Goal: Task Accomplishment & Management: Use online tool/utility

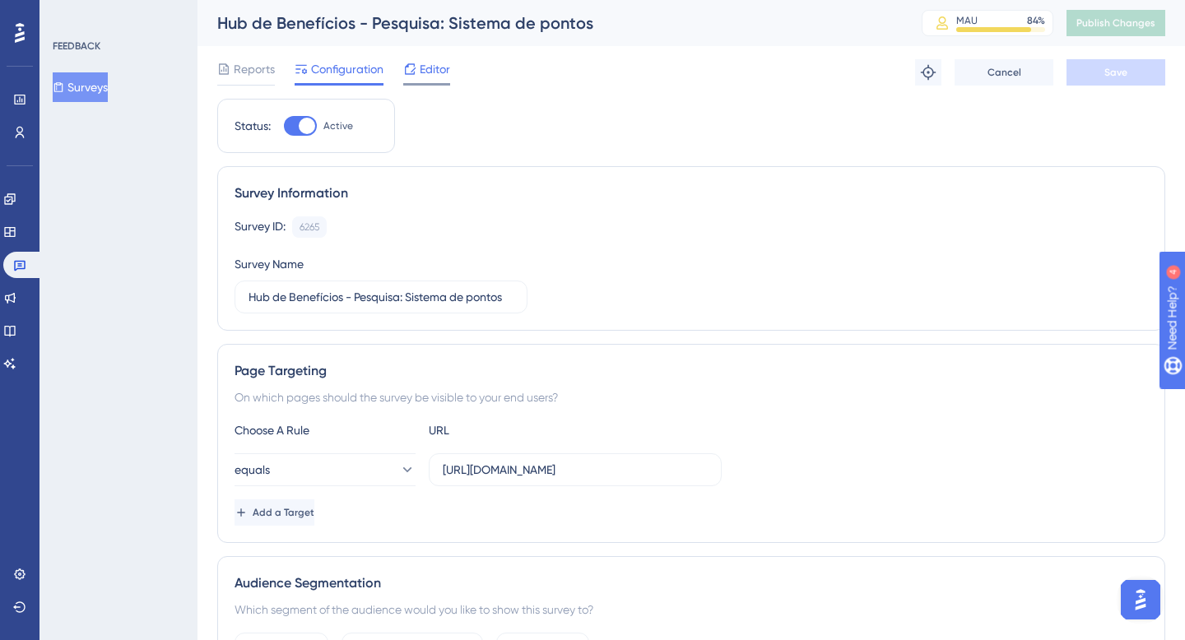
click at [428, 72] on span "Editor" at bounding box center [435, 69] width 30 height 20
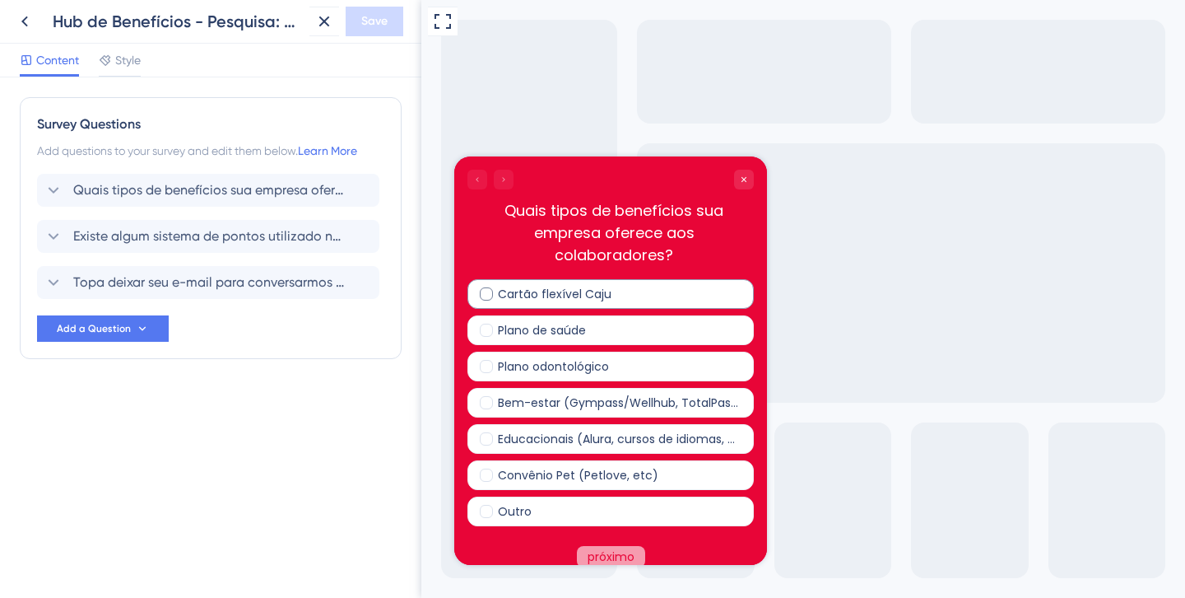
click at [505, 284] on span "Cartão flexível Caju" at bounding box center [555, 294] width 114 height 20
checkbox input "true"
click at [505, 356] on span "Plano odontológico" at bounding box center [553, 366] width 111 height 20
checkbox input "true"
click at [514, 320] on span "Plano de saúde" at bounding box center [542, 330] width 88 height 20
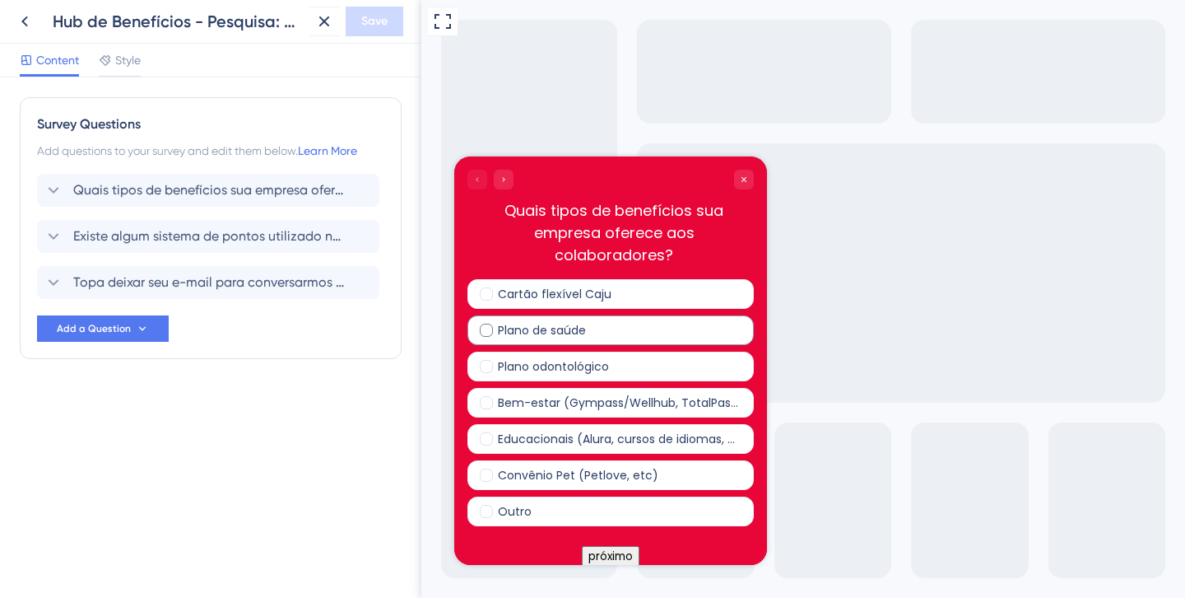
checkbox input "true"
click at [515, 398] on div "Cartão flexível Caju Plano de saúde Plano odontológico Bem-estar (Gympass/Wellh…" at bounding box center [611, 384] width 286 height 211
click at [520, 393] on span "Bem-estar (Gympass/Wellhub, TotalPass, Zenklub, etc)" at bounding box center [619, 403] width 242 height 20
checkbox input "true"
click at [523, 429] on span "Educacionais (Alura, cursos de idiomas, etc)" at bounding box center [619, 439] width 242 height 20
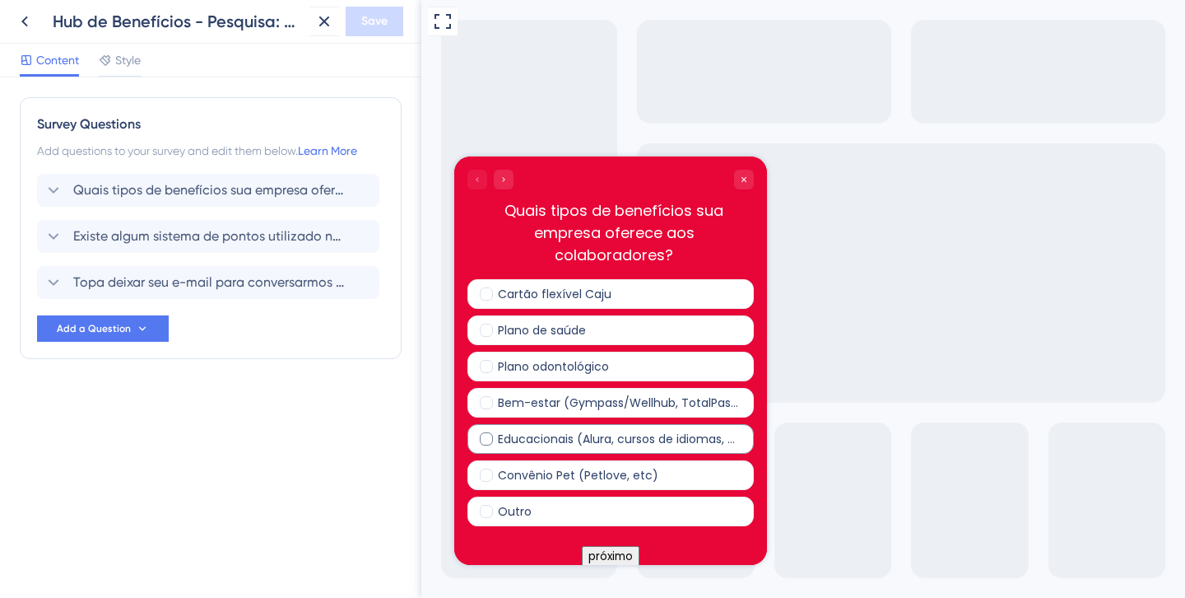
checkbox input "true"
click at [611, 546] on button "próximo" at bounding box center [611, 556] width 58 height 21
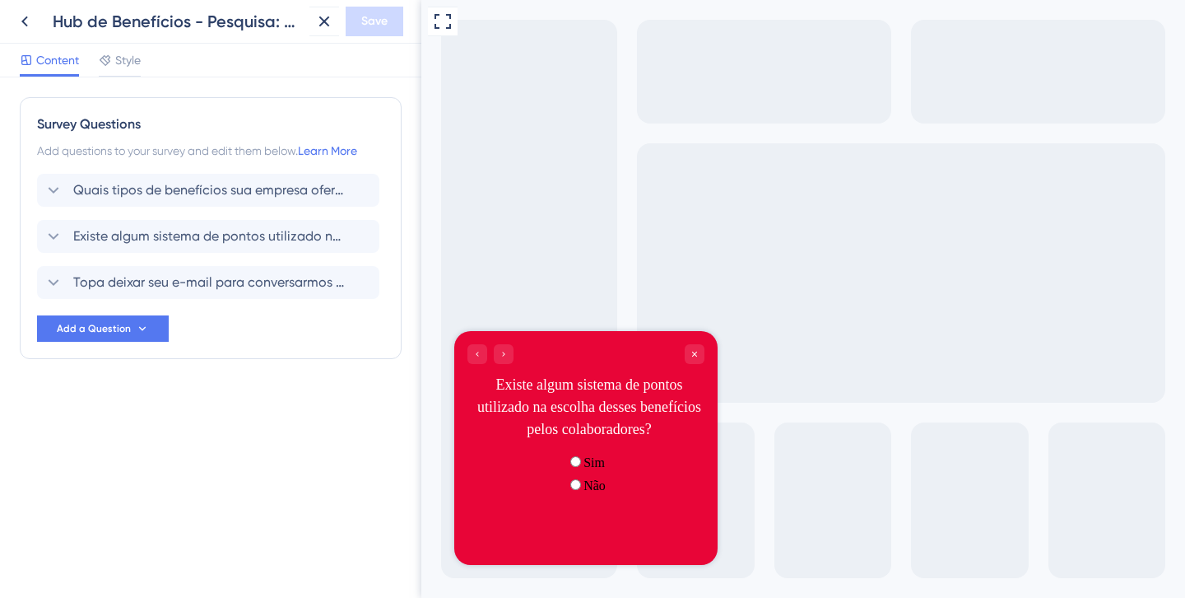
click at [584, 492] on span "radio group" at bounding box center [584, 485] width 0 height 14
click at [570, 490] on input "radio group" at bounding box center [575, 484] width 11 height 11
click at [566, 470] on div "Sim" at bounding box center [586, 462] width 40 height 16
click at [52, 238] on icon at bounding box center [54, 236] width 20 height 20
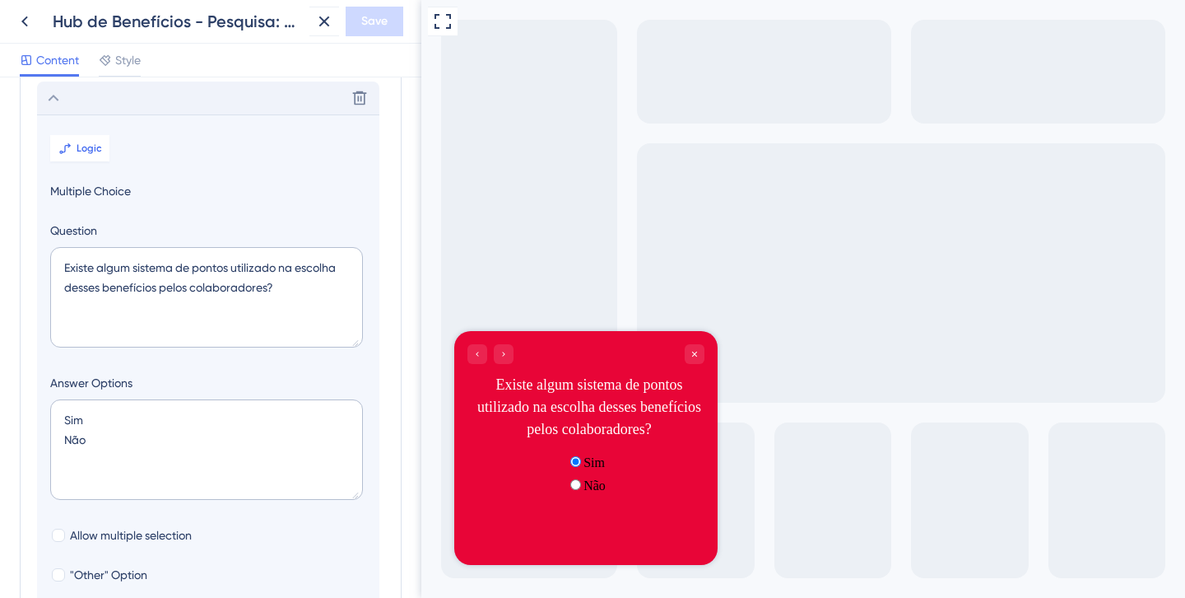
scroll to position [142, 0]
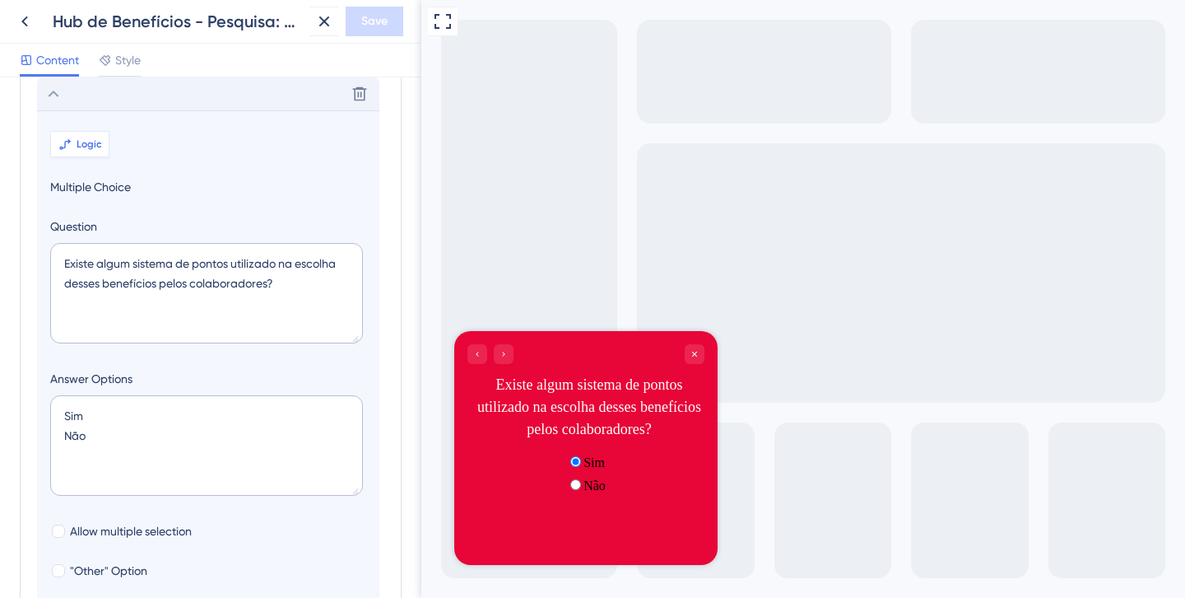
click at [77, 135] on button "Logic" at bounding box center [79, 144] width 59 height 26
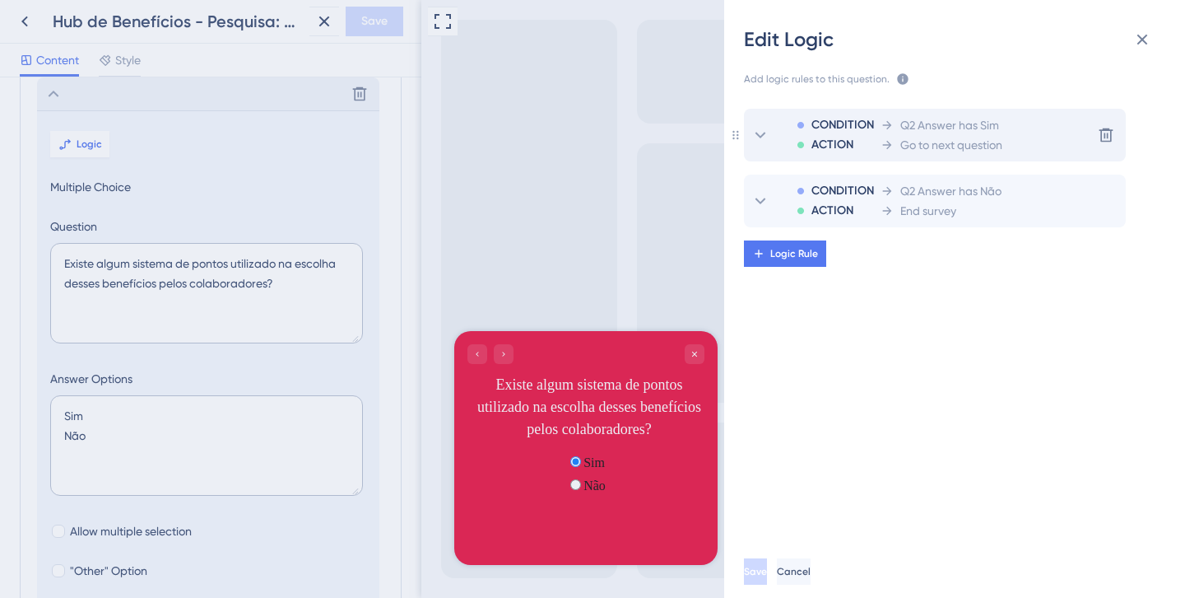
click at [962, 142] on span "Go to next question" at bounding box center [951, 145] width 102 height 20
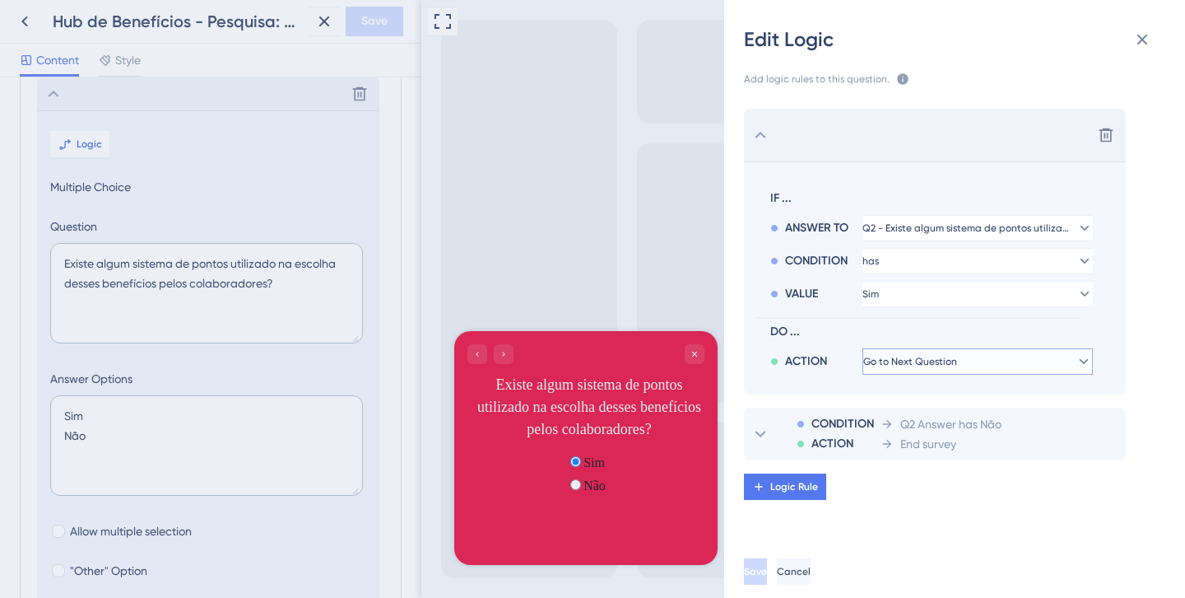
click at [934, 363] on span "Go to Next Question" at bounding box center [910, 361] width 94 height 13
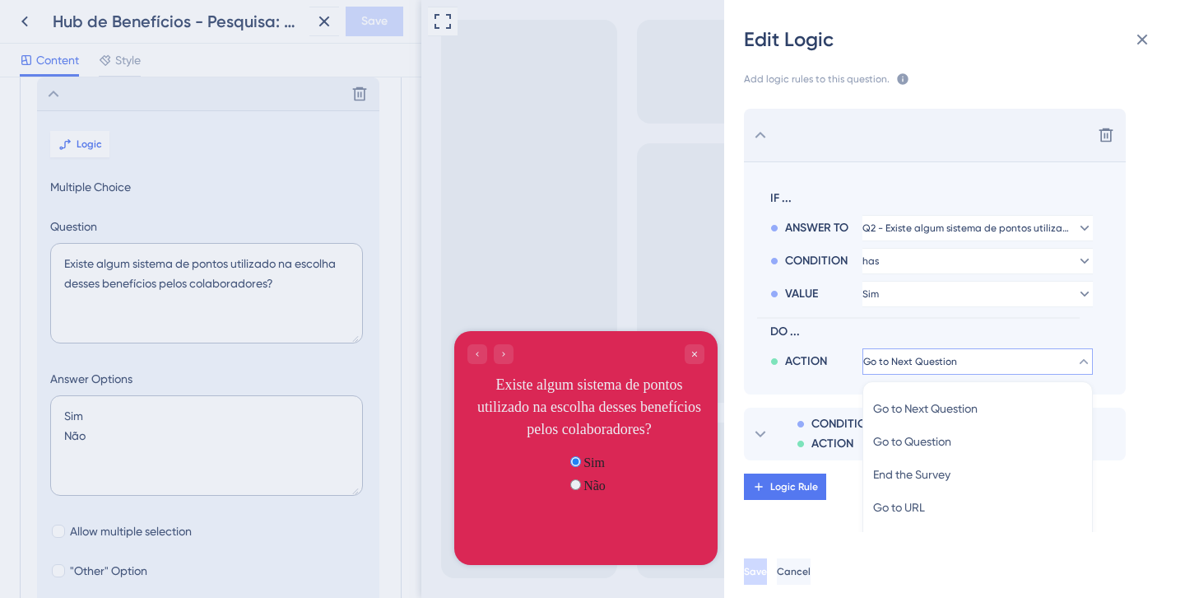
scroll to position [167, 0]
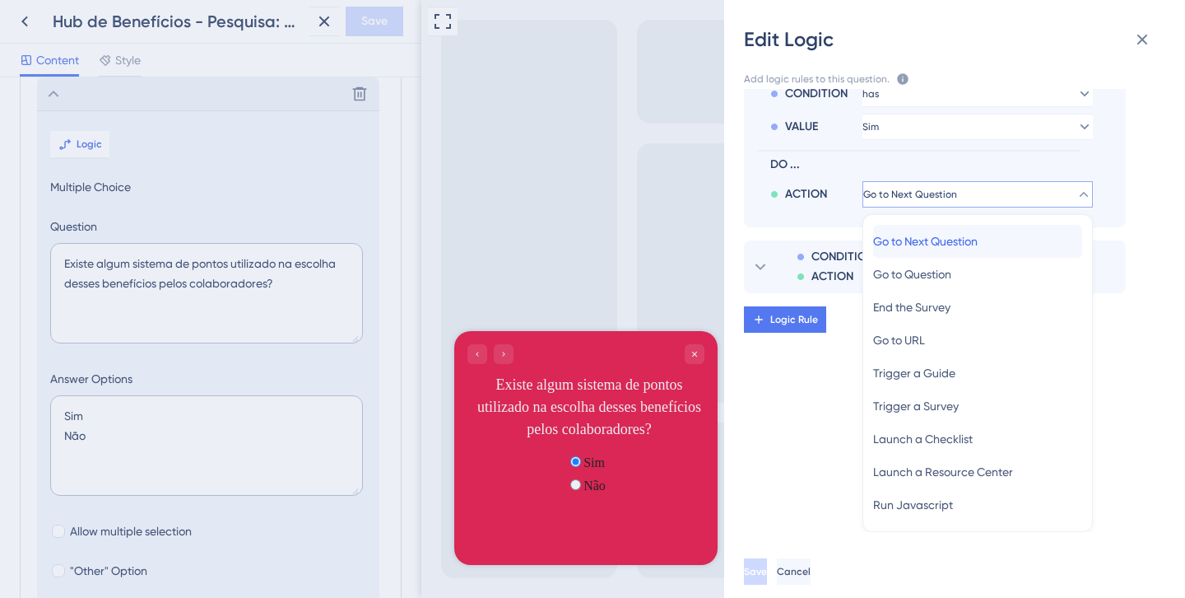
click at [947, 245] on span "Go to Next Question" at bounding box center [925, 241] width 105 height 20
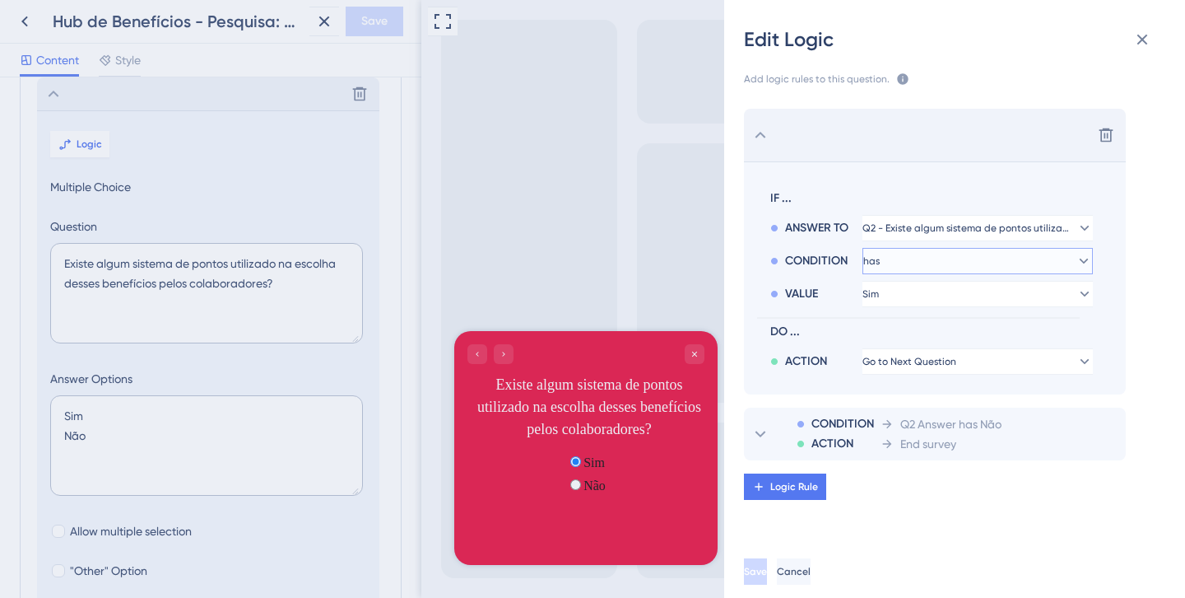
click at [924, 241] on button "has" at bounding box center [978, 228] width 230 height 26
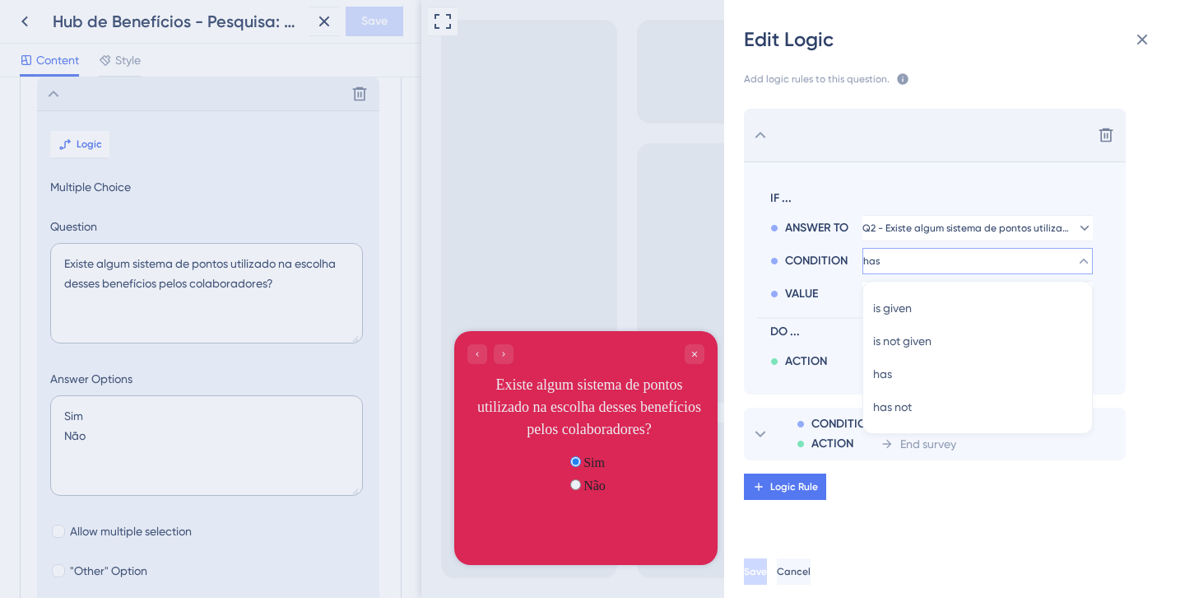
click at [1077, 510] on div "Delete IF ... ANSWER TO Q2 - Existe algum sistema de pontos utilizado na escolh…" at bounding box center [961, 310] width 487 height 443
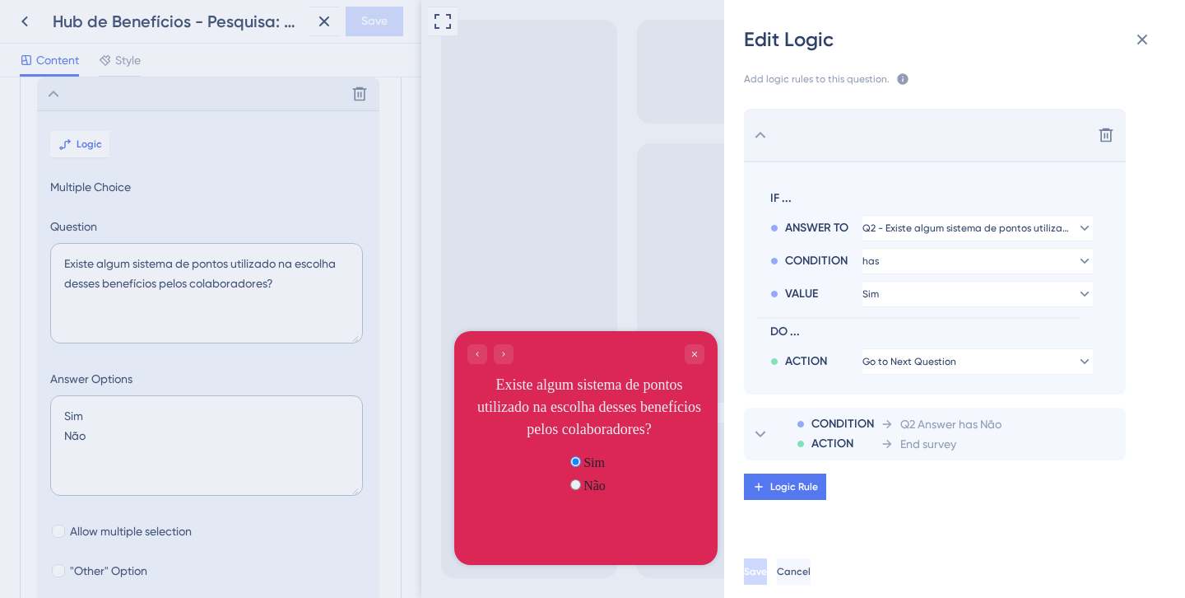
click at [762, 137] on icon at bounding box center [761, 135] width 20 height 20
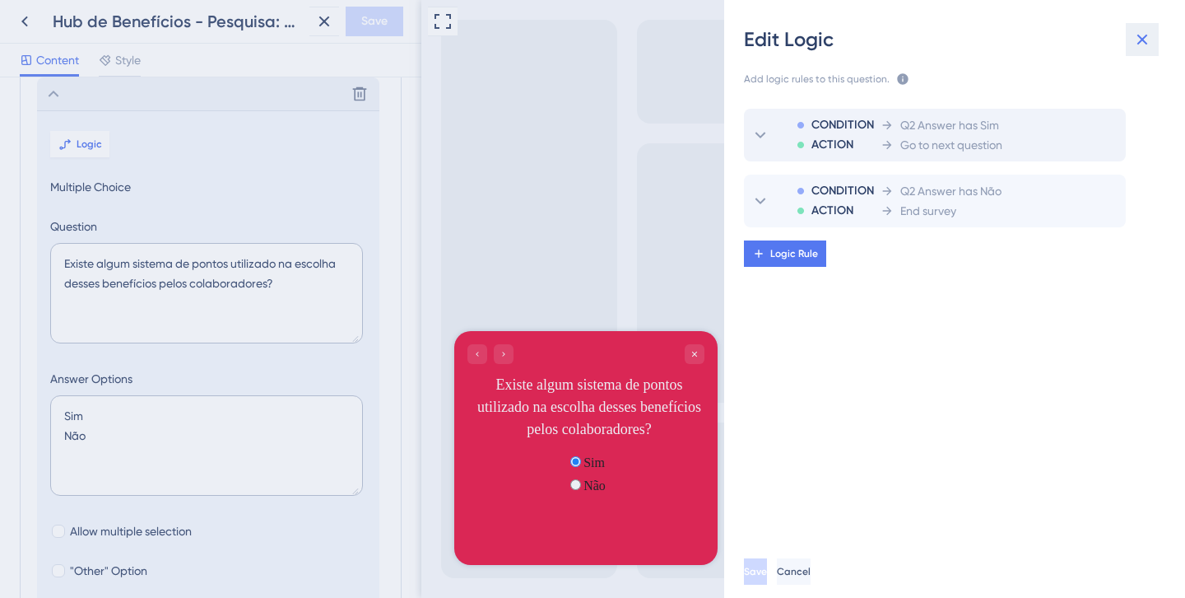
click at [1139, 38] on icon at bounding box center [1143, 40] width 20 height 20
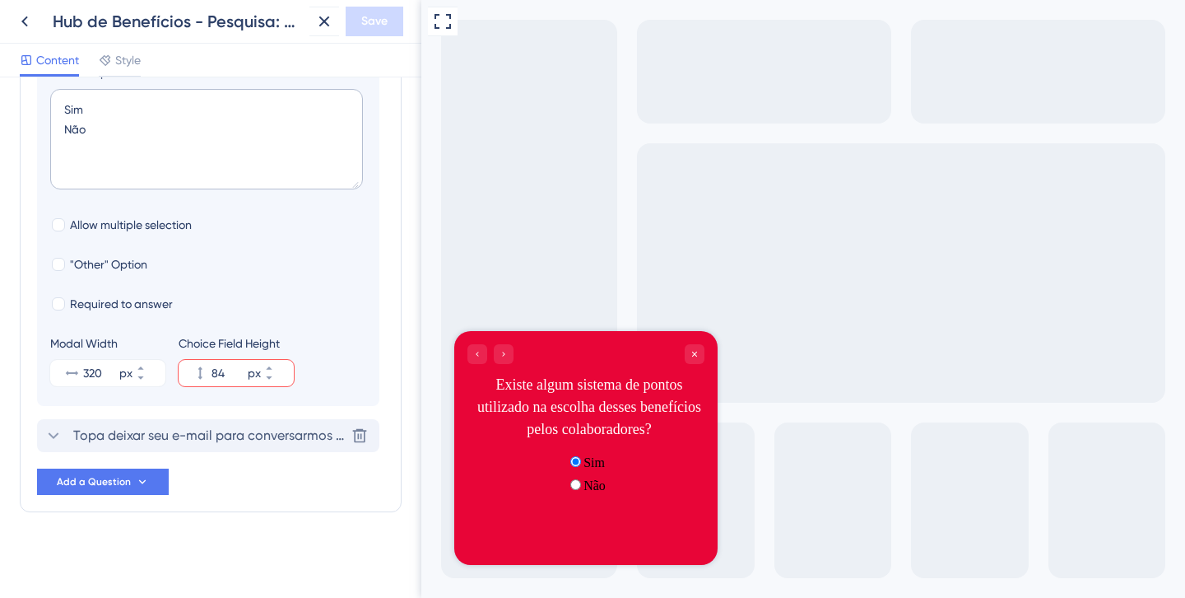
click at [169, 435] on span "Topa deixar seu e-mail para conversarmos sobre esse tema?" at bounding box center [209, 436] width 272 height 20
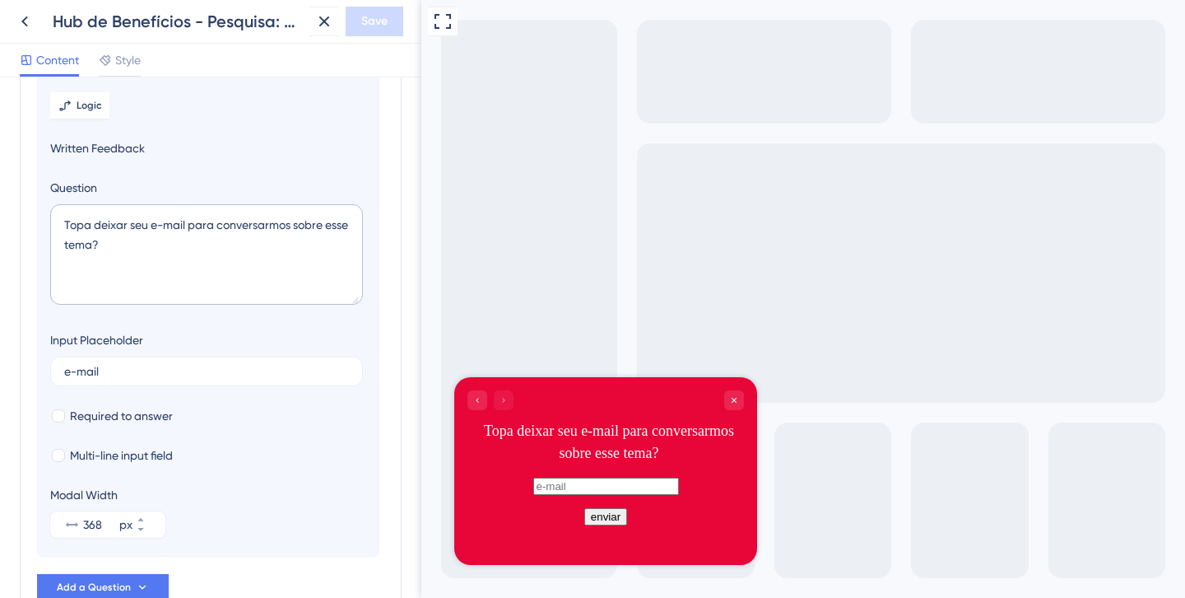
scroll to position [188, 0]
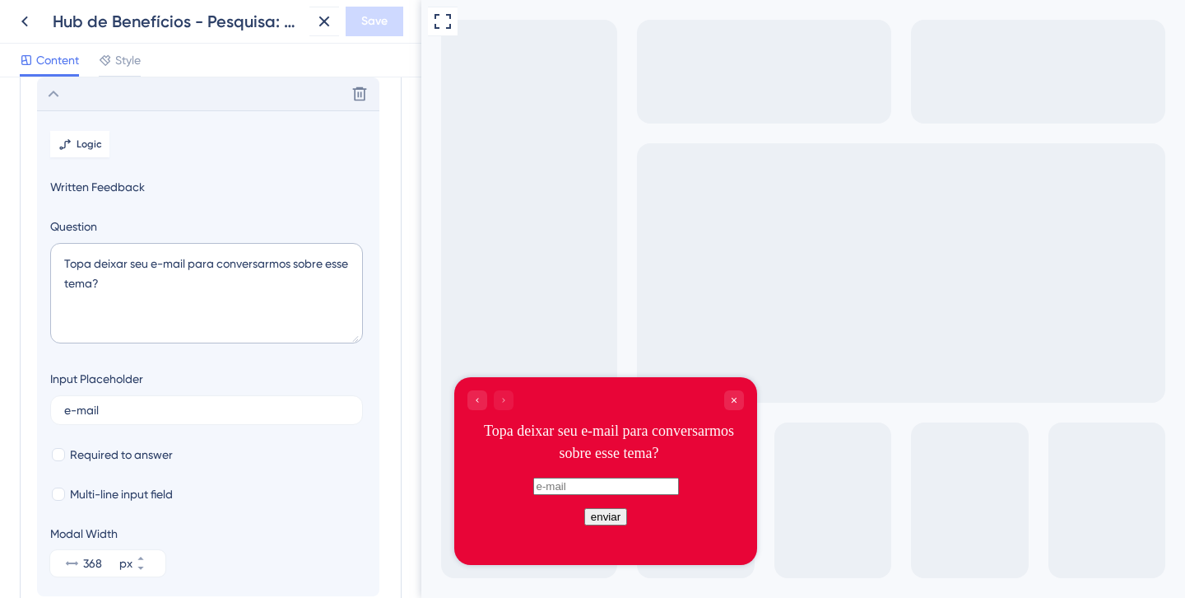
click at [533, 491] on input "text" at bounding box center [606, 485] width 146 height 17
click at [517, 525] on div "enviar" at bounding box center [605, 516] width 303 height 17
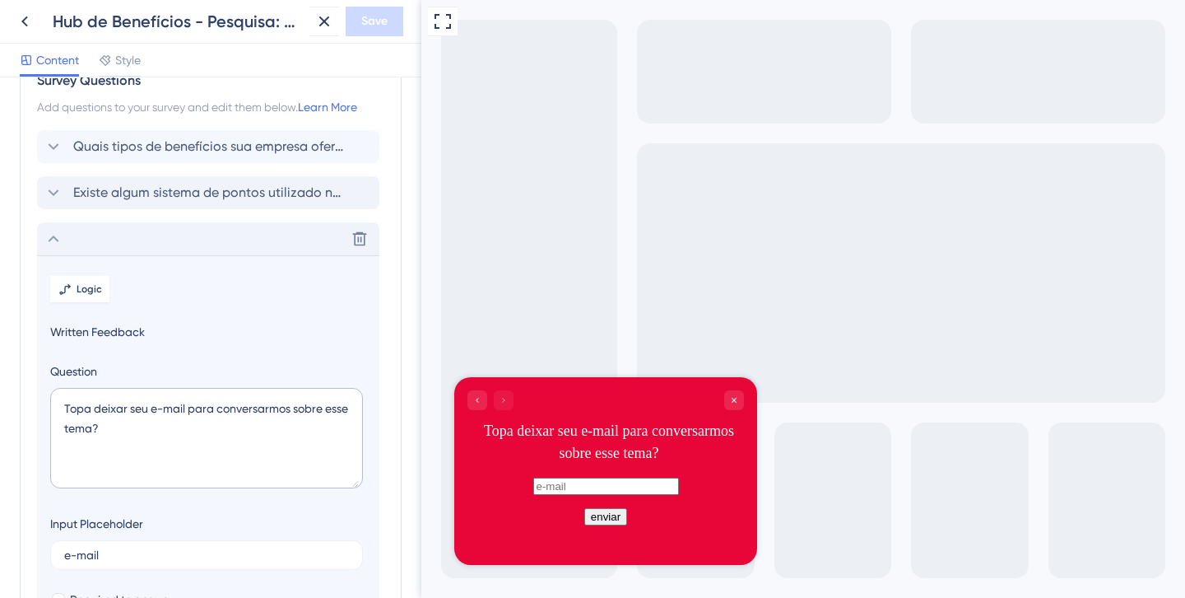
scroll to position [43, 0]
click at [137, 191] on span "Existe algum sistema de pontos utilizado na escolha desses benefícios pelos col…" at bounding box center [209, 194] width 272 height 20
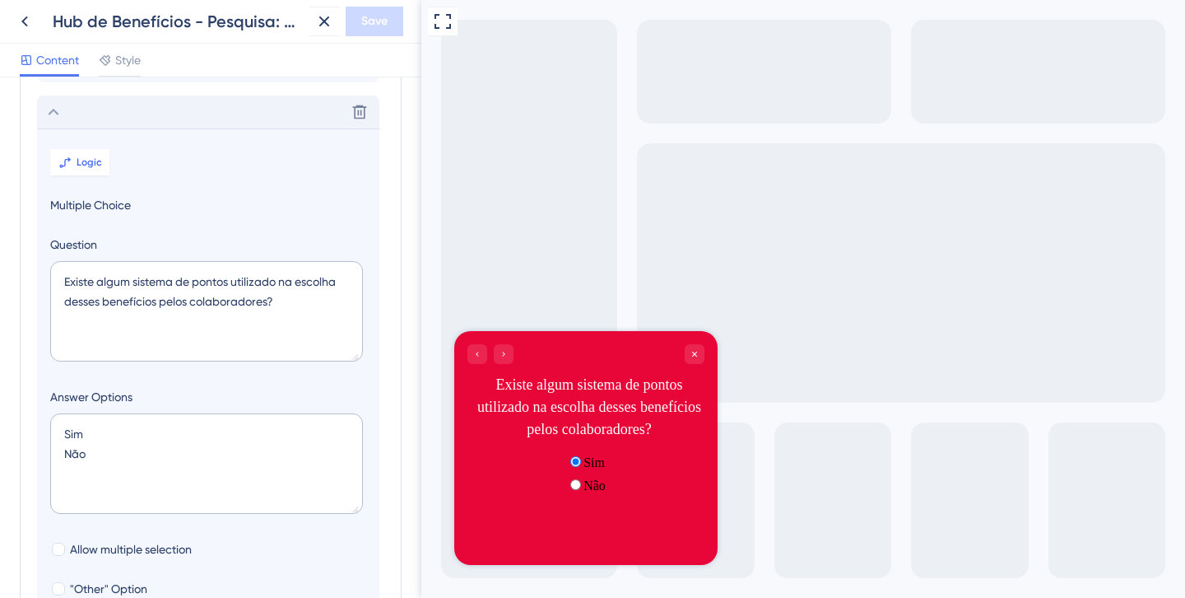
scroll to position [142, 0]
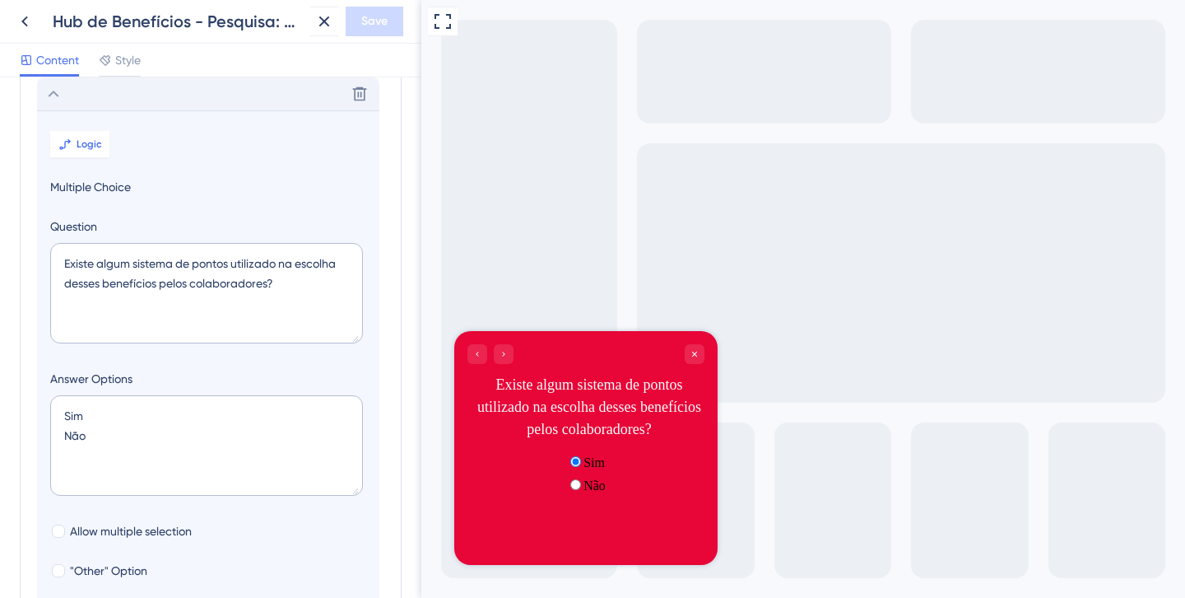
click at [566, 493] on div "Não" at bounding box center [586, 485] width 40 height 16
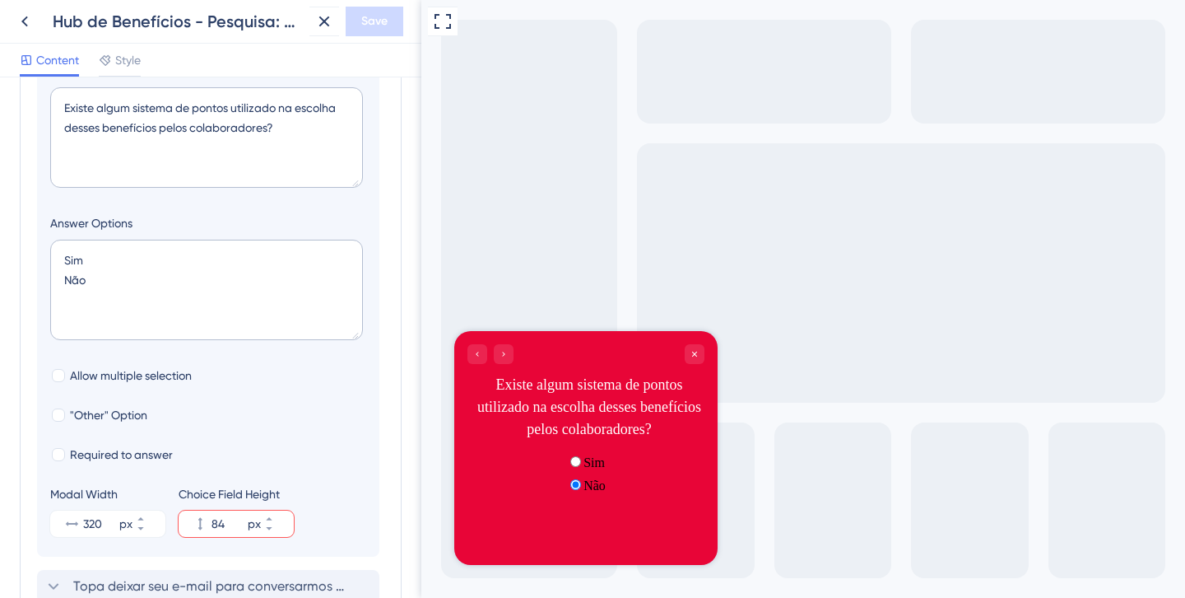
scroll to position [300, 0]
click at [274, 512] on icon at bounding box center [269, 516] width 10 height 10
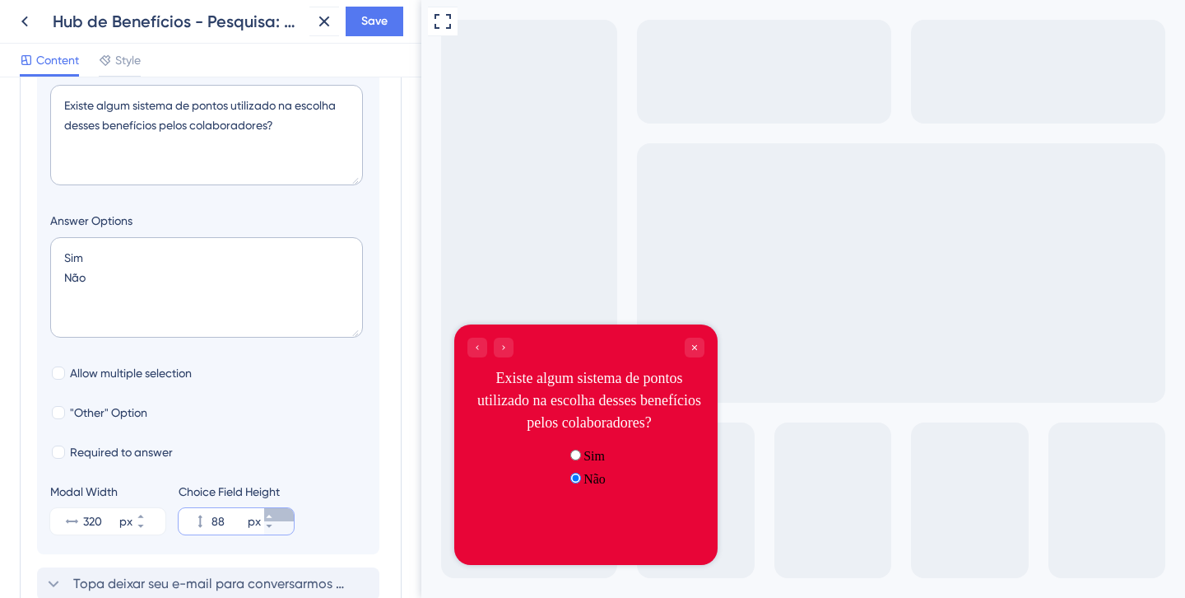
click at [272, 517] on icon at bounding box center [269, 515] width 6 height 3
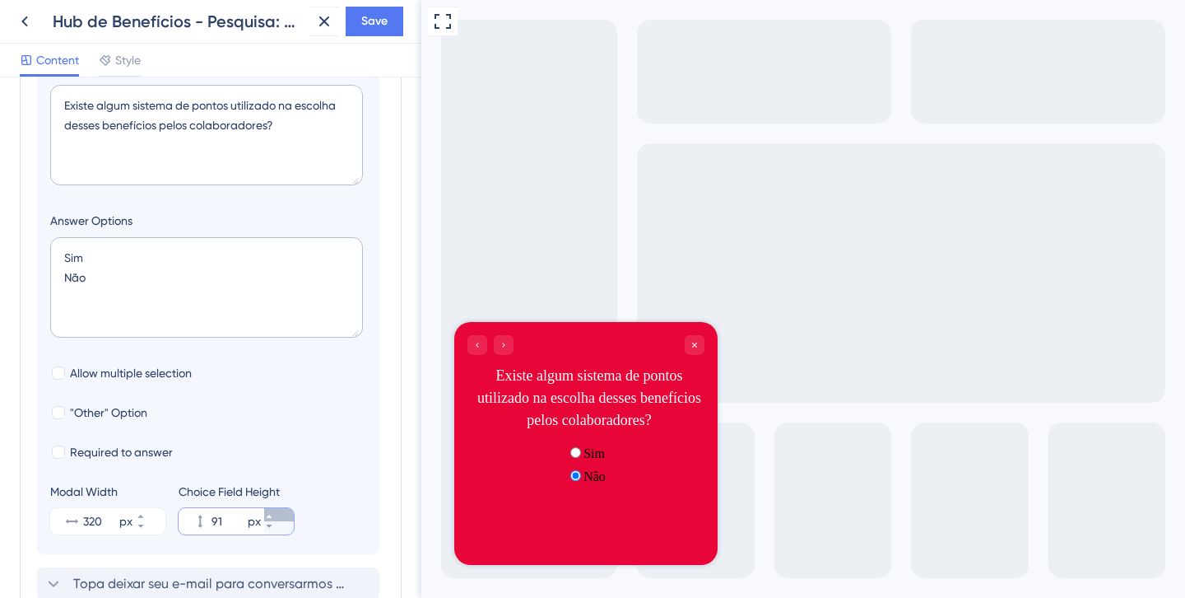
click at [272, 517] on icon at bounding box center [269, 515] width 6 height 3
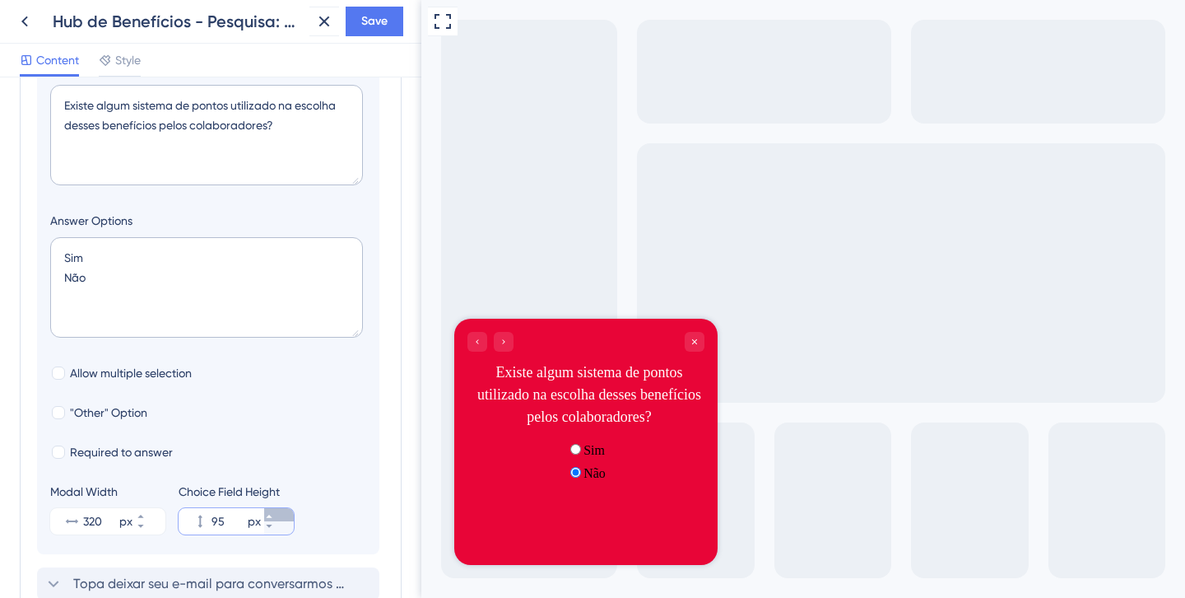
click at [272, 517] on icon at bounding box center [269, 515] width 6 height 3
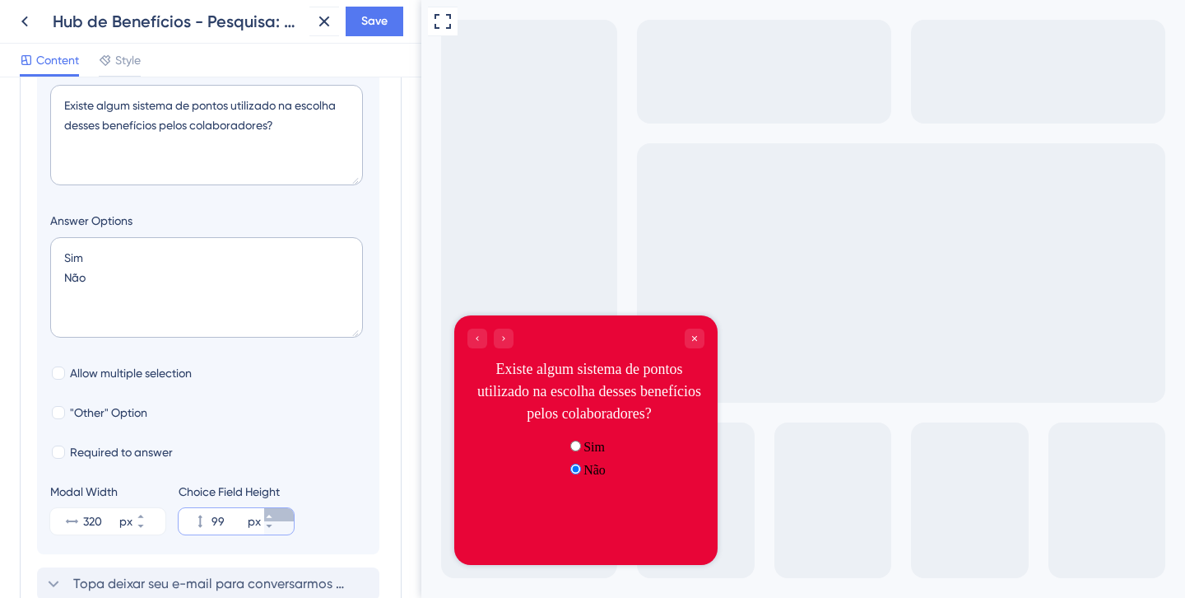
click at [272, 517] on icon at bounding box center [269, 515] width 6 height 3
type input "100"
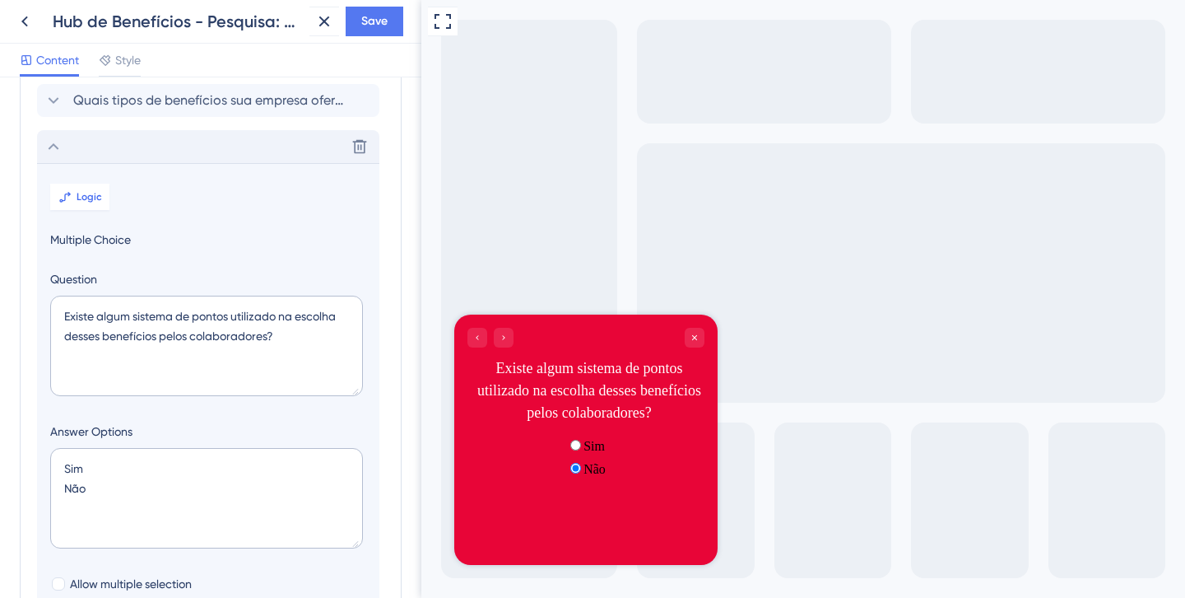
scroll to position [85, 0]
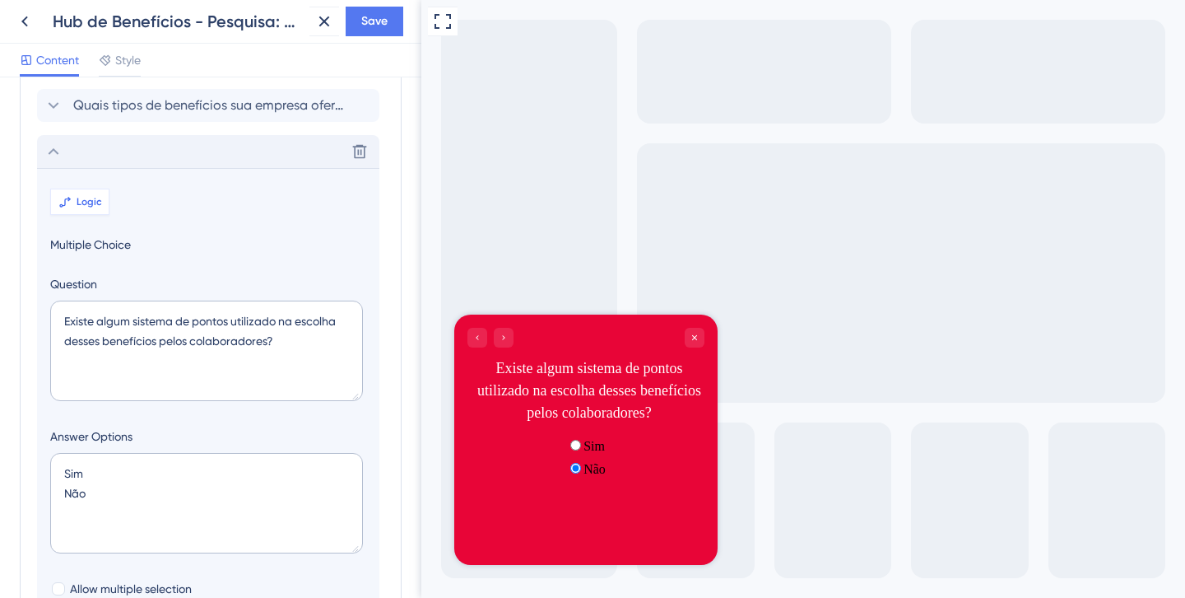
click at [91, 200] on span "Logic" at bounding box center [90, 201] width 26 height 13
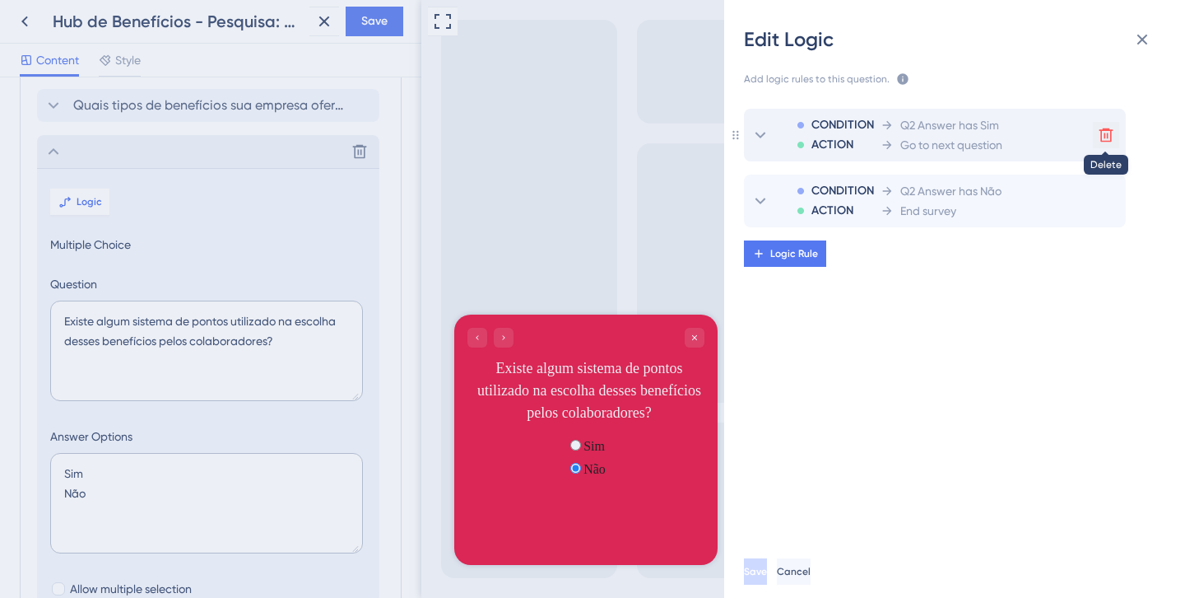
click at [1111, 131] on icon at bounding box center [1106, 135] width 16 height 16
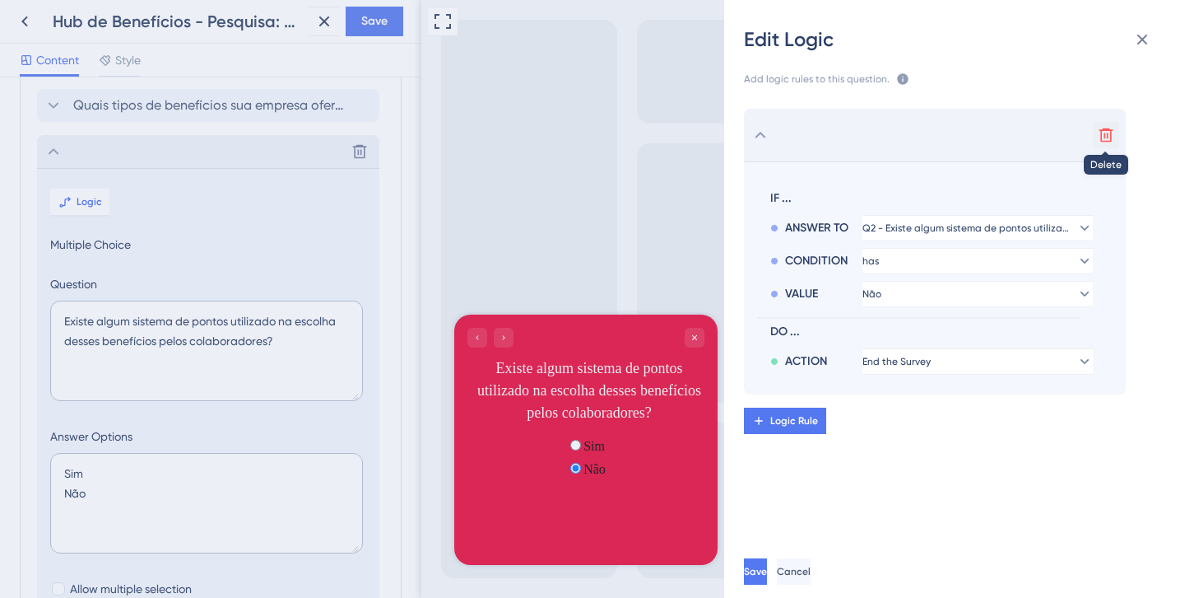
click at [1101, 133] on icon at bounding box center [1107, 135] width 14 height 14
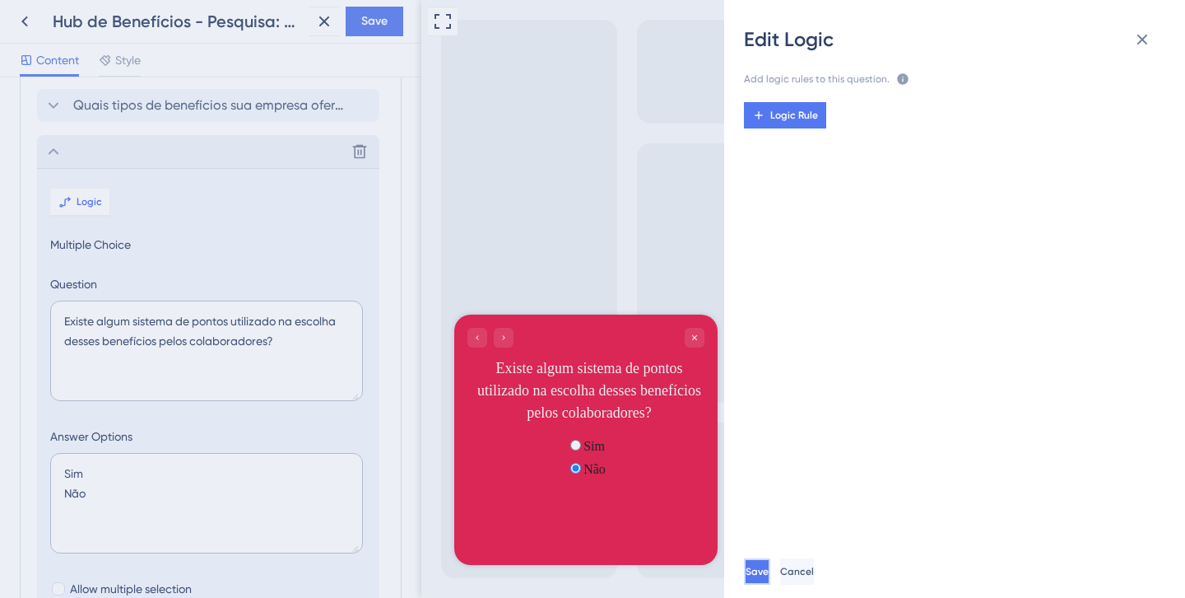
click at [769, 566] on span "Save" at bounding box center [757, 571] width 23 height 13
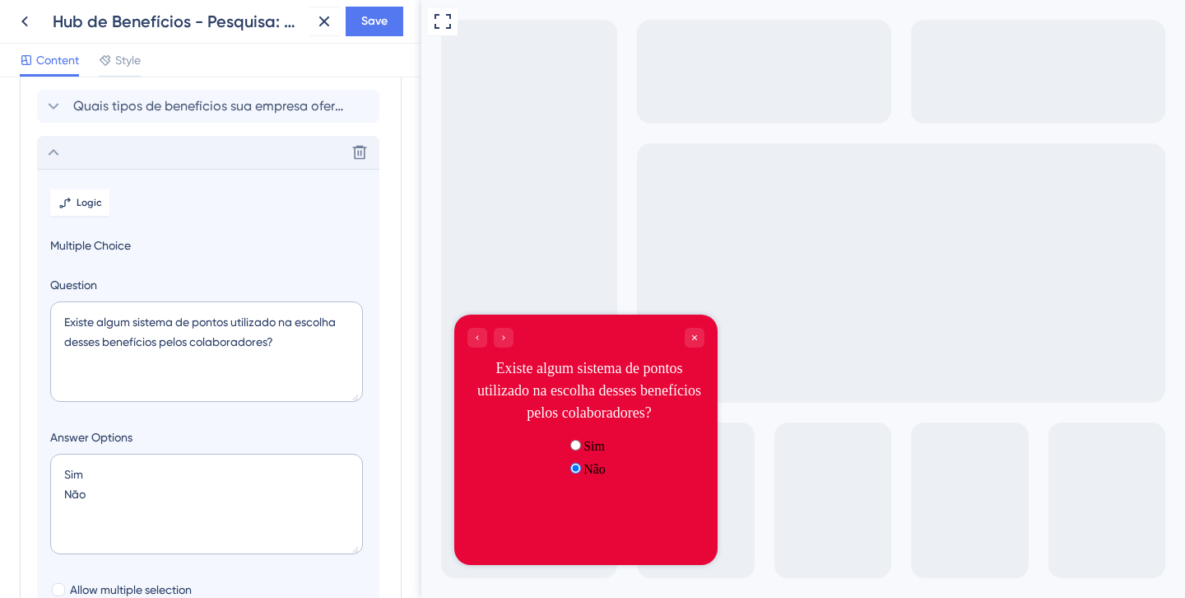
scroll to position [0, 0]
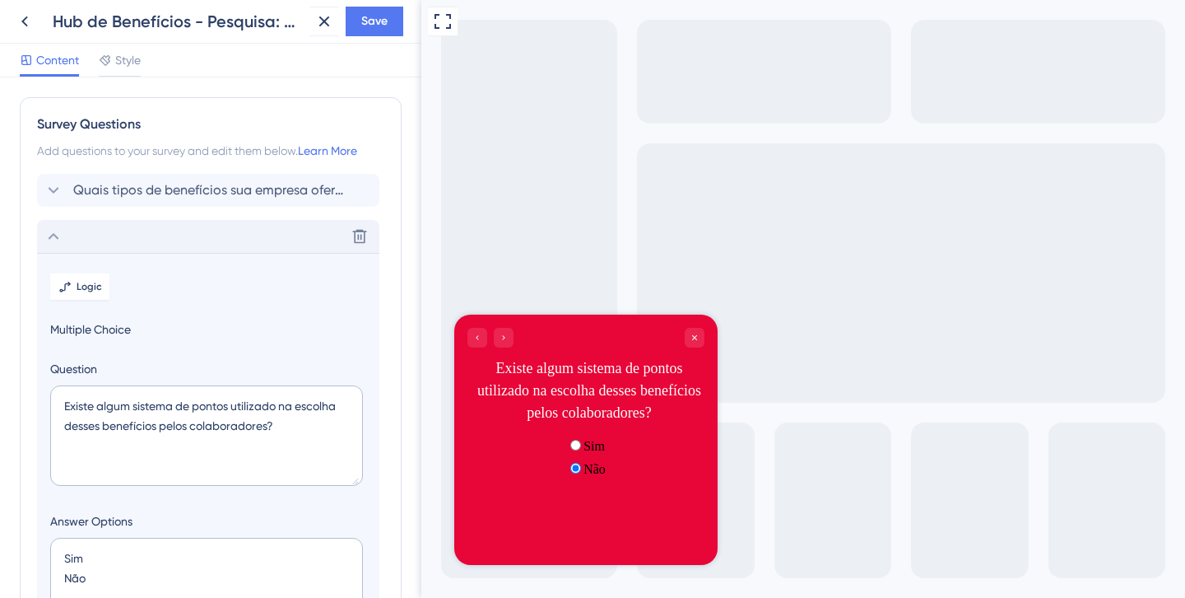
click at [50, 238] on icon at bounding box center [54, 236] width 11 height 7
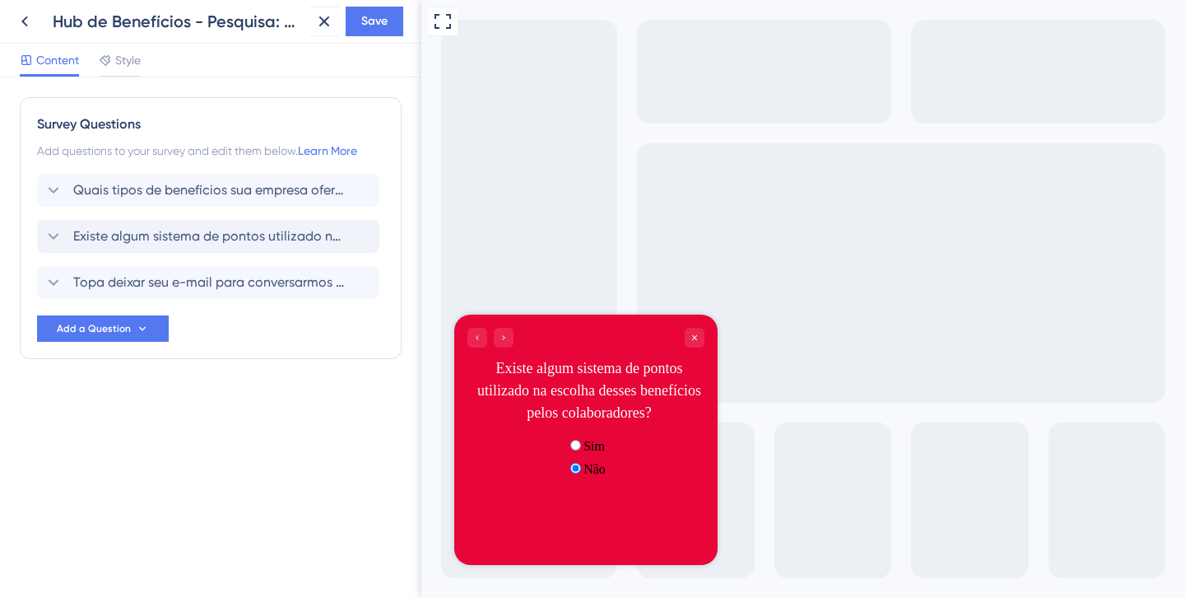
click at [133, 222] on div "Existe algum sistema de pontos utilizado na escolha desses benefícios pelos col…" at bounding box center [208, 236] width 342 height 33
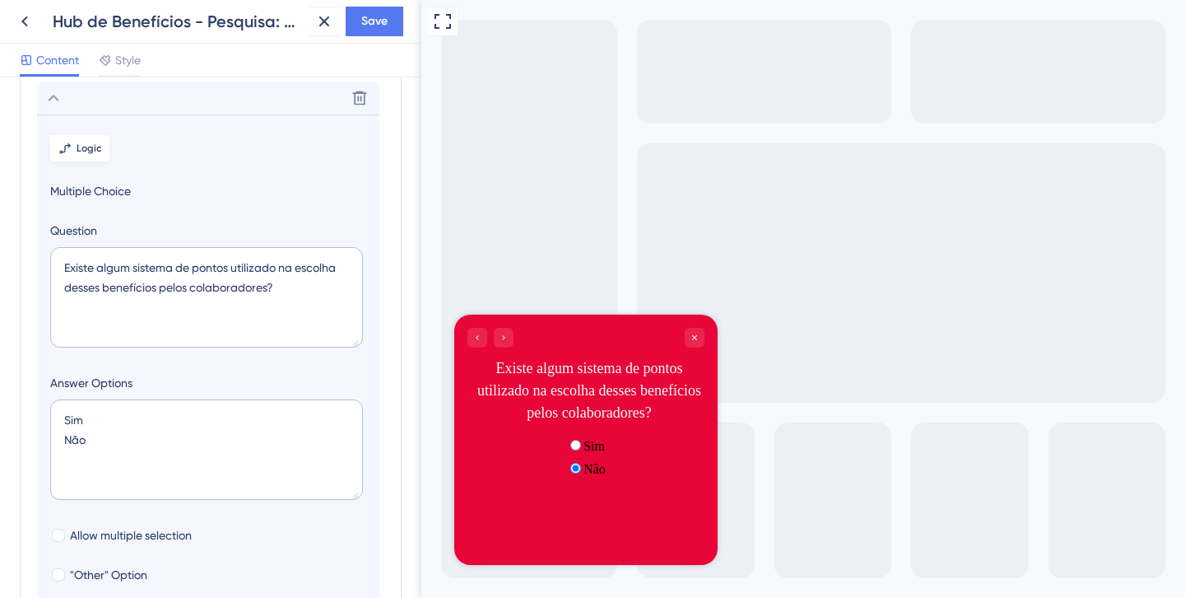
scroll to position [142, 0]
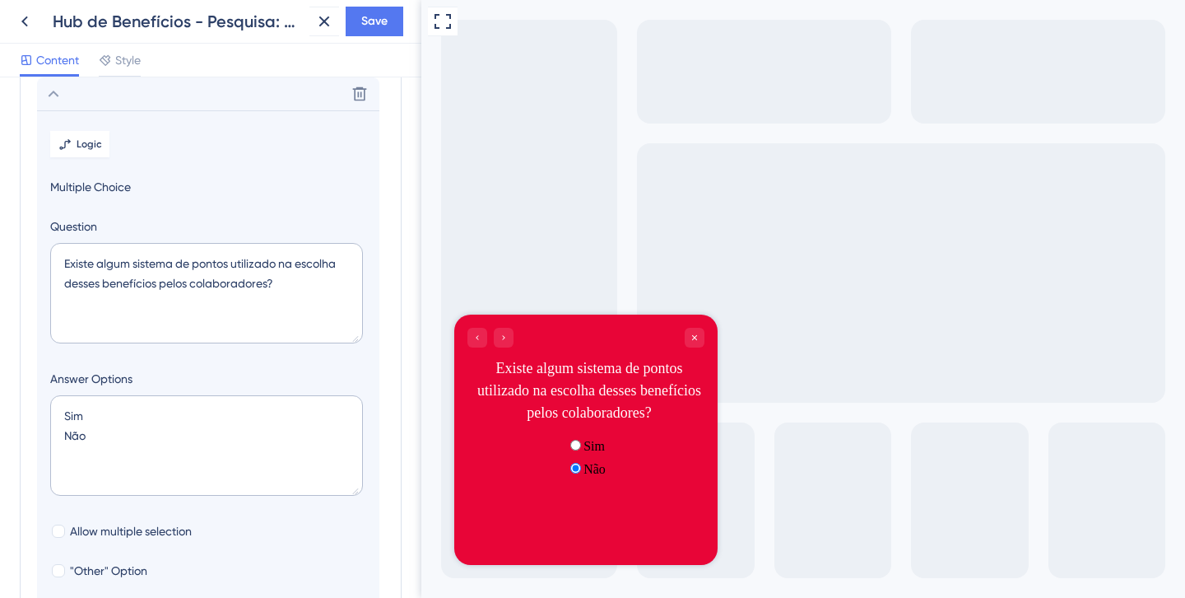
click at [56, 101] on icon at bounding box center [54, 94] width 20 height 20
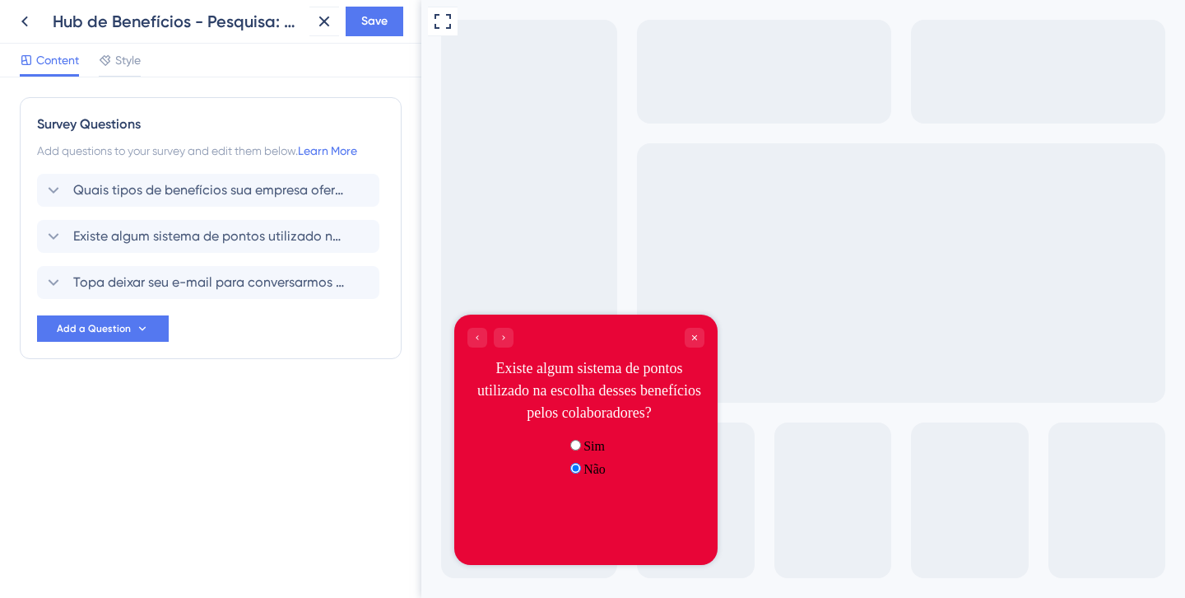
click at [170, 302] on div "Quais tipos de benefícios sua empresa oferece aos colaboradores? Existe algum s…" at bounding box center [210, 258] width 347 height 168
click at [176, 277] on span "Topa deixar seu e-mail para conversarmos sobre esse tema?" at bounding box center [209, 282] width 272 height 20
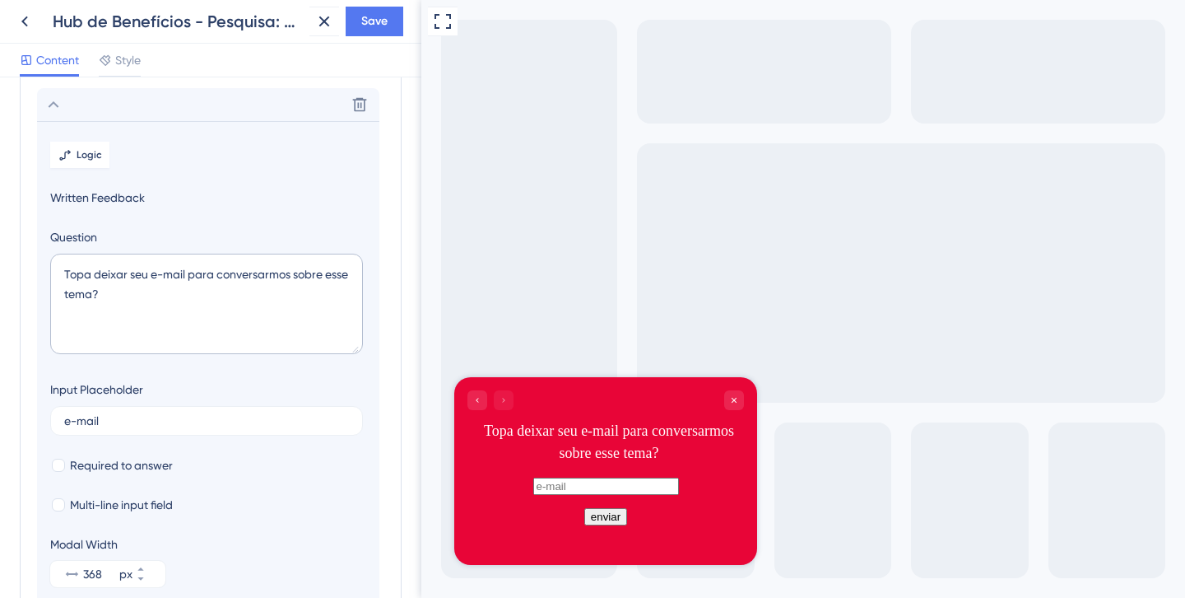
scroll to position [188, 0]
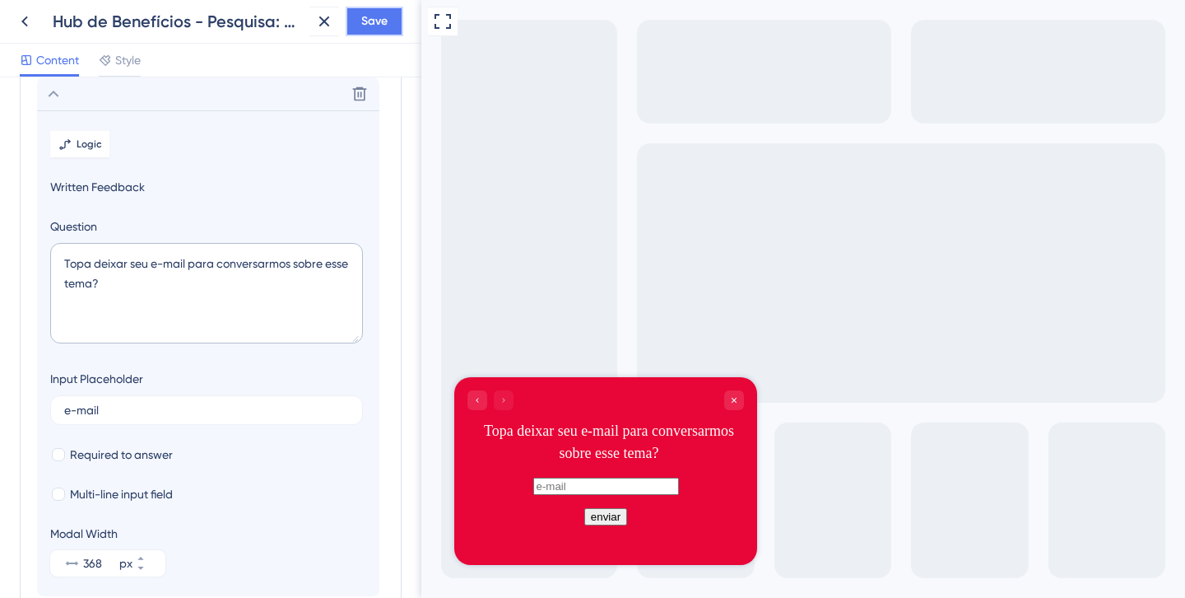
click at [379, 19] on span "Save" at bounding box center [374, 22] width 26 height 20
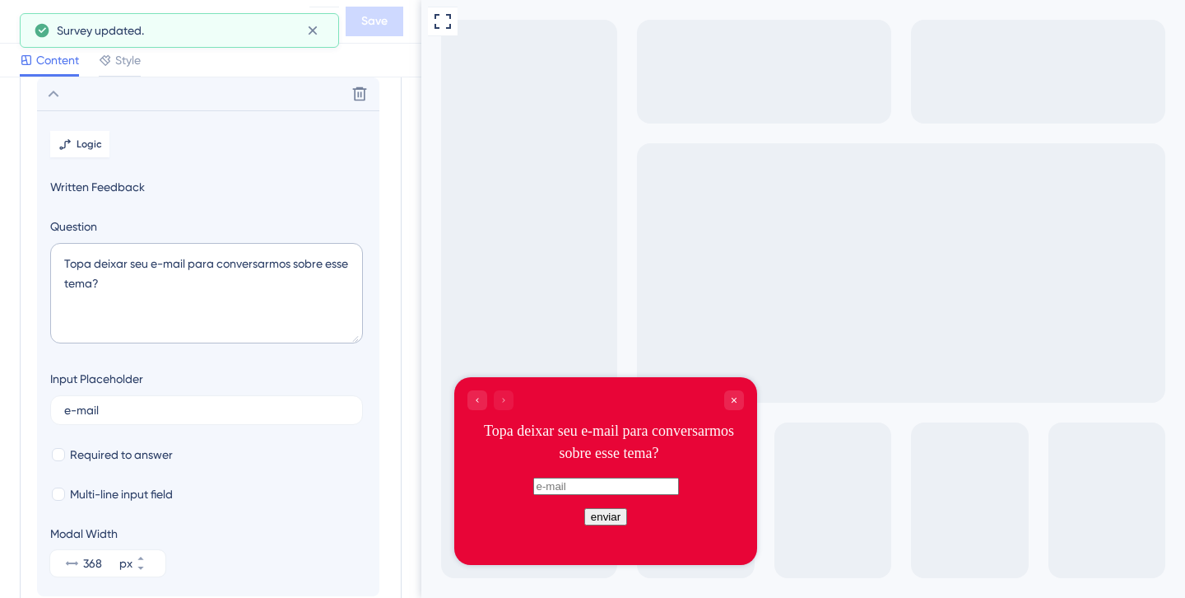
scroll to position [6, 0]
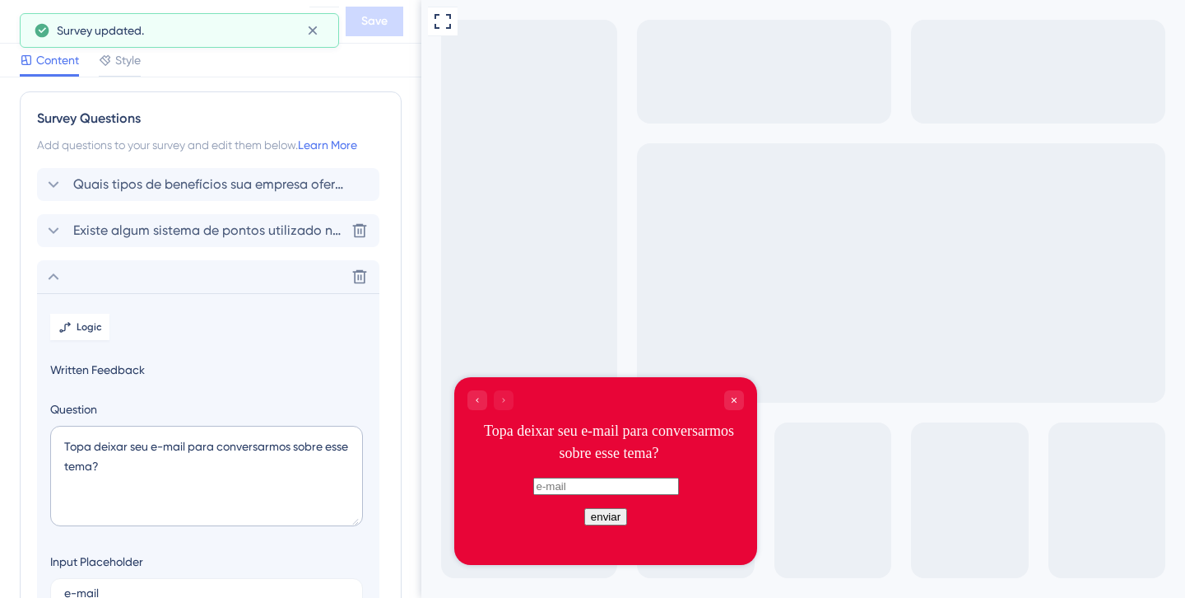
click at [177, 225] on span "Existe algum sistema de pontos utilizado na escolha desses benefícios pelos col…" at bounding box center [209, 231] width 272 height 20
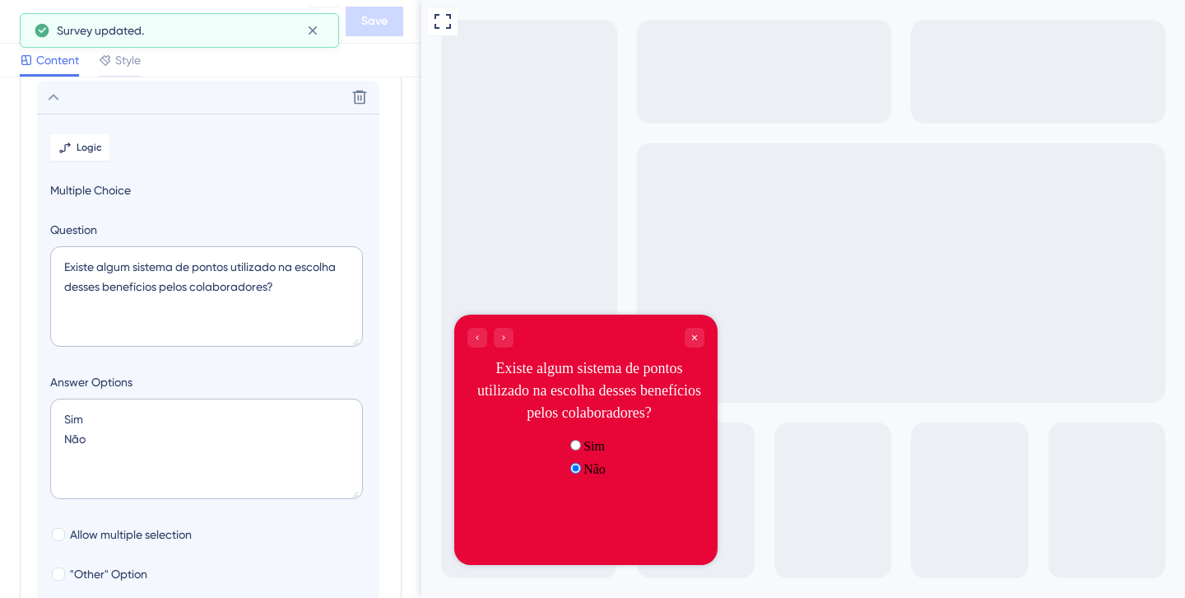
scroll to position [142, 0]
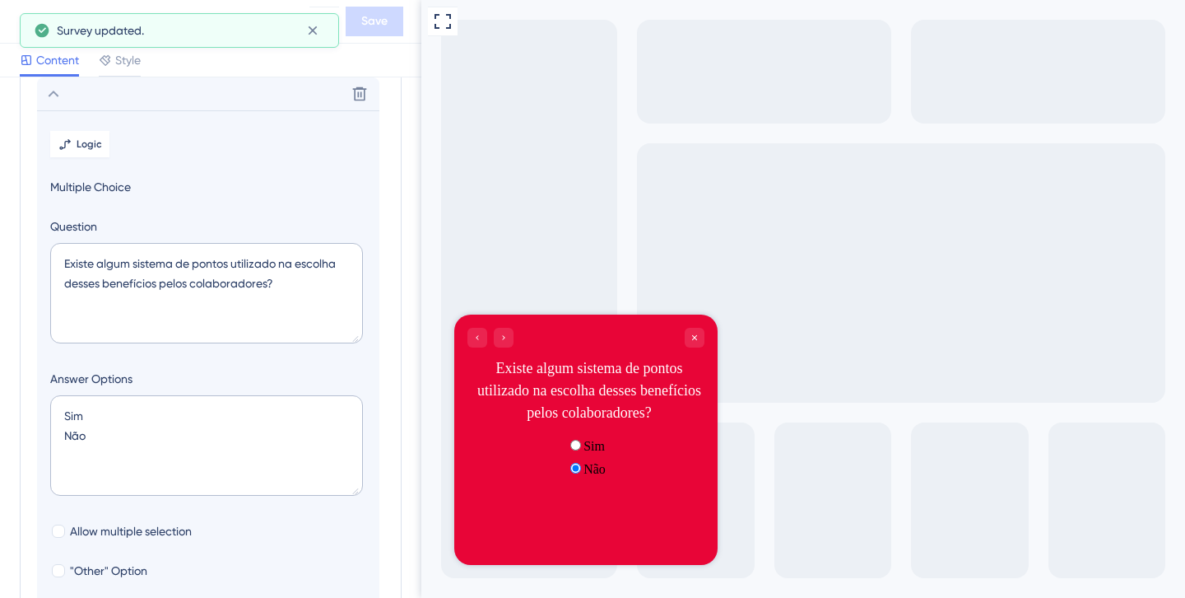
click at [585, 477] on div "Não" at bounding box center [586, 468] width 40 height 16
click at [584, 454] on div "Sim" at bounding box center [586, 445] width 40 height 16
click at [587, 477] on div "Não" at bounding box center [586, 468] width 40 height 16
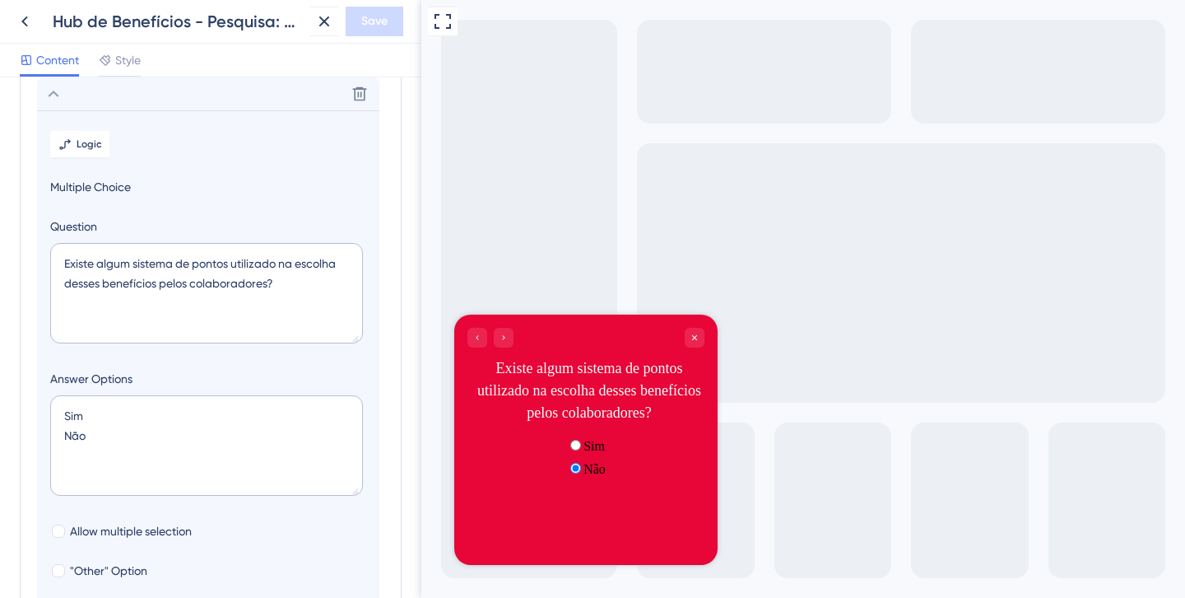
click at [587, 477] on div "Sim Não" at bounding box center [586, 457] width 40 height 40
click at [566, 454] on div "Sim" at bounding box center [586, 445] width 40 height 16
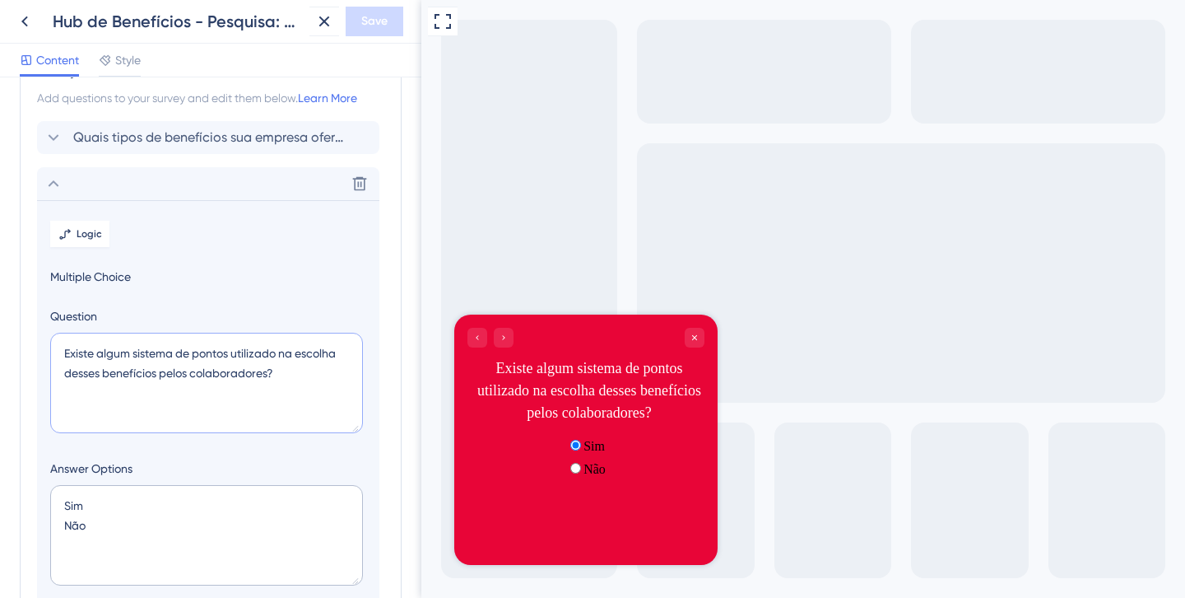
click at [171, 360] on textarea "Existe algum sistema de pontos utilizado na escolha desses benefícios pelos col…" at bounding box center [206, 383] width 313 height 100
click at [53, 187] on icon at bounding box center [54, 184] width 20 height 20
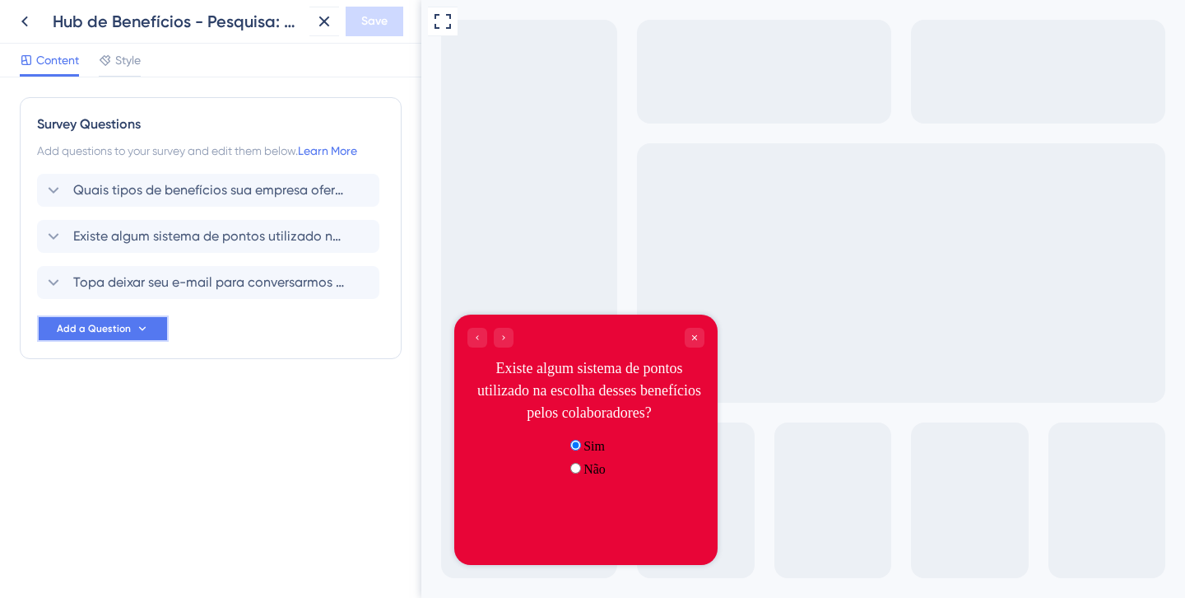
click at [114, 328] on span "Add a Question" at bounding box center [94, 328] width 74 height 13
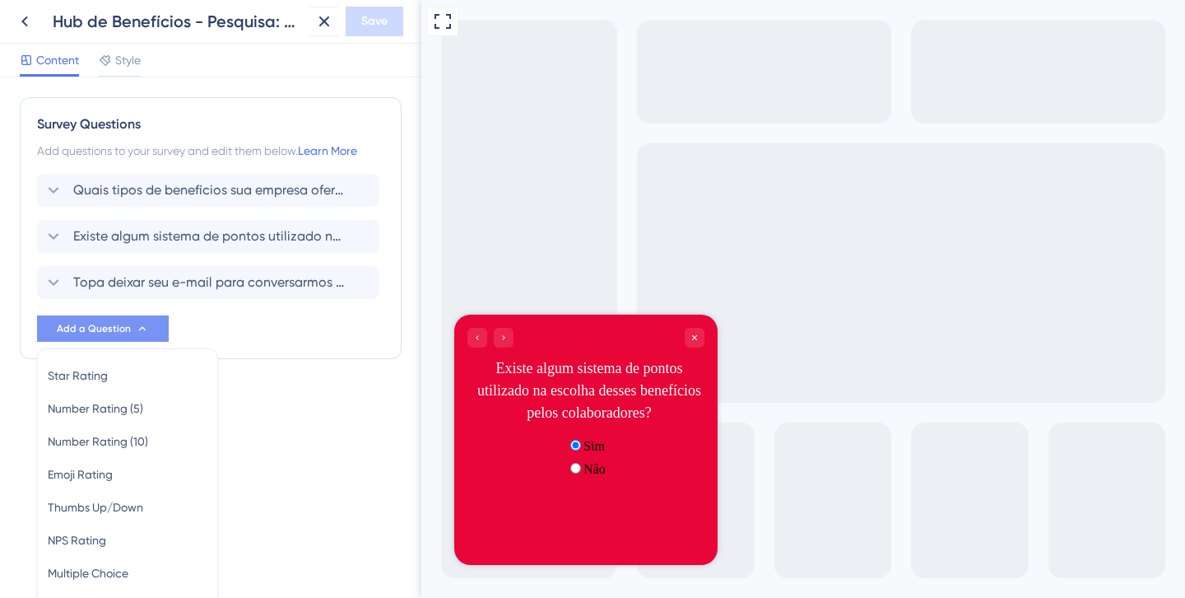
scroll to position [101, 0]
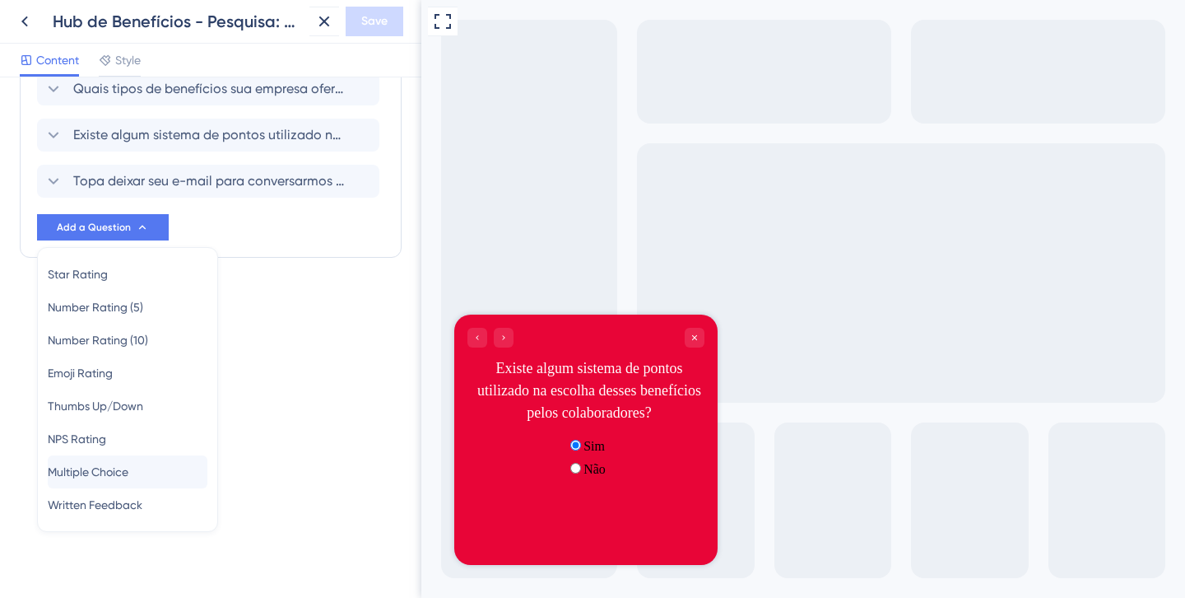
click at [113, 469] on span "Multiple Choice" at bounding box center [88, 472] width 81 height 20
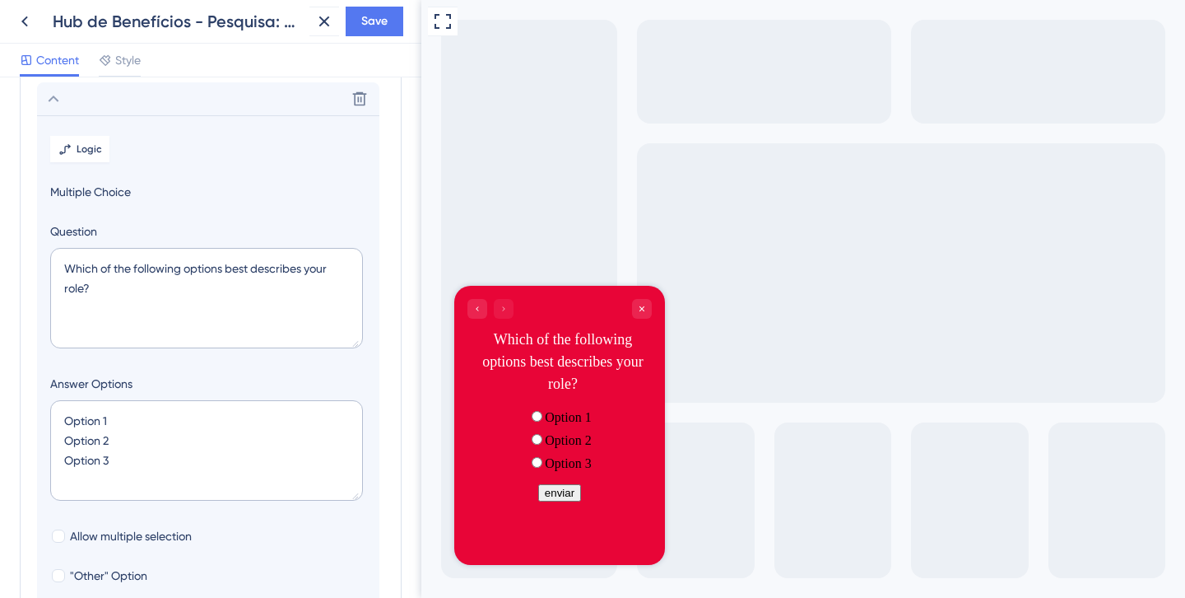
scroll to position [235, 0]
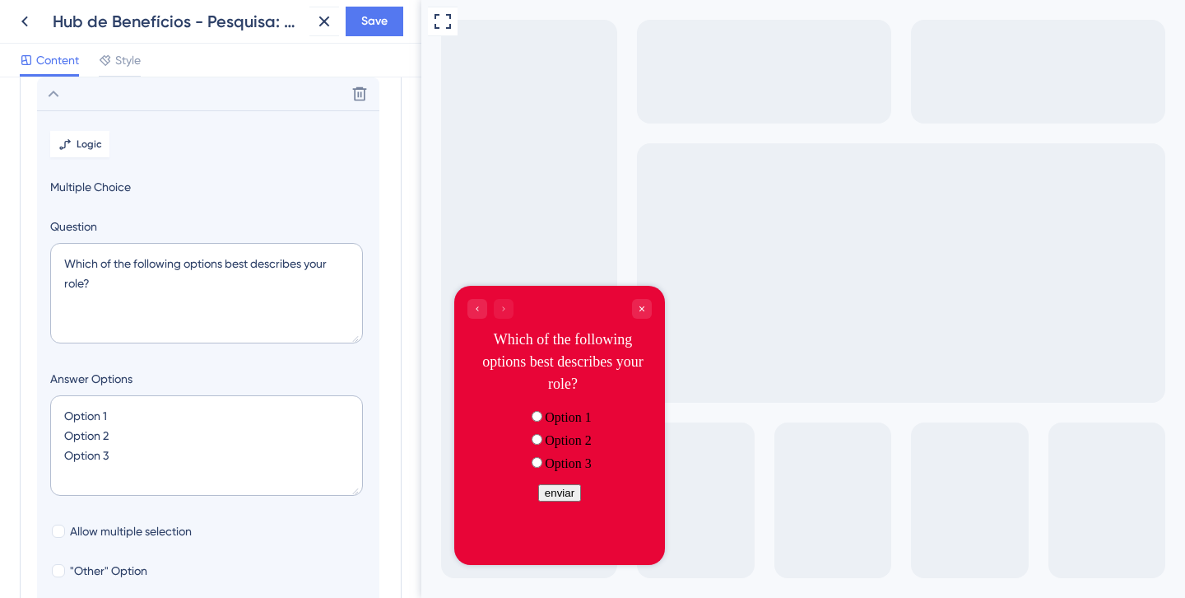
click at [558, 354] on div "Which of the following options best describes your role?" at bounding box center [563, 361] width 178 height 67
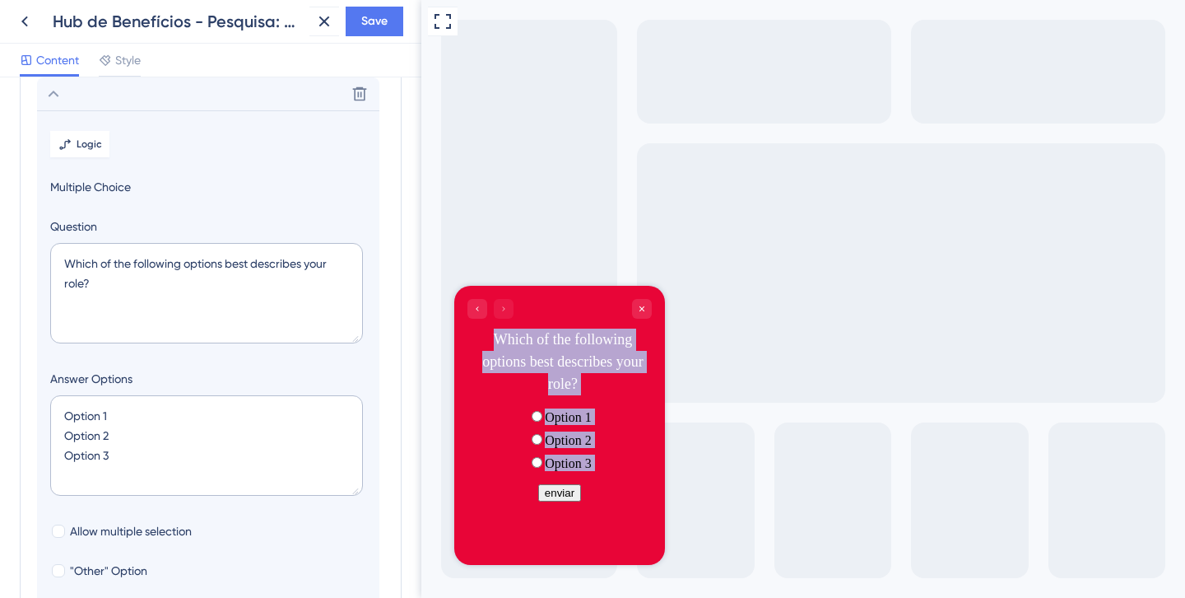
click at [558, 354] on div "Which of the following options best describes your role?" at bounding box center [563, 361] width 178 height 67
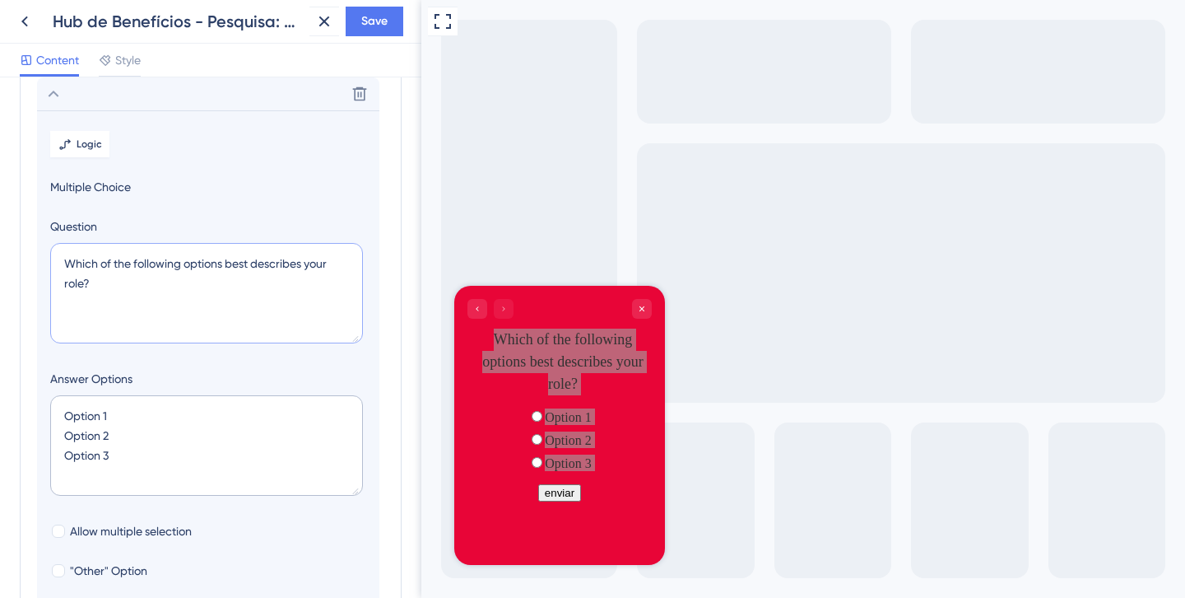
click at [138, 274] on textarea "Which of the following options best describes your role?" at bounding box center [206, 293] width 313 height 100
paste textarea "Existe algum sistema de pontos utilizado na escolha desses benefícios pelos col…"
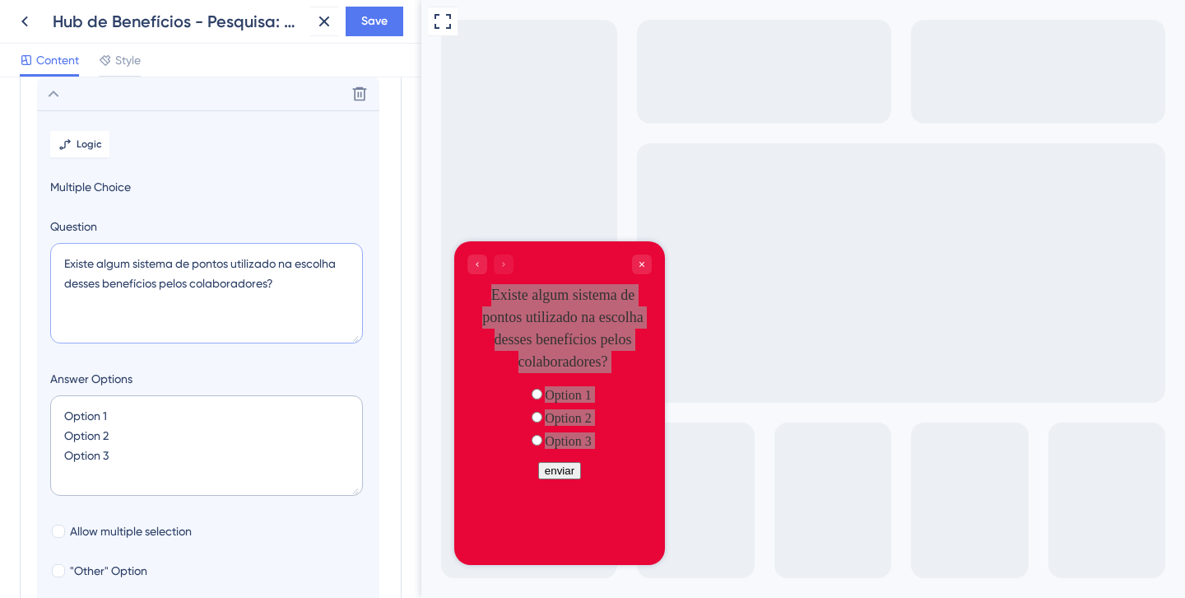
type textarea "Existe algum sistema de pontos utilizado na escolha desses benefícios pelos col…"
drag, startPoint x: 121, startPoint y: 454, endPoint x: 50, endPoint y: 403, distance: 87.3
click at [49, 403] on section "Logic Multiple Choice Question Existe algum sistema de pontos utilizado na esco…" at bounding box center [208, 411] width 342 height 602
type textarea "S"
type input "40"
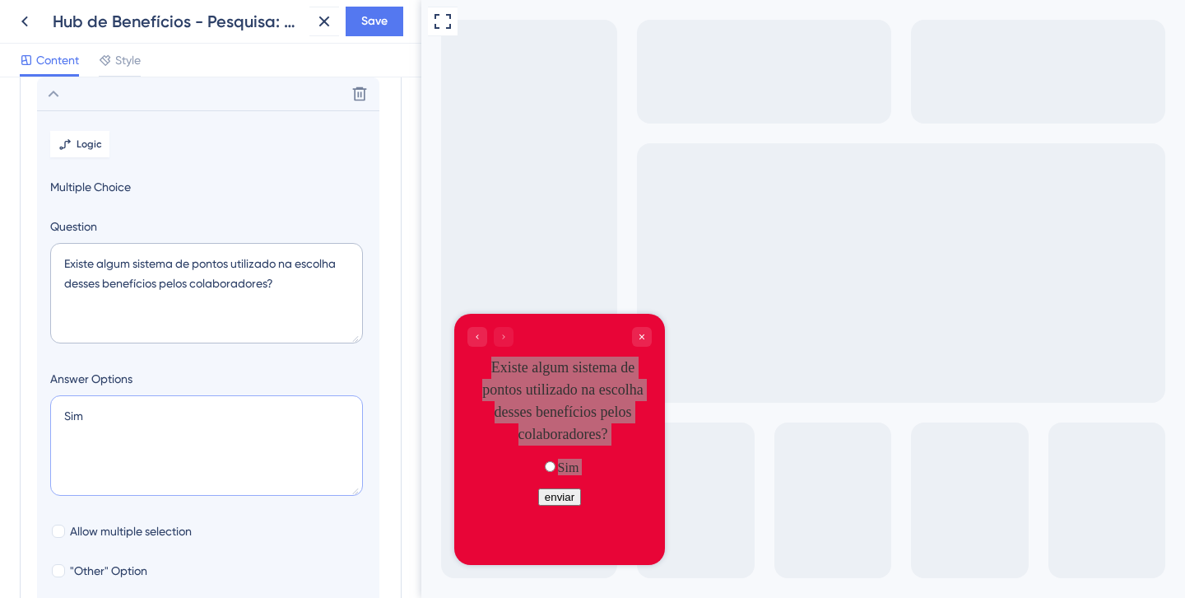
type textarea "Sim N"
type input "84"
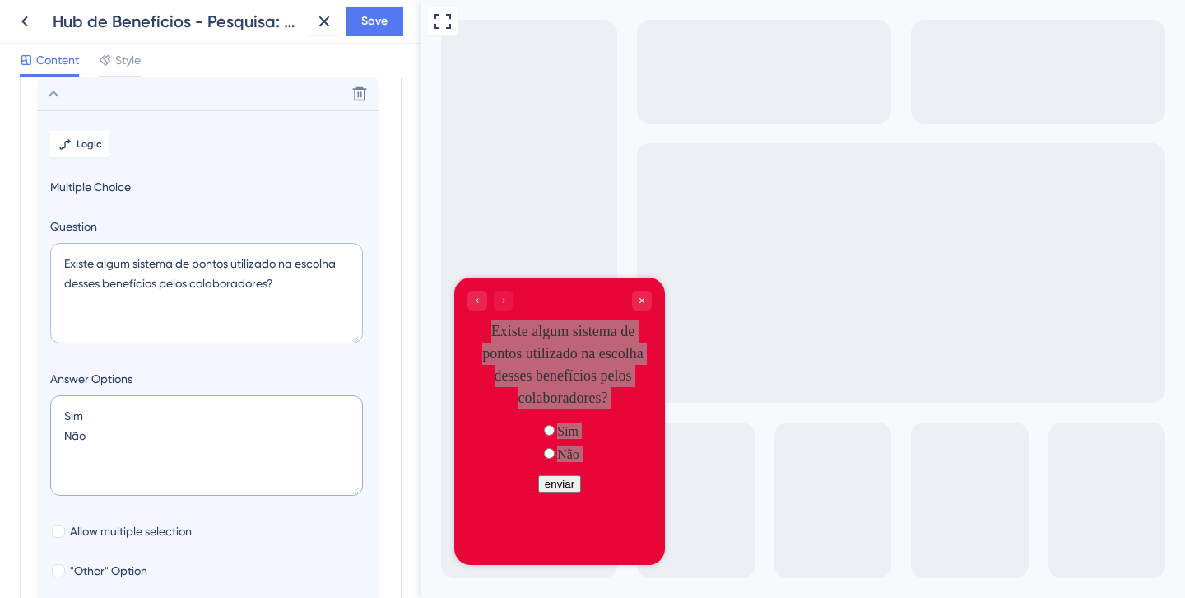
type textarea "Sim Não"
click at [219, 373] on label "Answer Options" at bounding box center [208, 379] width 316 height 20
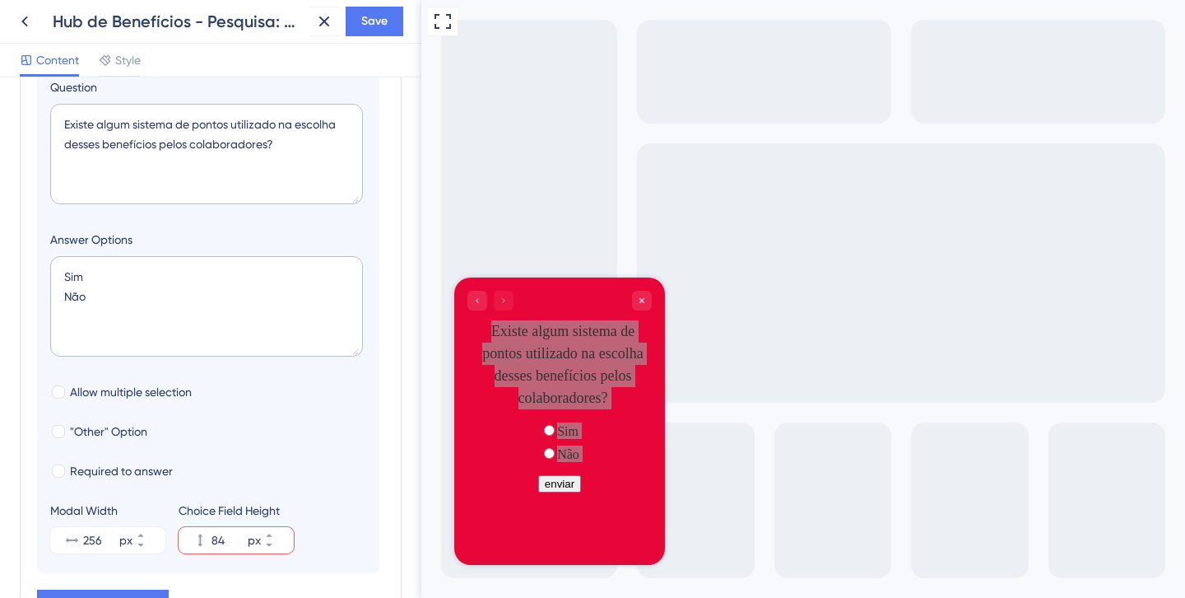
scroll to position [385, 0]
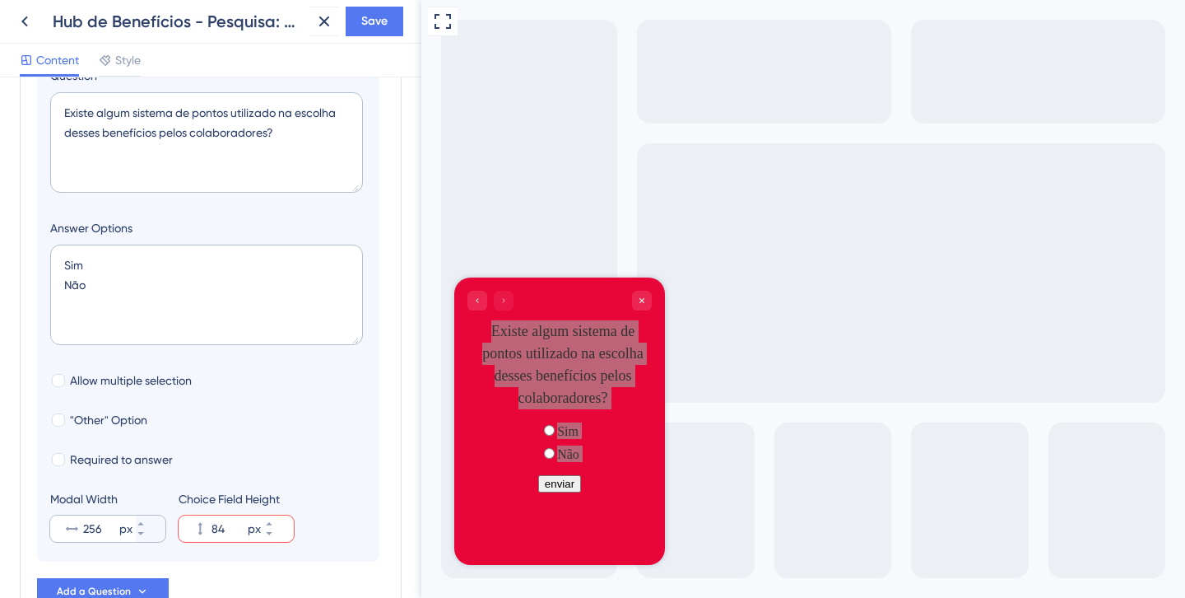
click at [133, 525] on div "256 px" at bounding box center [93, 528] width 86 height 26
click at [116, 525] on input "256" at bounding box center [99, 529] width 33 height 20
click at [146, 525] on icon at bounding box center [141, 524] width 10 height 10
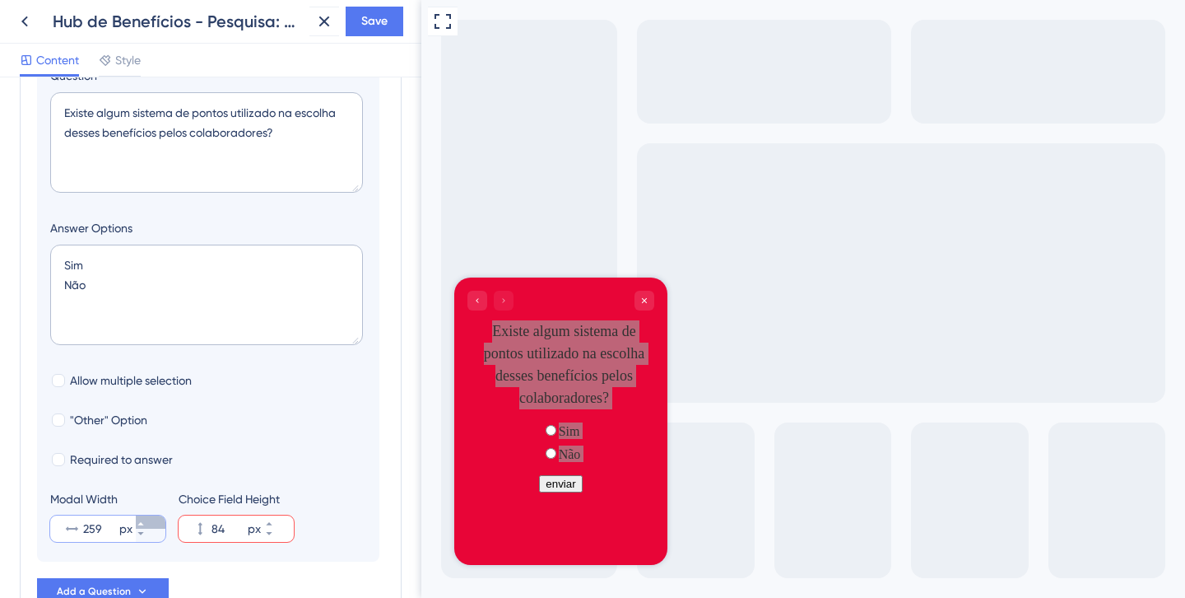
click at [146, 525] on icon at bounding box center [141, 524] width 10 height 10
type input "260"
click at [146, 525] on icon at bounding box center [141, 524] width 10 height 10
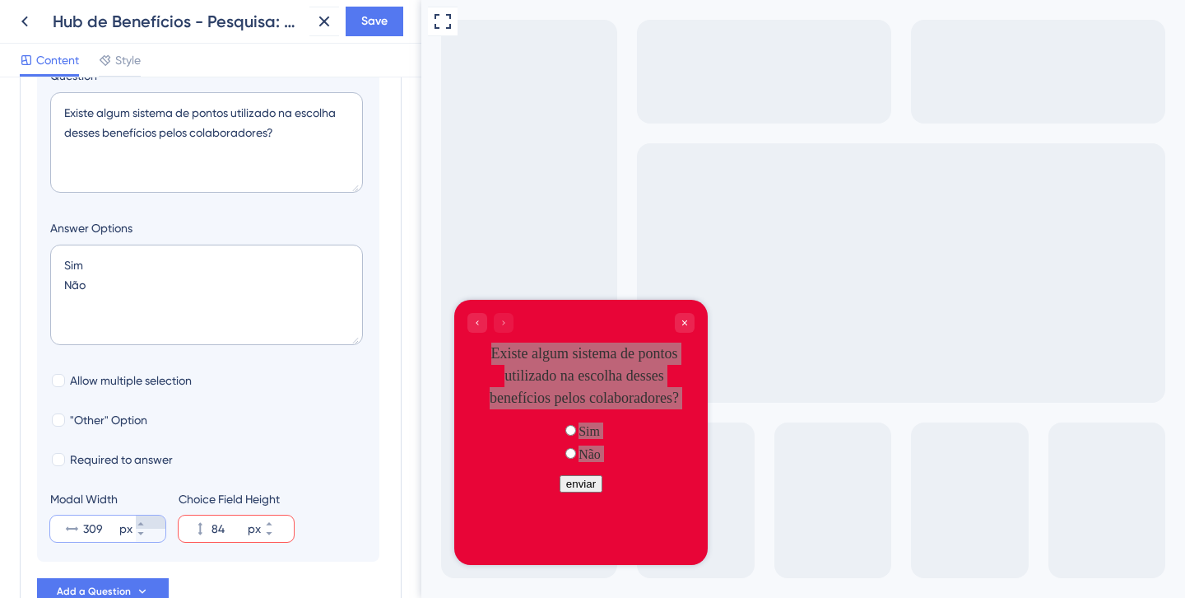
click at [146, 525] on icon at bounding box center [141, 524] width 10 height 10
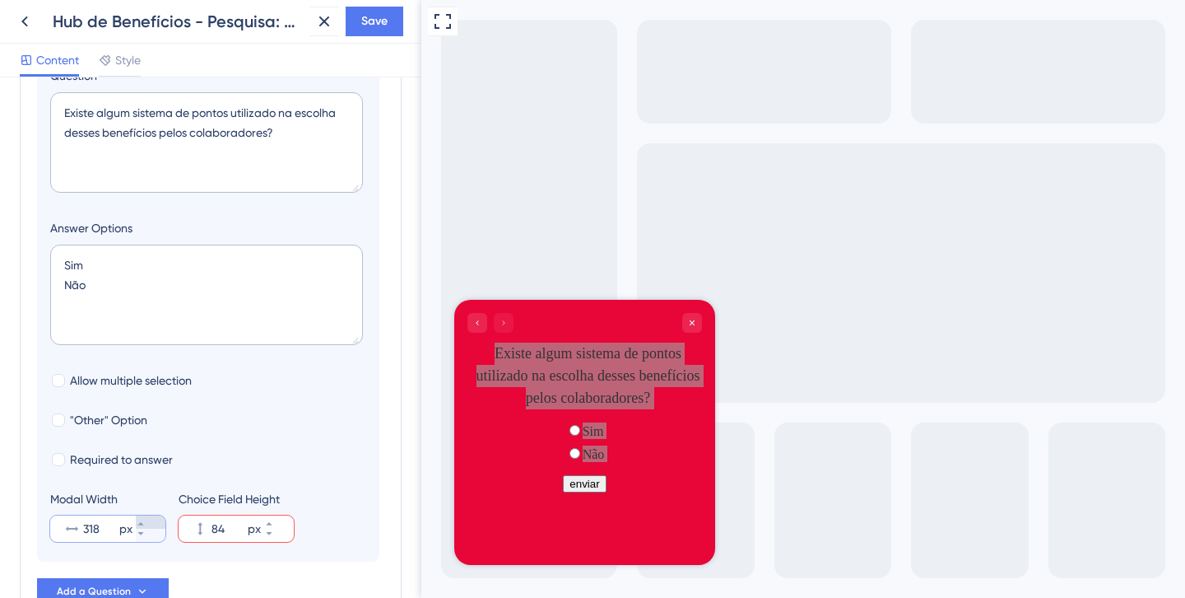
click at [146, 525] on icon at bounding box center [141, 524] width 10 height 10
type input "320"
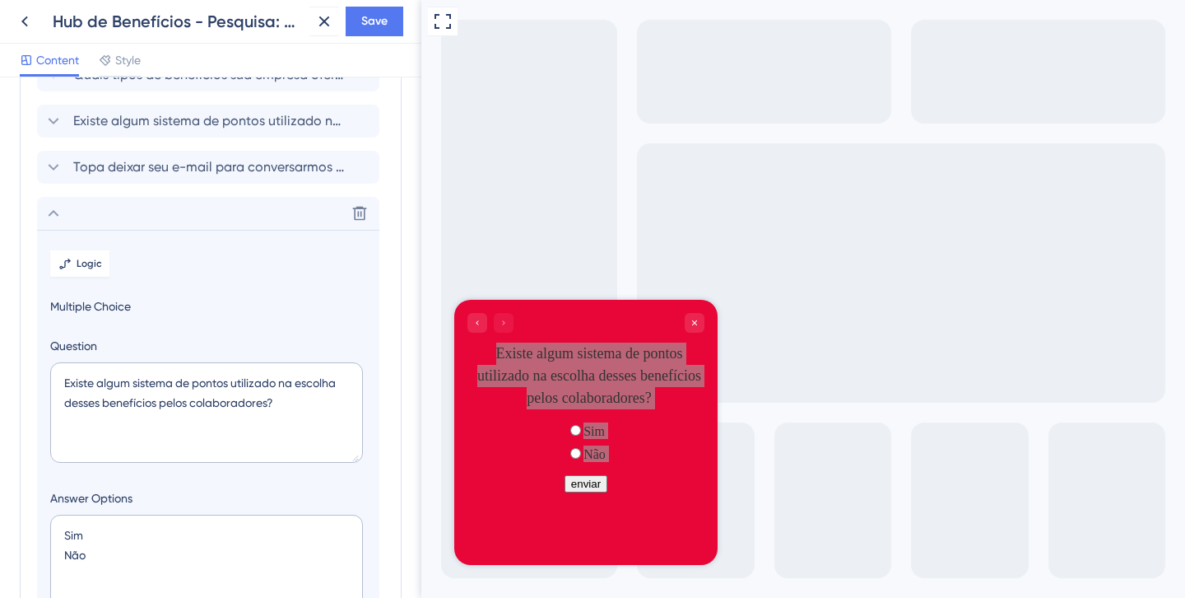
scroll to position [39, 0]
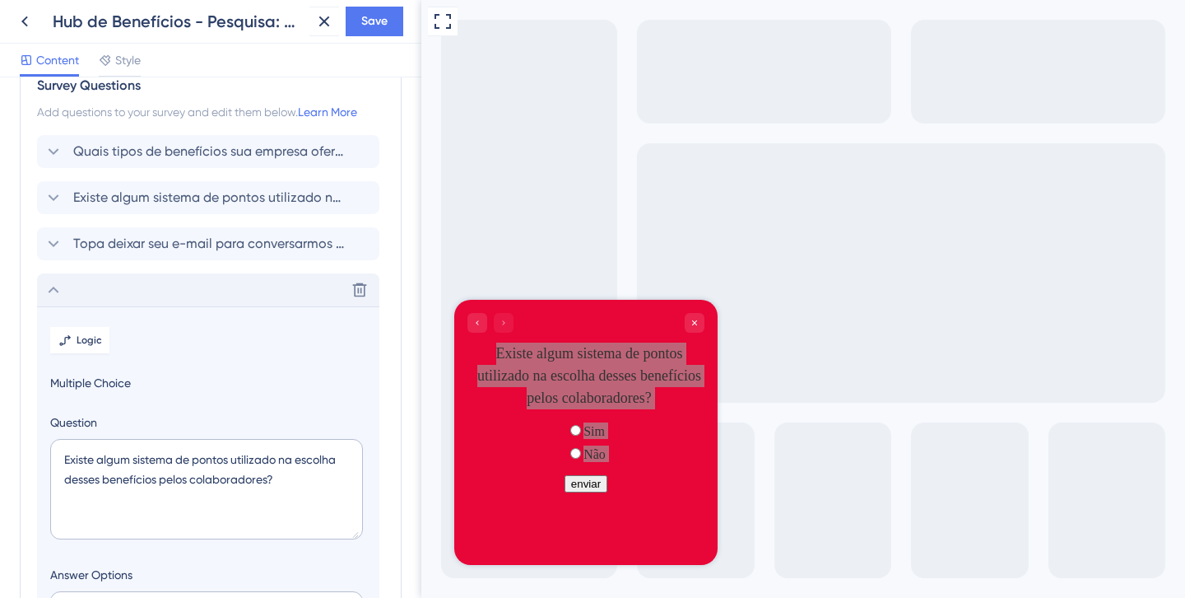
click at [52, 284] on icon at bounding box center [54, 290] width 20 height 20
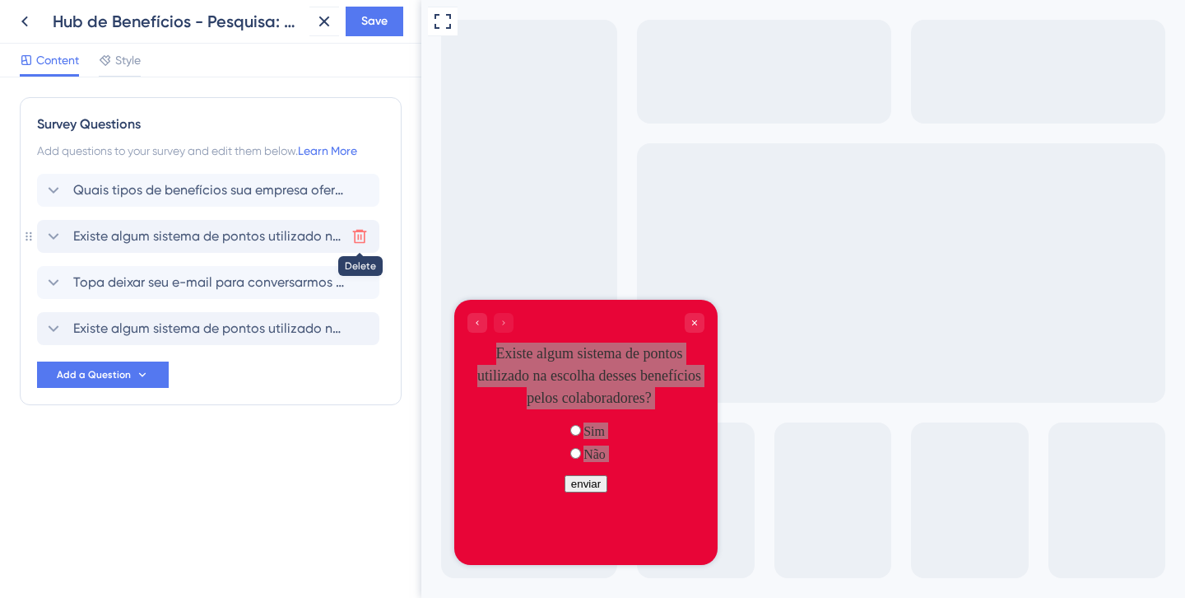
click at [362, 236] on icon at bounding box center [359, 236] width 16 height 16
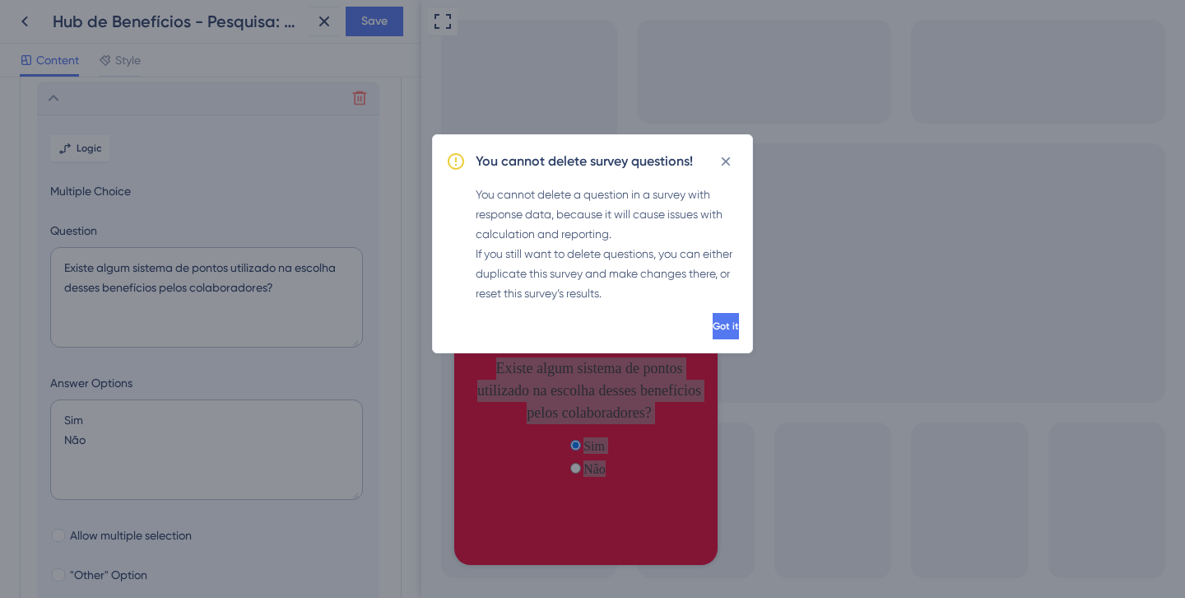
scroll to position [142, 0]
click at [711, 323] on span "Got it" at bounding box center [724, 325] width 26 height 13
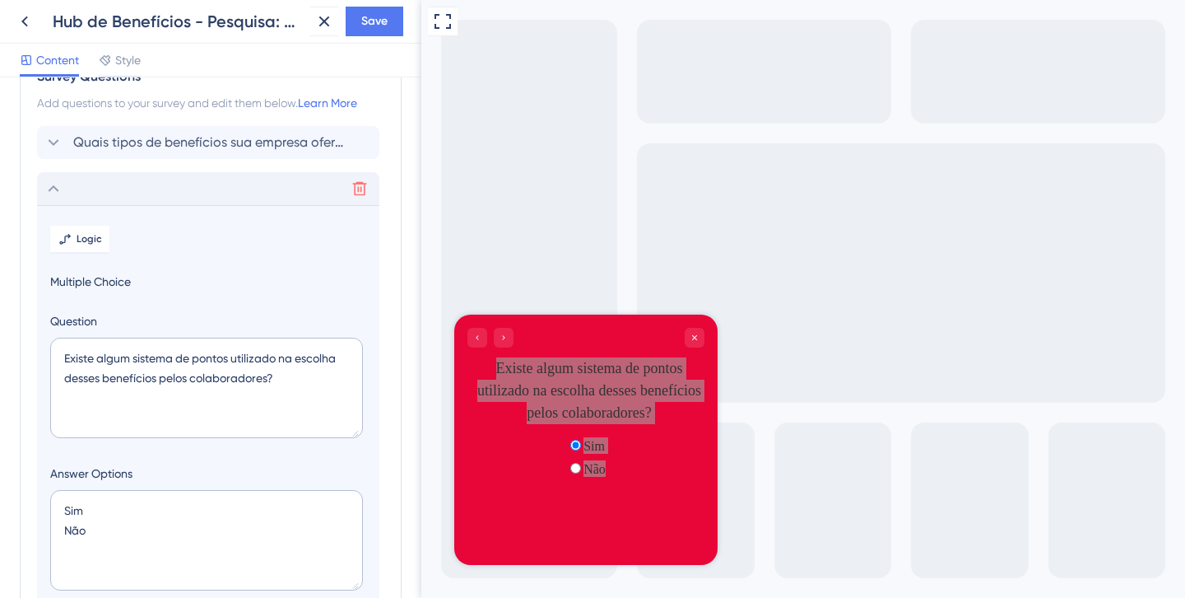
scroll to position [50, 0]
click at [46, 188] on icon at bounding box center [54, 186] width 20 height 20
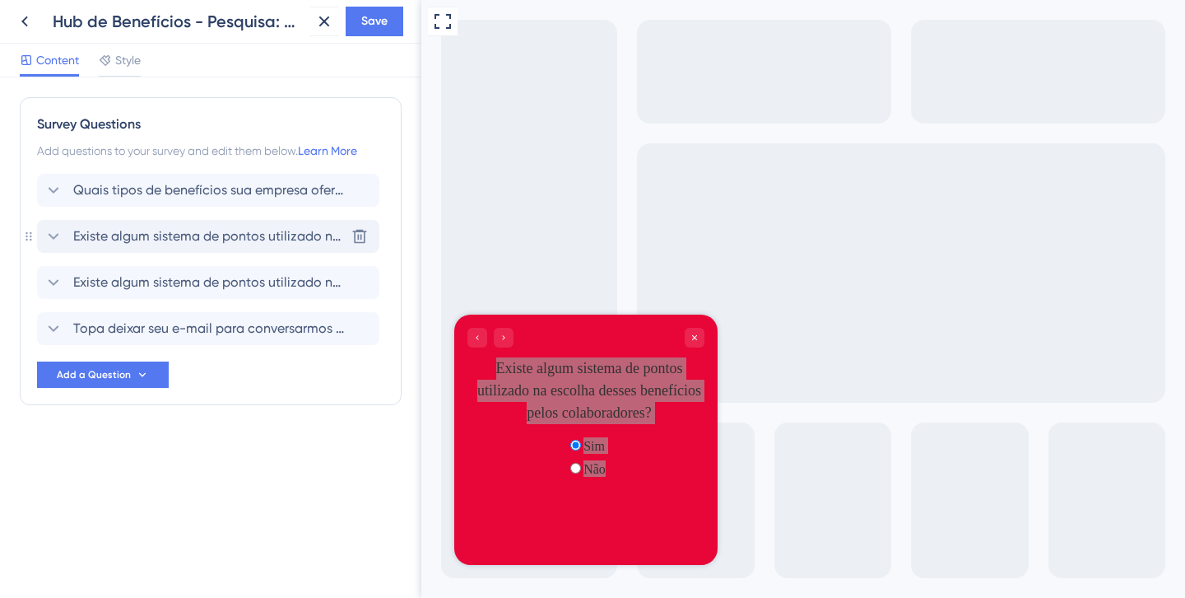
click at [303, 226] on span "Existe algum sistema de pontos utilizado na escolha desses benefícios pelos col…" at bounding box center [209, 236] width 272 height 20
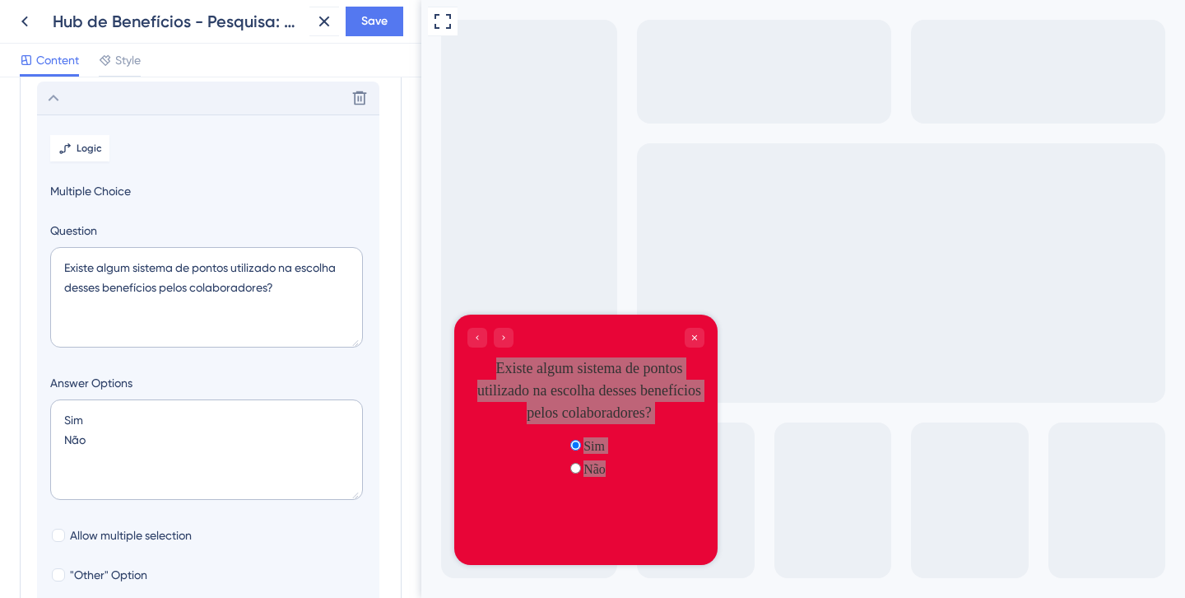
scroll to position [142, 0]
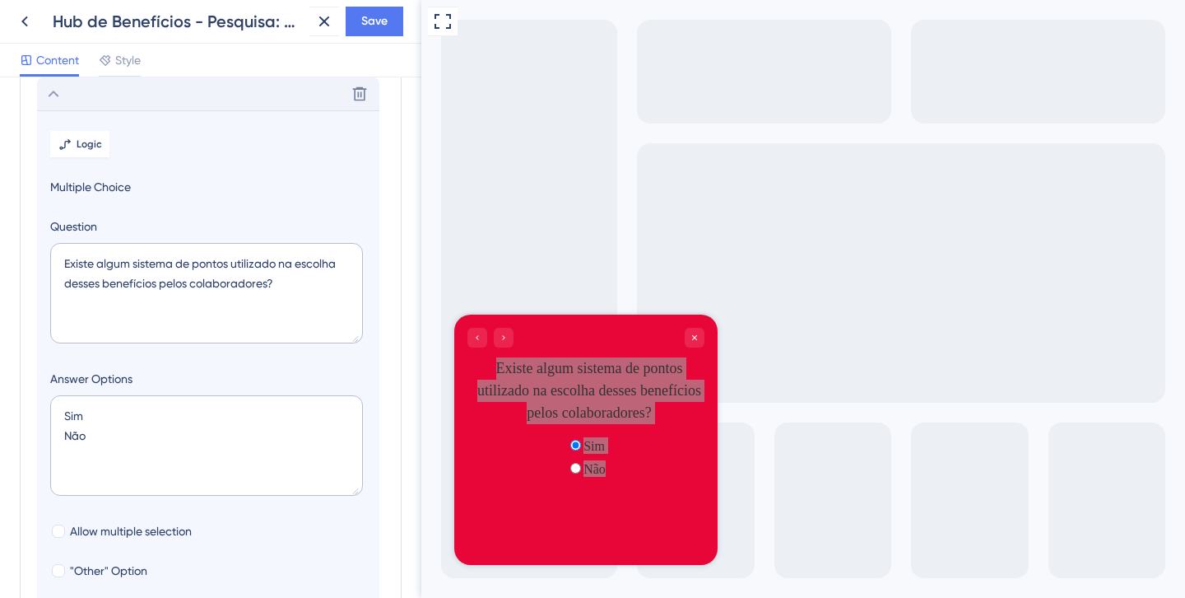
click at [123, 109] on div "Delete" at bounding box center [208, 93] width 342 height 33
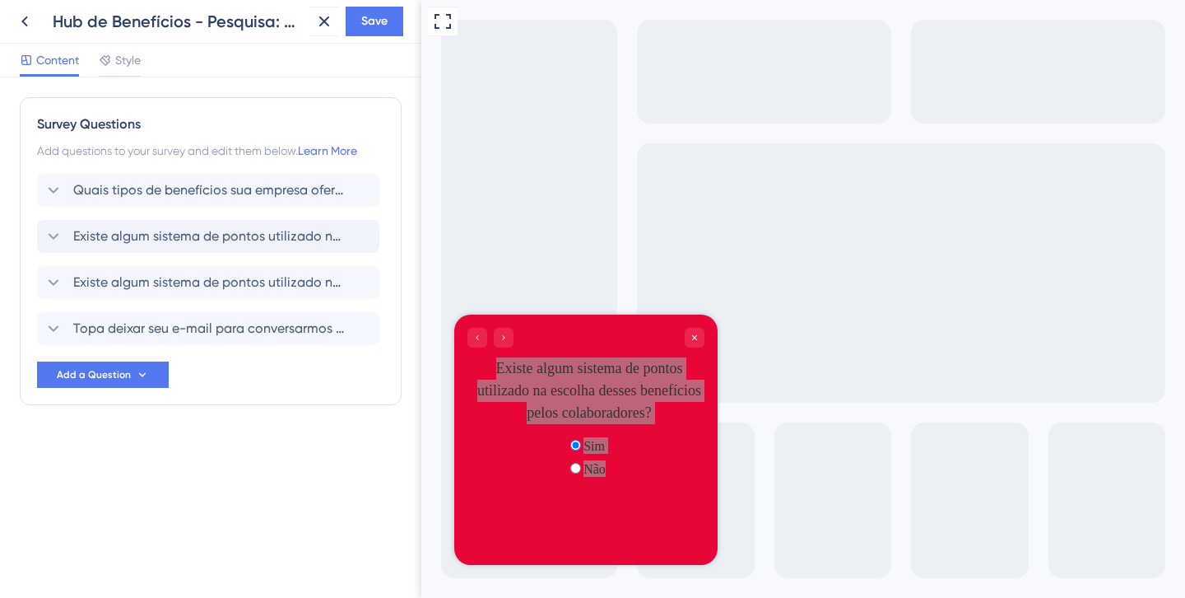
scroll to position [0, 0]
click at [198, 282] on span "Existe algum sistema de pontos utilizado na escolha desses benefícios pelos col…" at bounding box center [209, 282] width 272 height 20
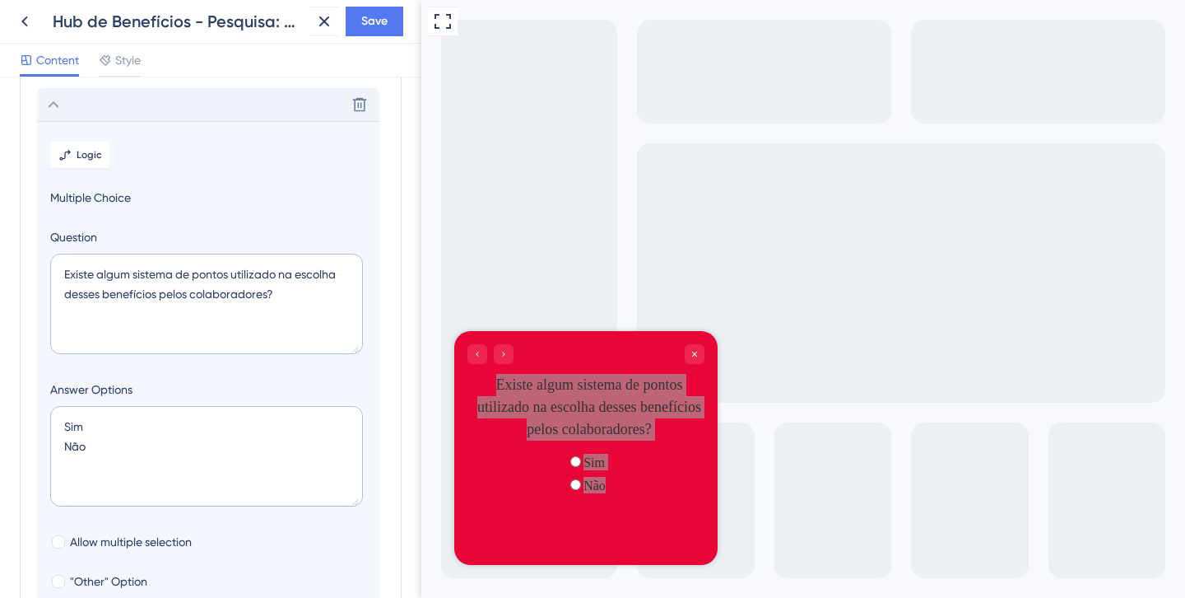
scroll to position [188, 0]
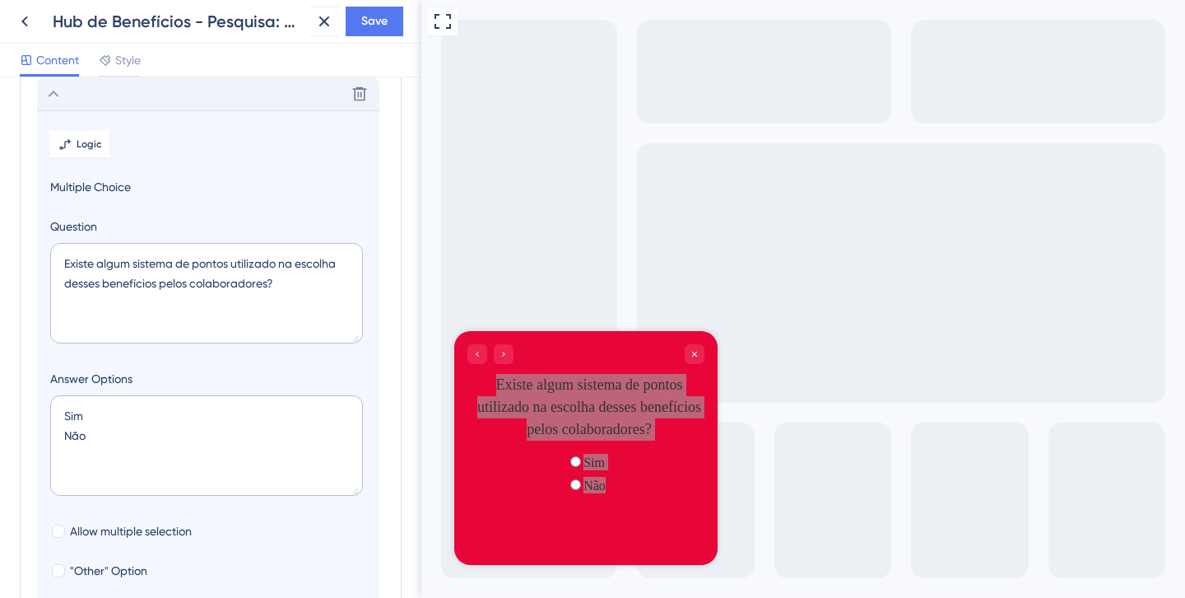
click at [51, 92] on icon at bounding box center [54, 94] width 20 height 20
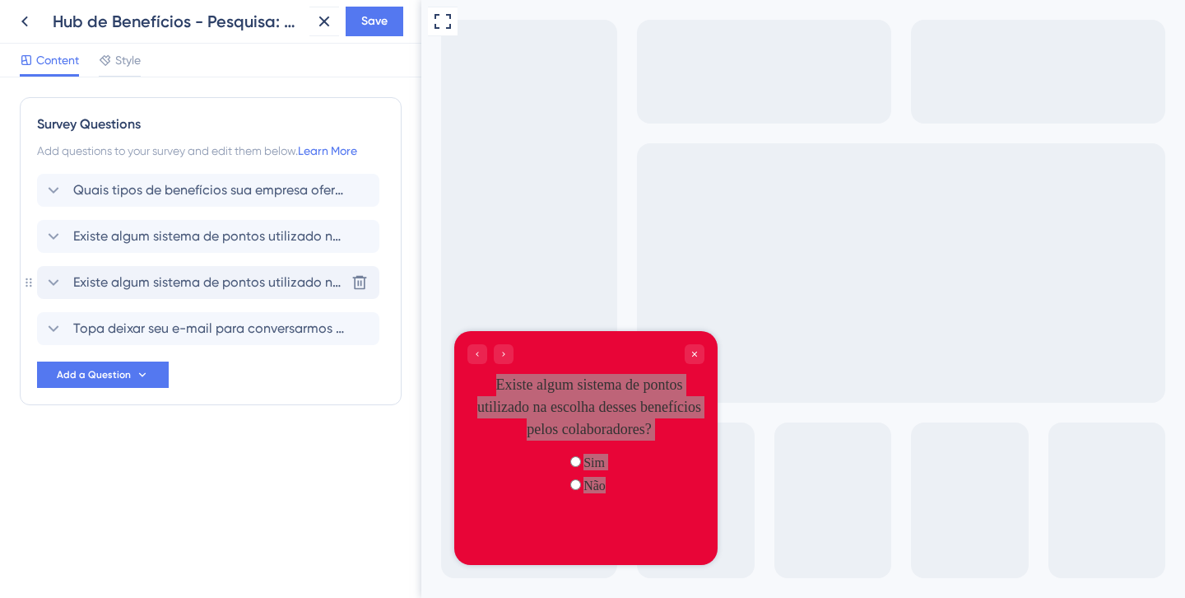
scroll to position [0, 0]
click at [198, 235] on span "Existe algum sistema de pontos utilizado na escolha desses benefícios pelos col…" at bounding box center [209, 236] width 272 height 20
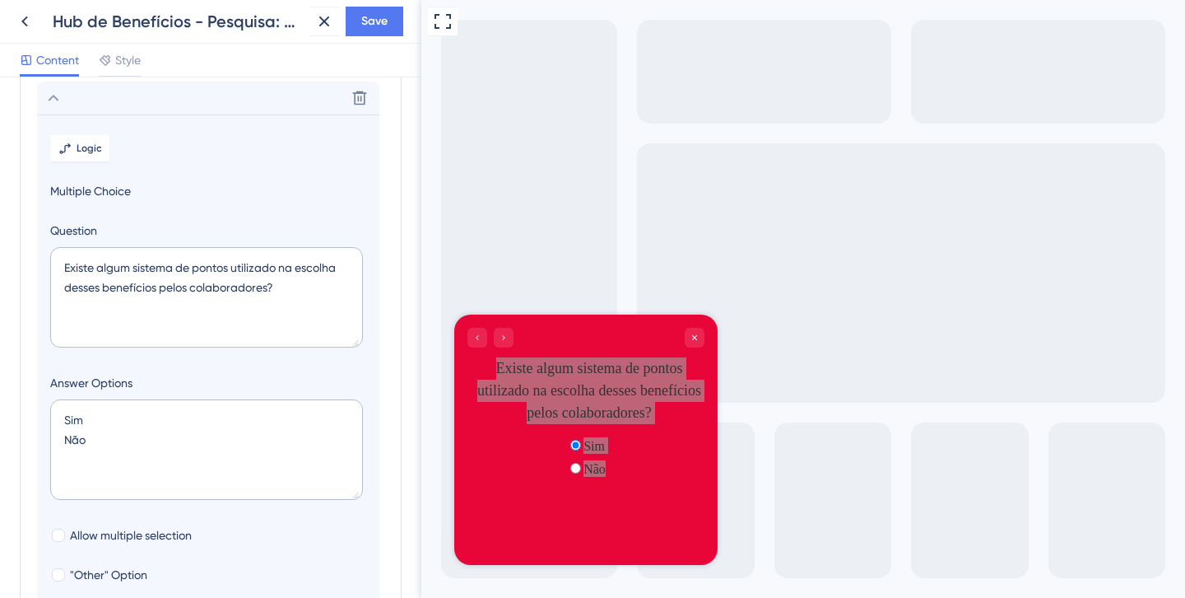
scroll to position [142, 0]
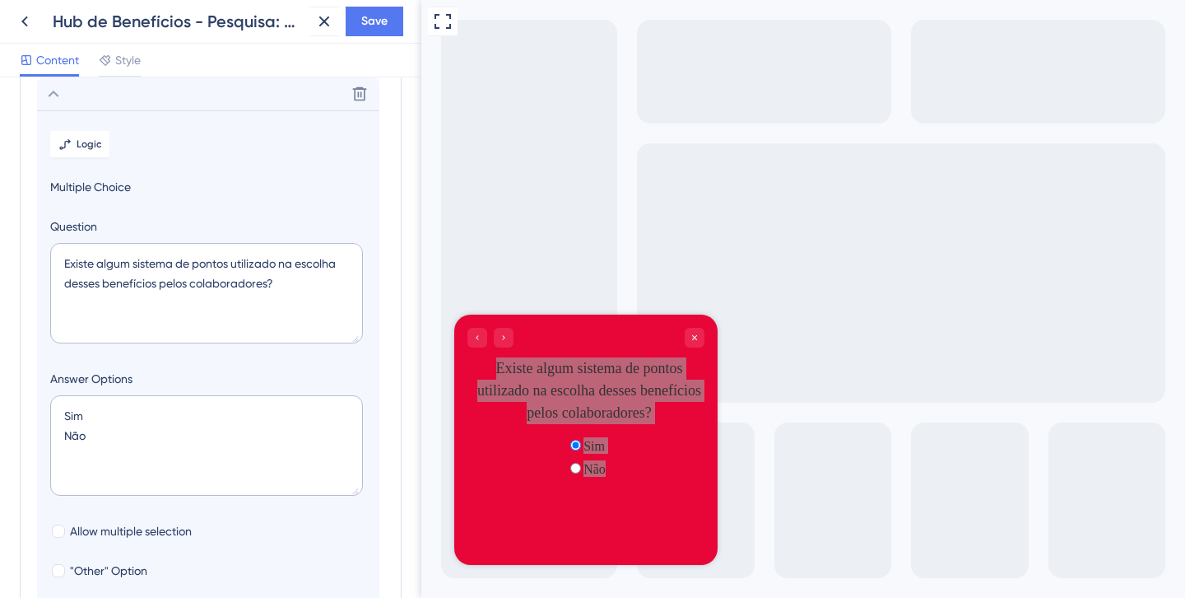
click at [58, 95] on icon at bounding box center [54, 94] width 20 height 20
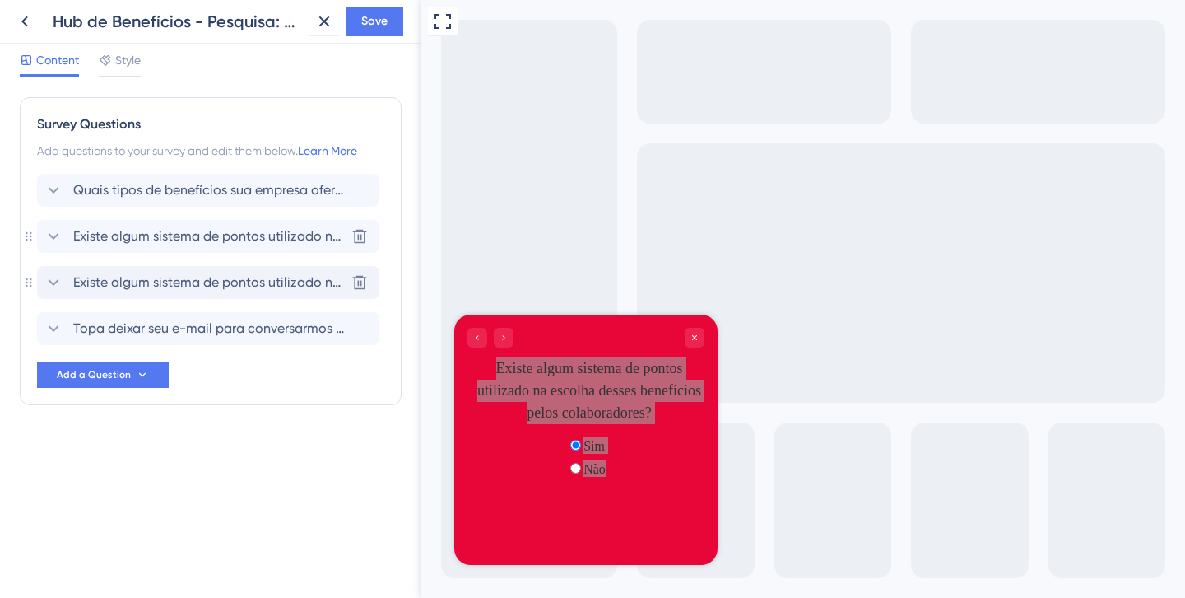
scroll to position [0, 0]
click at [218, 281] on span "Existe algum sistema de pontos utilizado na escolha desses benefícios pelos col…" at bounding box center [209, 282] width 272 height 20
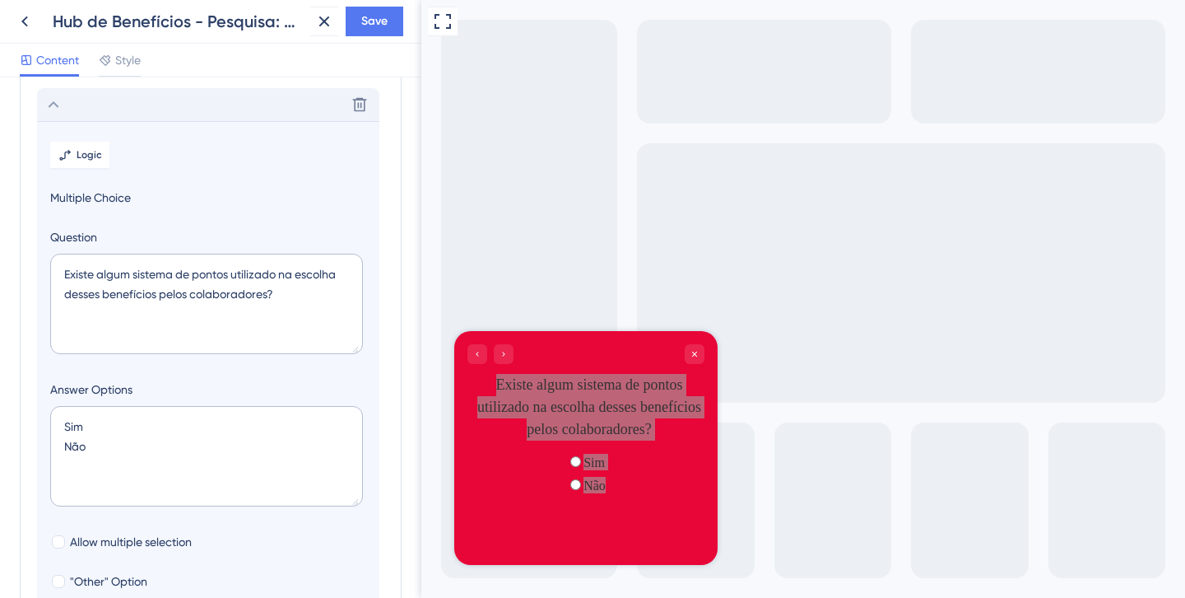
scroll to position [188, 0]
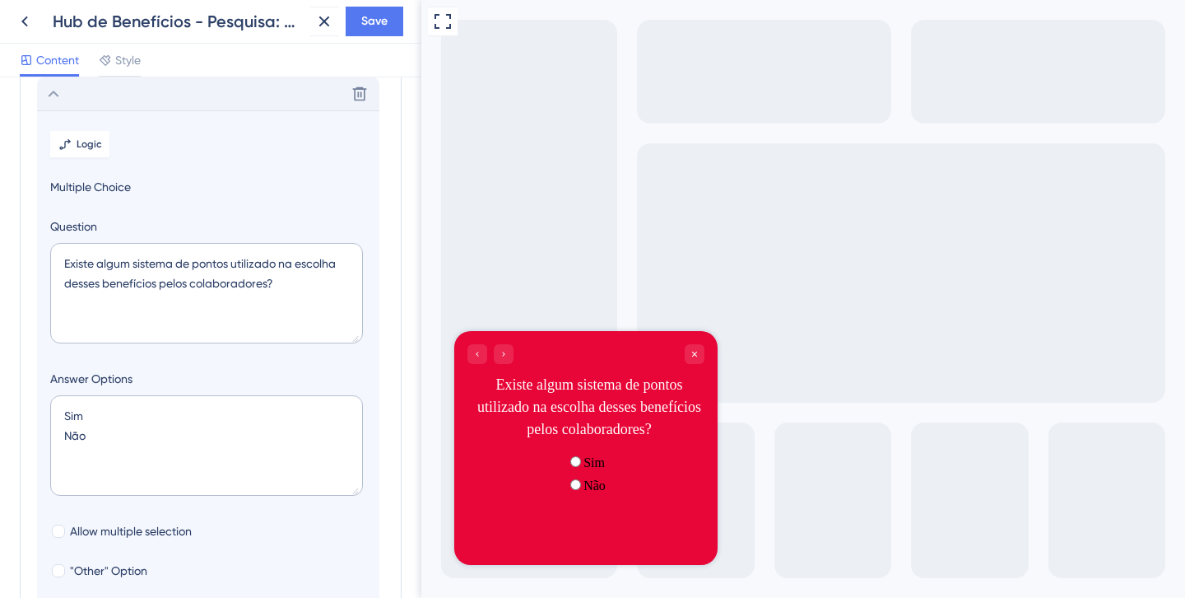
click at [663, 440] on div "Existe algum sistema de pontos utilizado na escolha desses benefícios pelos col…" at bounding box center [589, 407] width 230 height 67
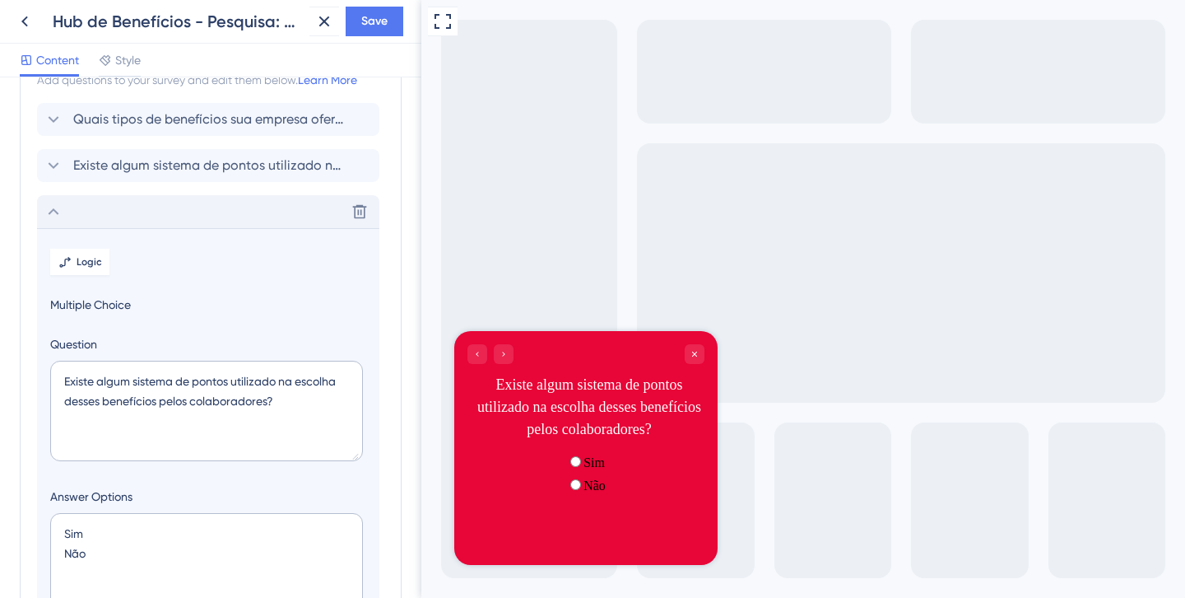
scroll to position [16, 0]
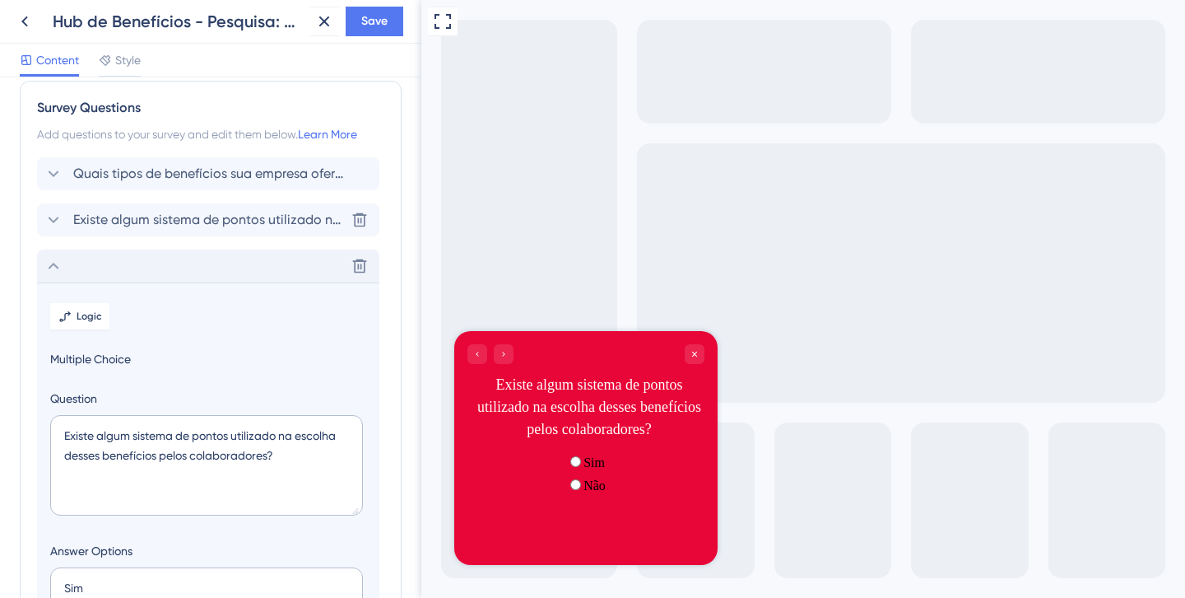
click at [283, 213] on span "Existe algum sistema de pontos utilizado na escolha desses benefícios pelos col…" at bounding box center [209, 220] width 272 height 20
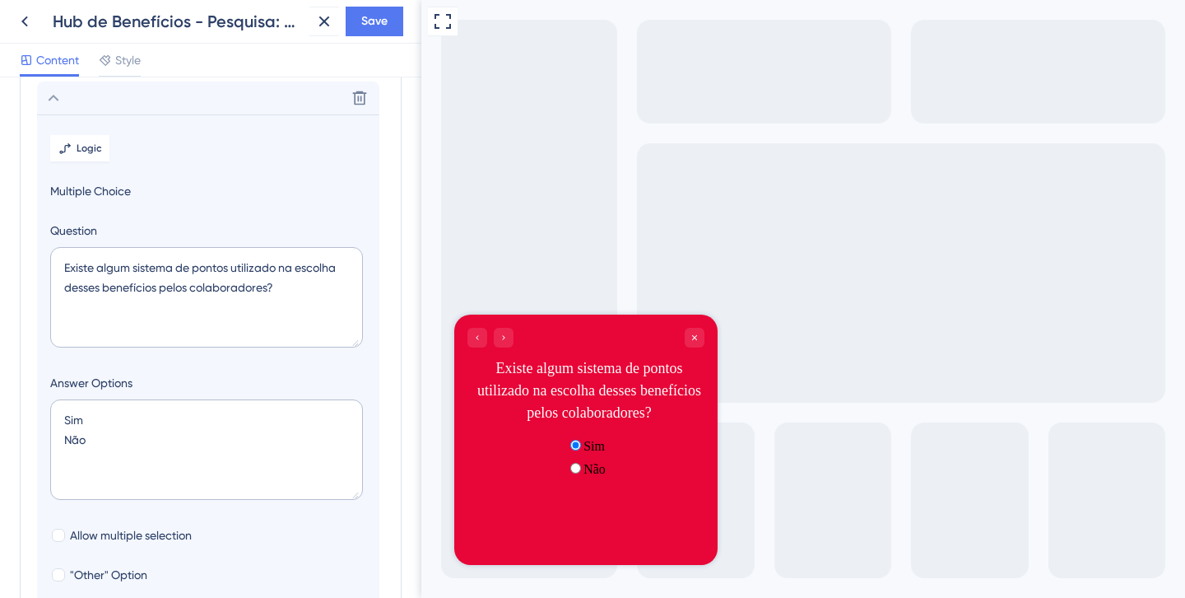
scroll to position [142, 0]
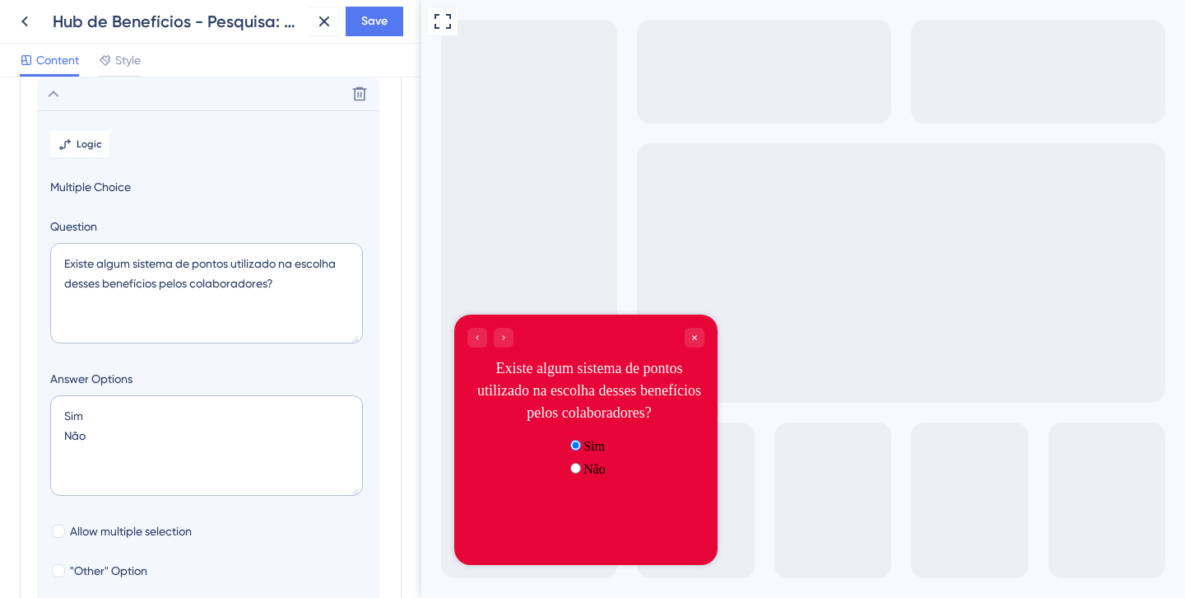
click at [57, 95] on icon at bounding box center [54, 94] width 11 height 7
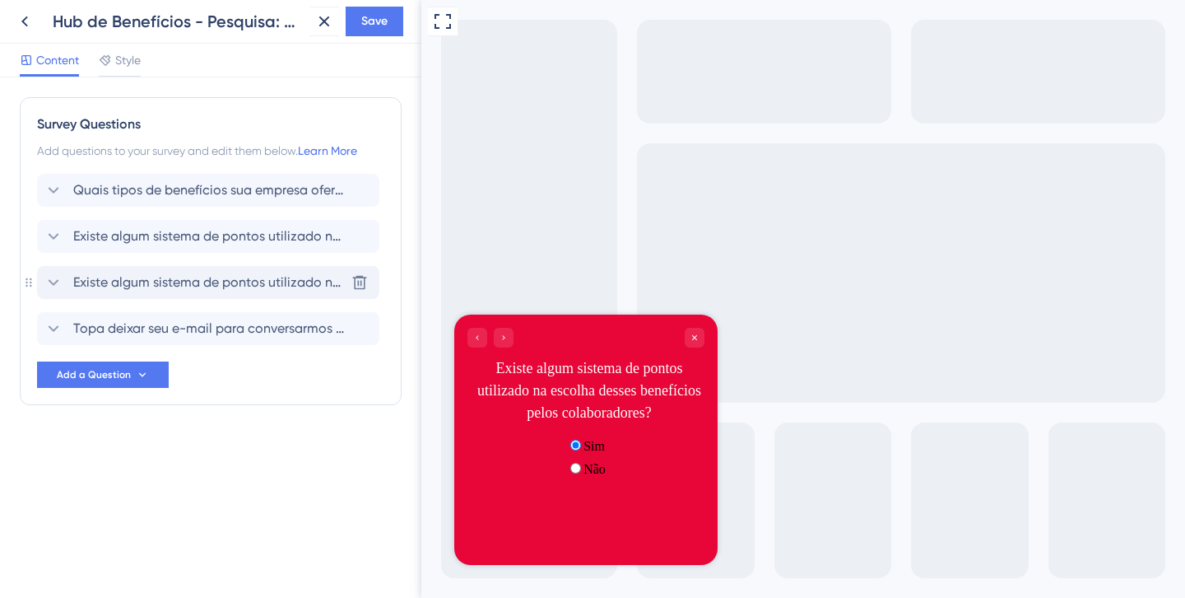
click at [226, 277] on span "Existe algum sistema de pontos utilizado na escolha desses benefícios pelos col…" at bounding box center [209, 282] width 272 height 20
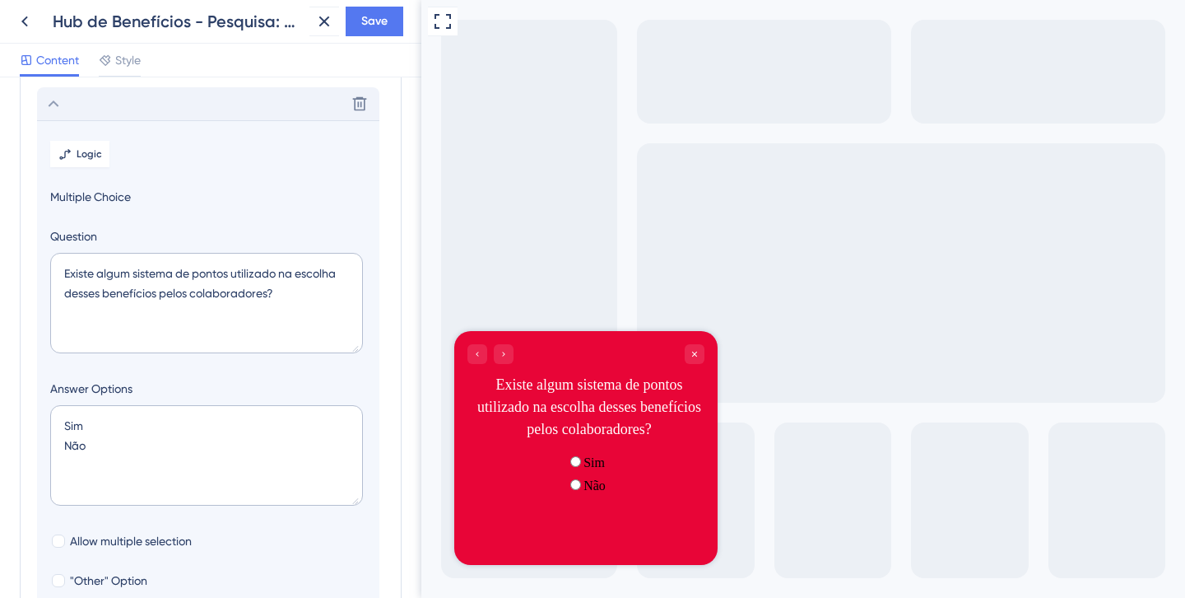
scroll to position [188, 0]
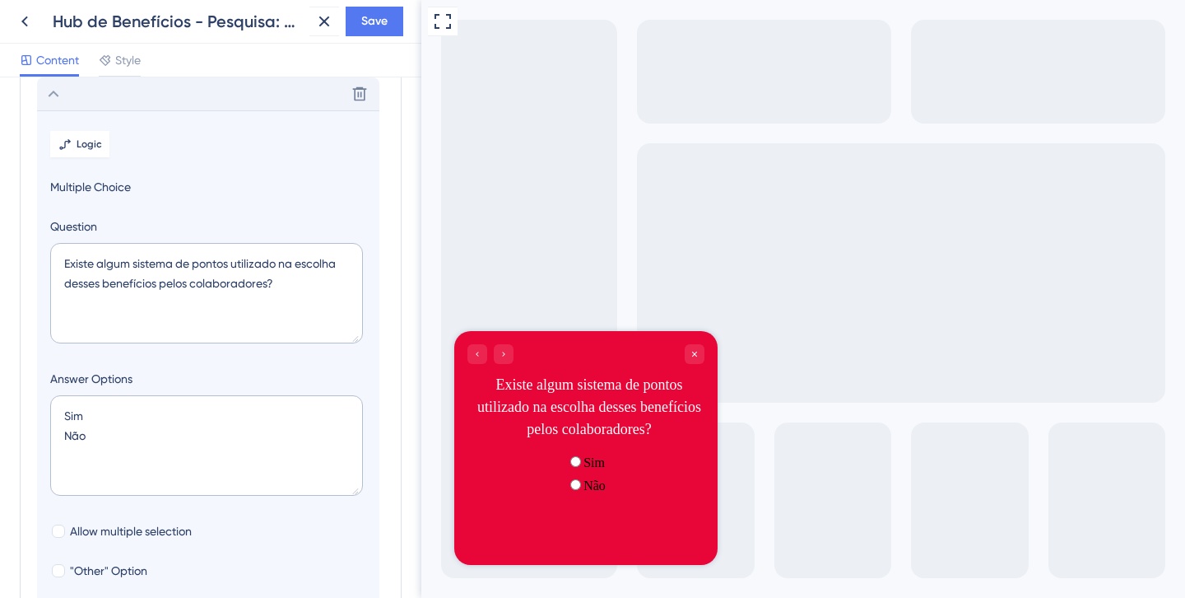
click at [52, 90] on icon at bounding box center [54, 94] width 20 height 20
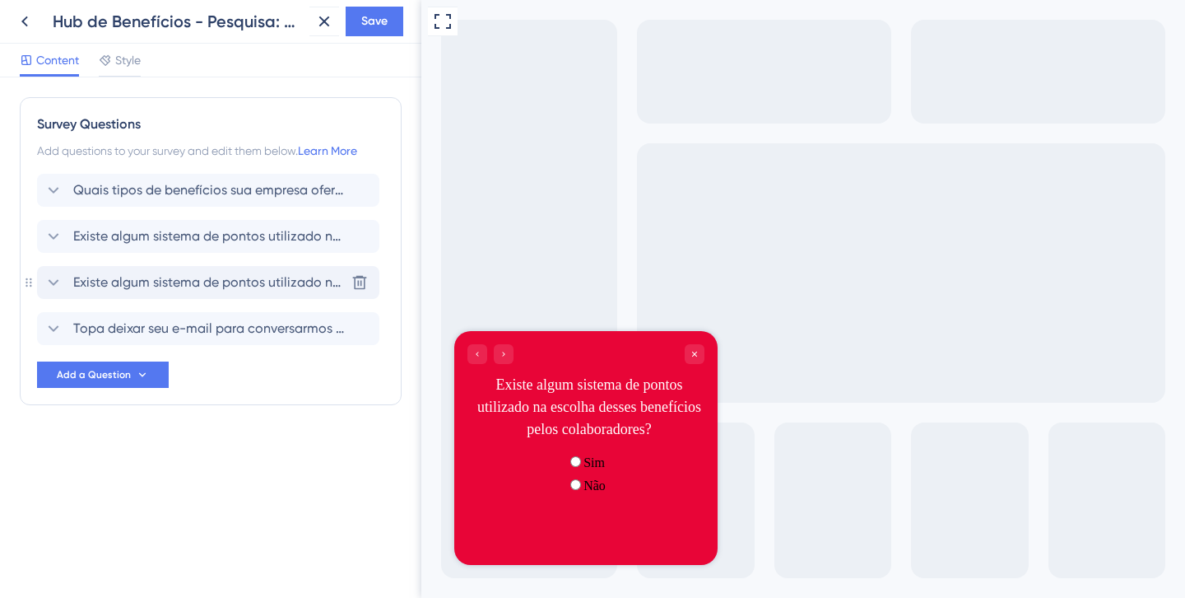
scroll to position [0, 0]
click at [147, 332] on span "Topa deixar seu e-mail para conversarmos sobre esse tema?" at bounding box center [209, 329] width 272 height 20
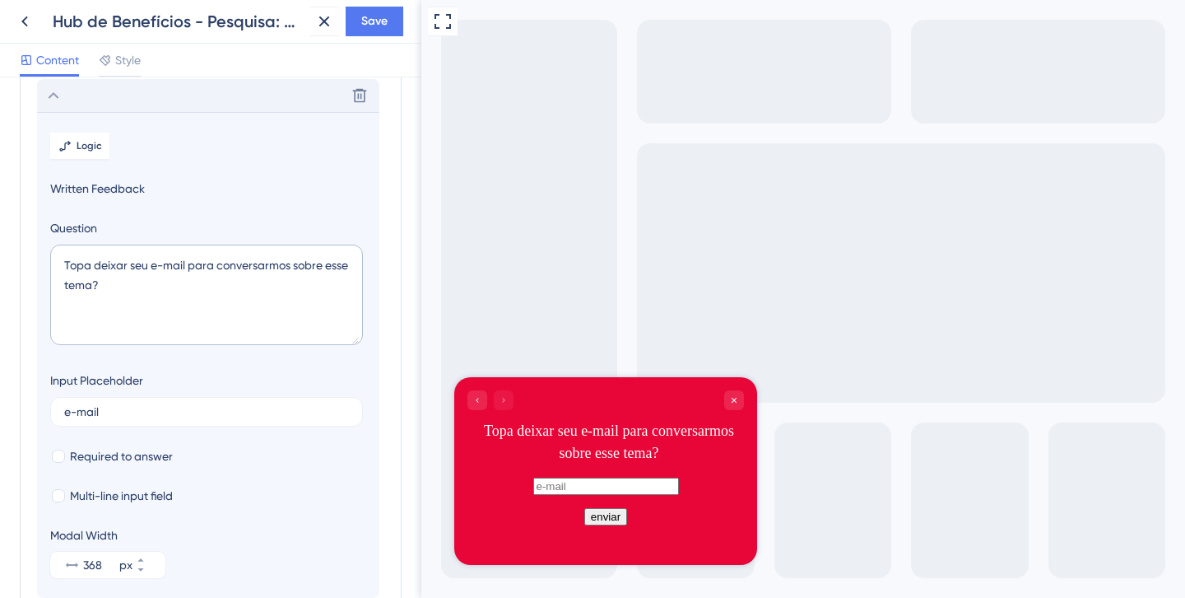
scroll to position [235, 0]
click at [86, 157] on section "Logic Written Feedback Question Topa deixar seu e-mail para conversarmos sobre …" at bounding box center [208, 353] width 342 height 486
click at [86, 142] on span "Logic" at bounding box center [90, 143] width 26 height 13
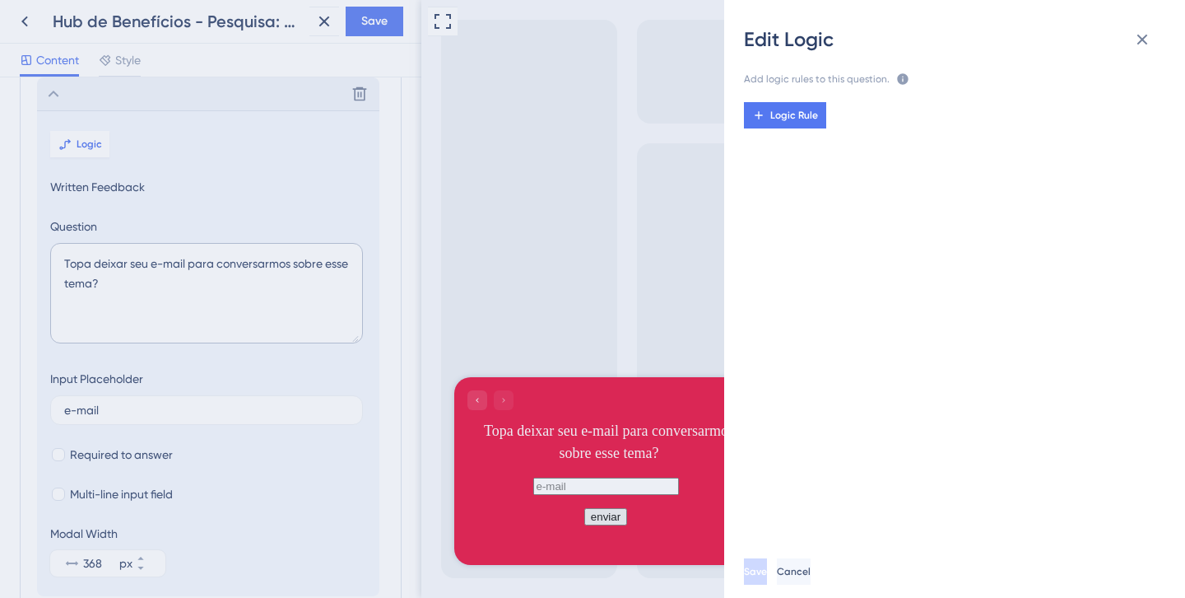
click at [154, 143] on div "Edit Logic Add logic rules to this question. The rules will apply after this qu…" at bounding box center [592, 299] width 1185 height 598
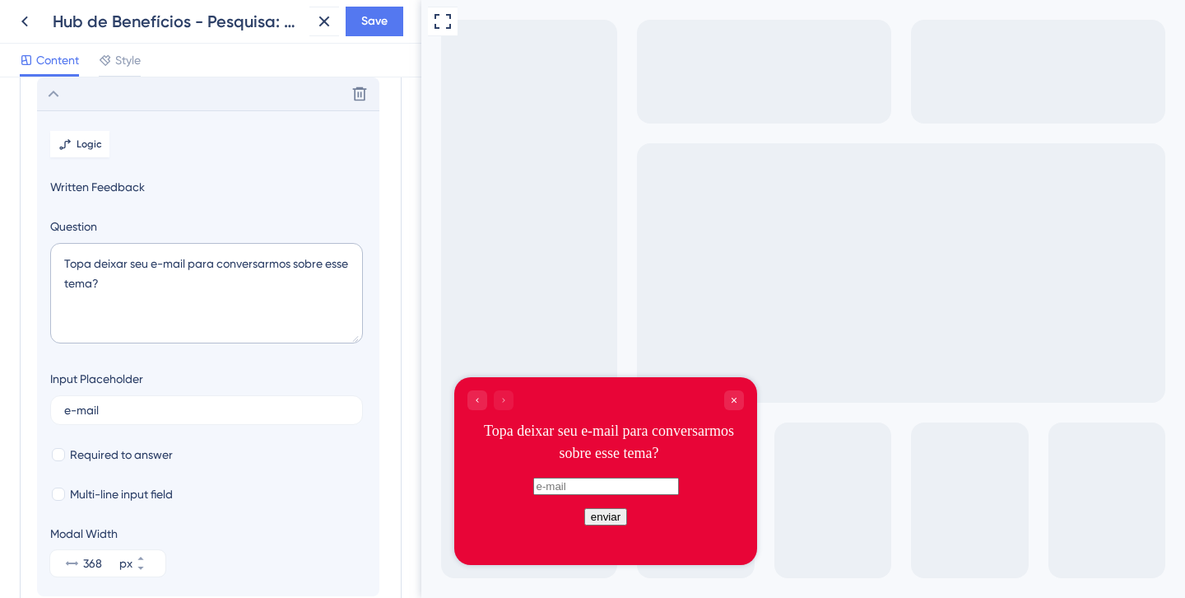
click at [50, 92] on icon at bounding box center [54, 94] width 20 height 20
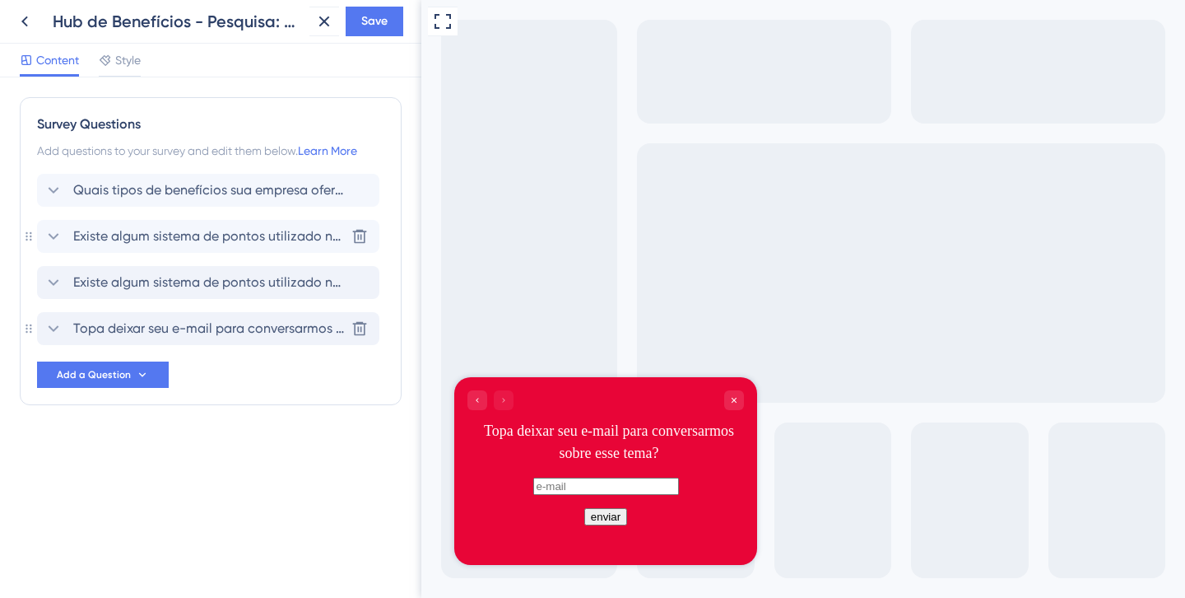
click at [50, 236] on icon at bounding box center [54, 236] width 20 height 20
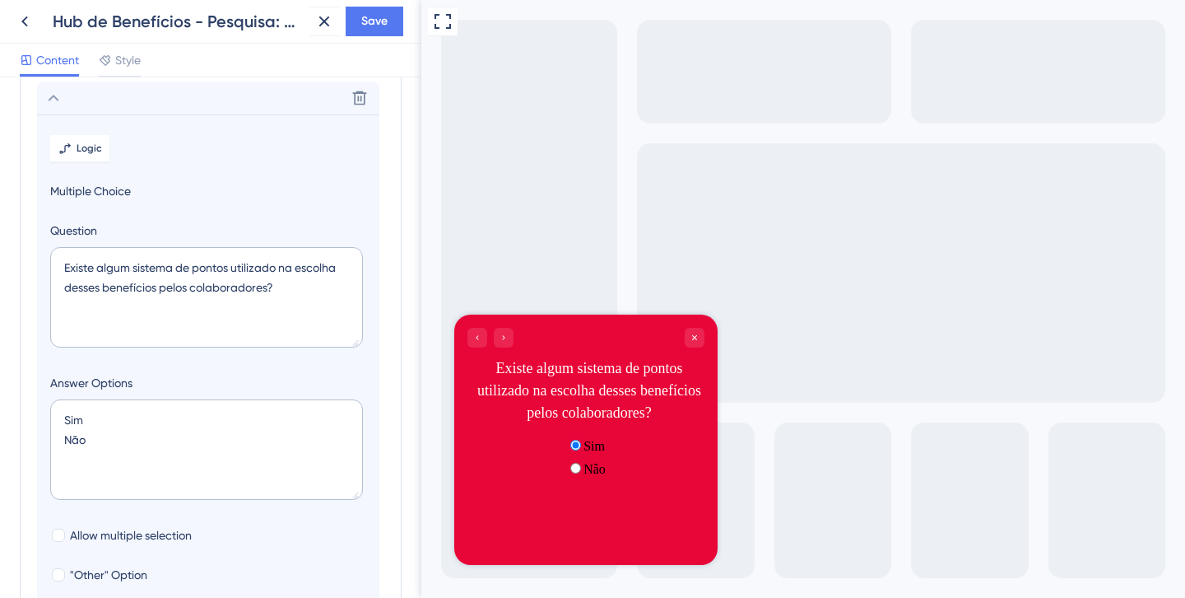
scroll to position [142, 0]
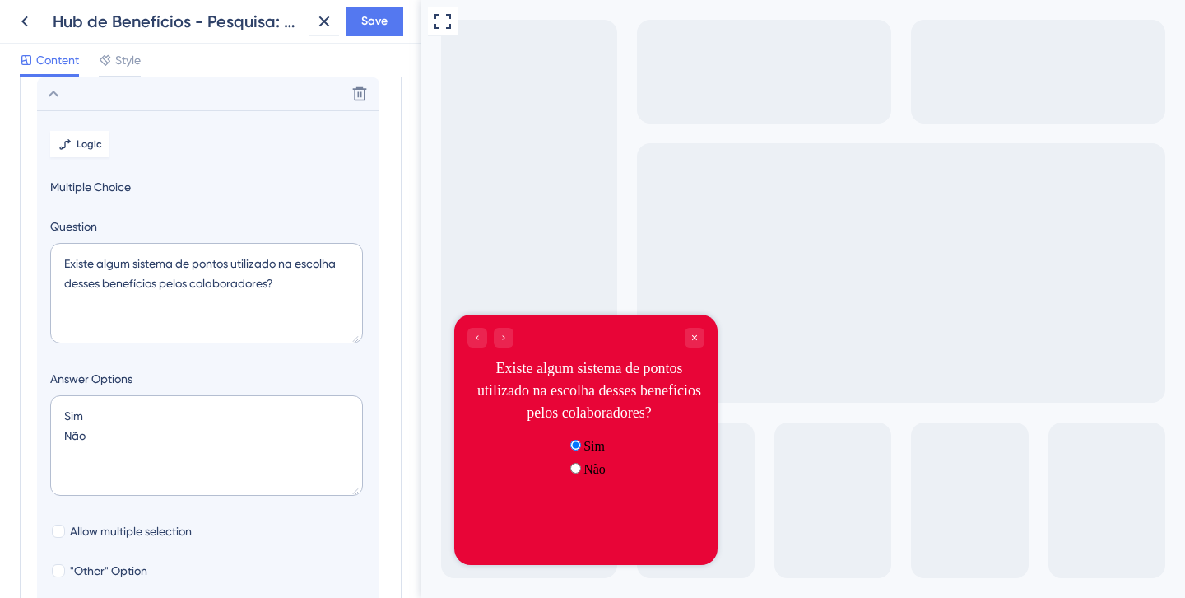
click at [58, 86] on icon at bounding box center [54, 94] width 20 height 20
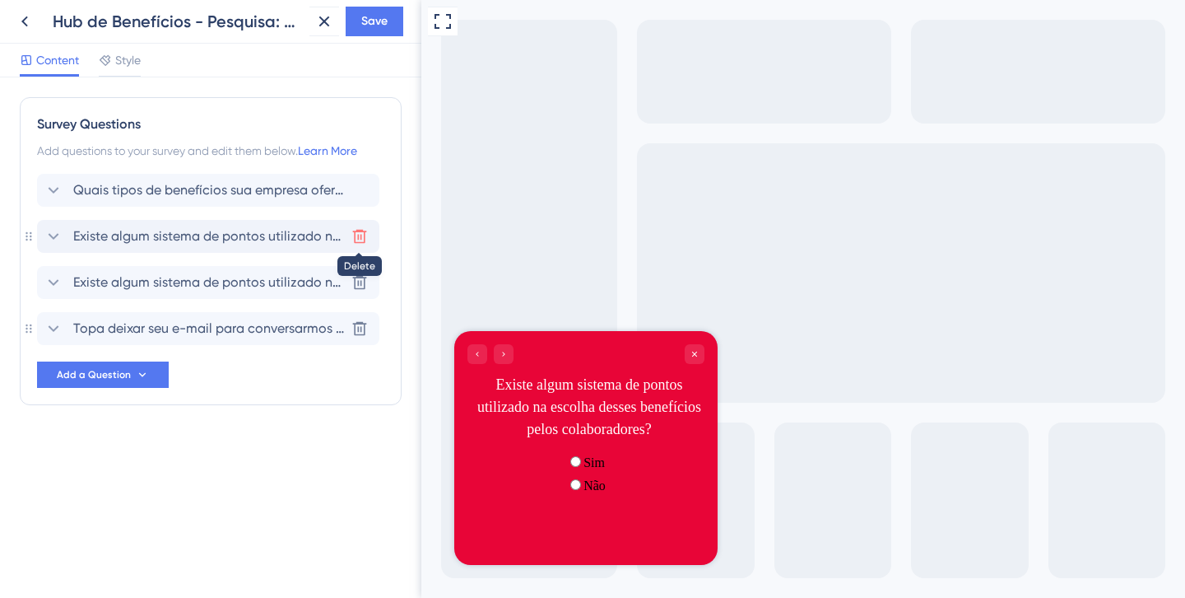
click at [367, 231] on button at bounding box center [360, 236] width 26 height 26
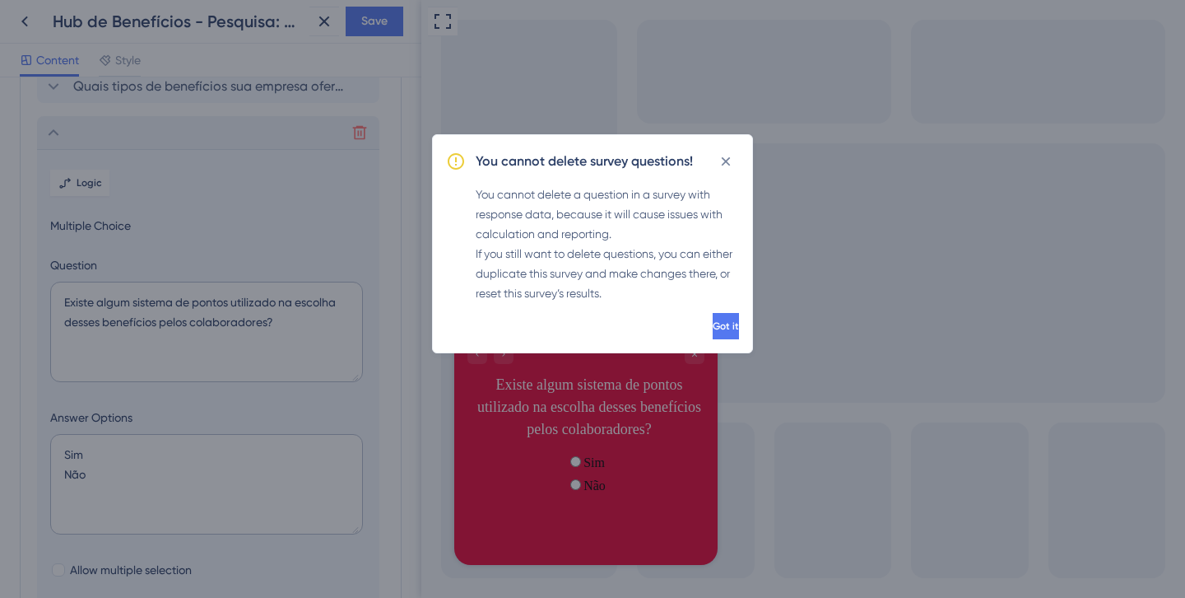
scroll to position [142, 0]
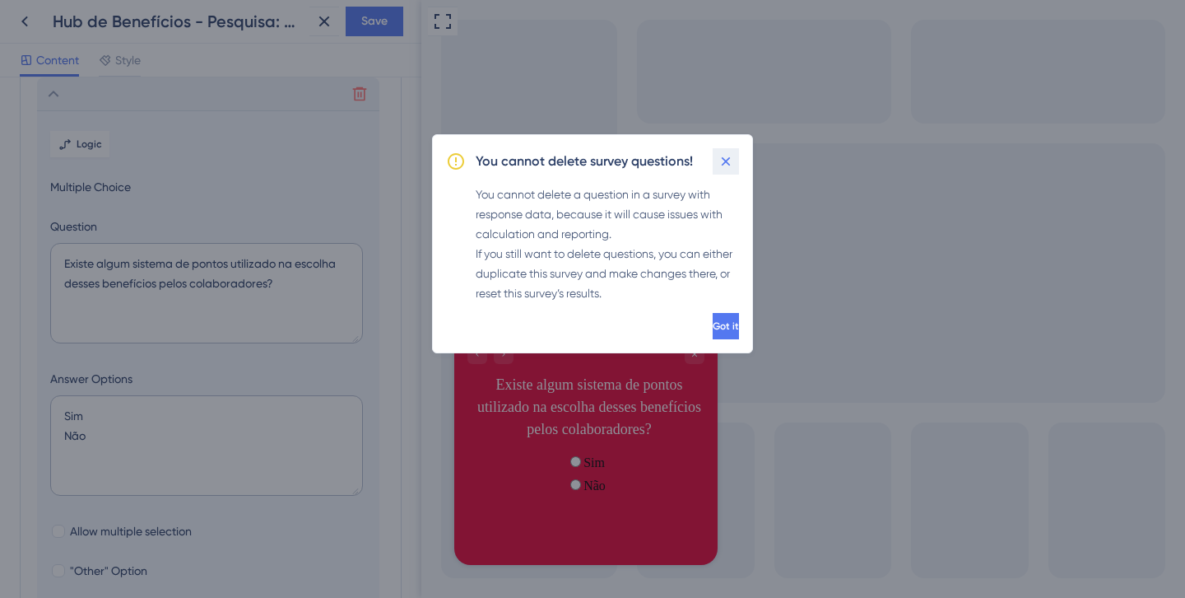
click at [728, 158] on icon at bounding box center [726, 161] width 9 height 9
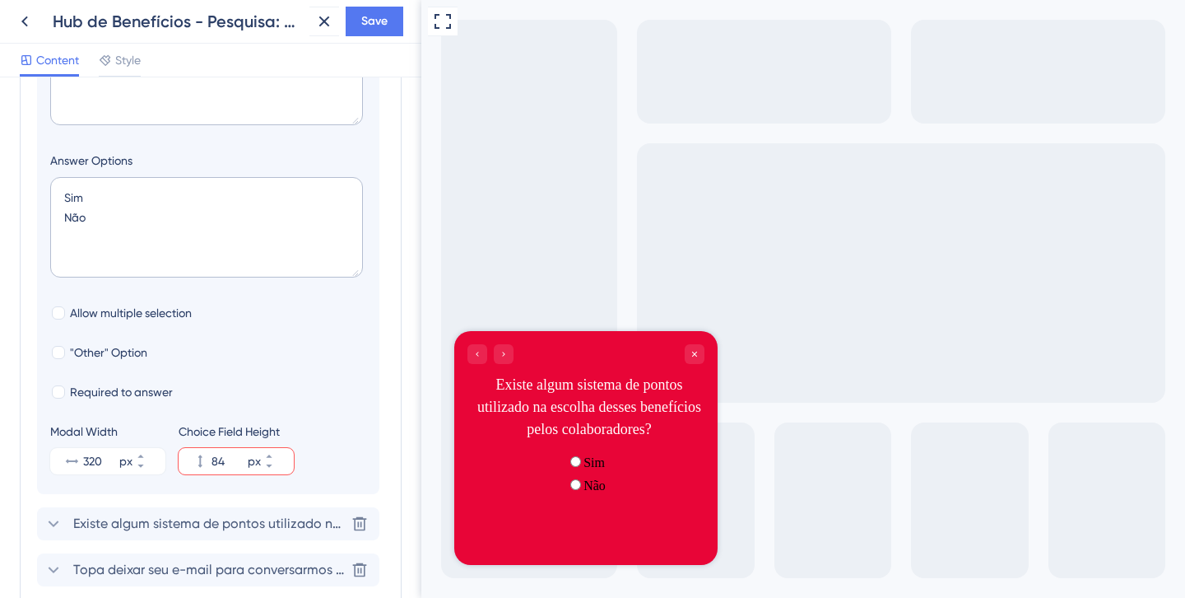
scroll to position [496, 0]
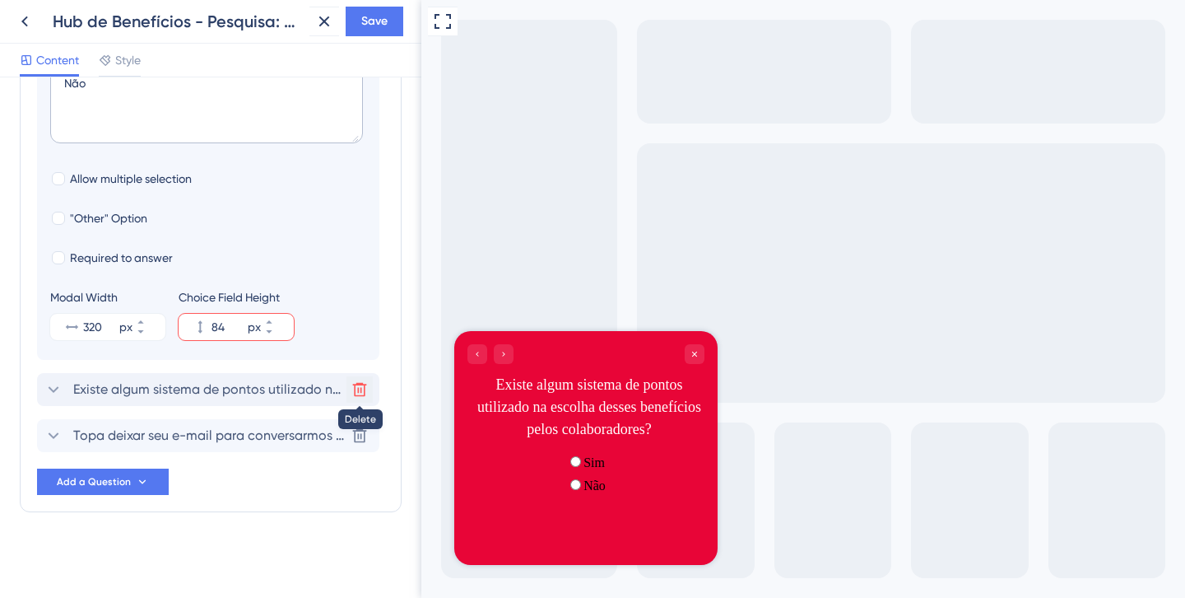
click at [361, 395] on icon at bounding box center [360, 390] width 14 height 14
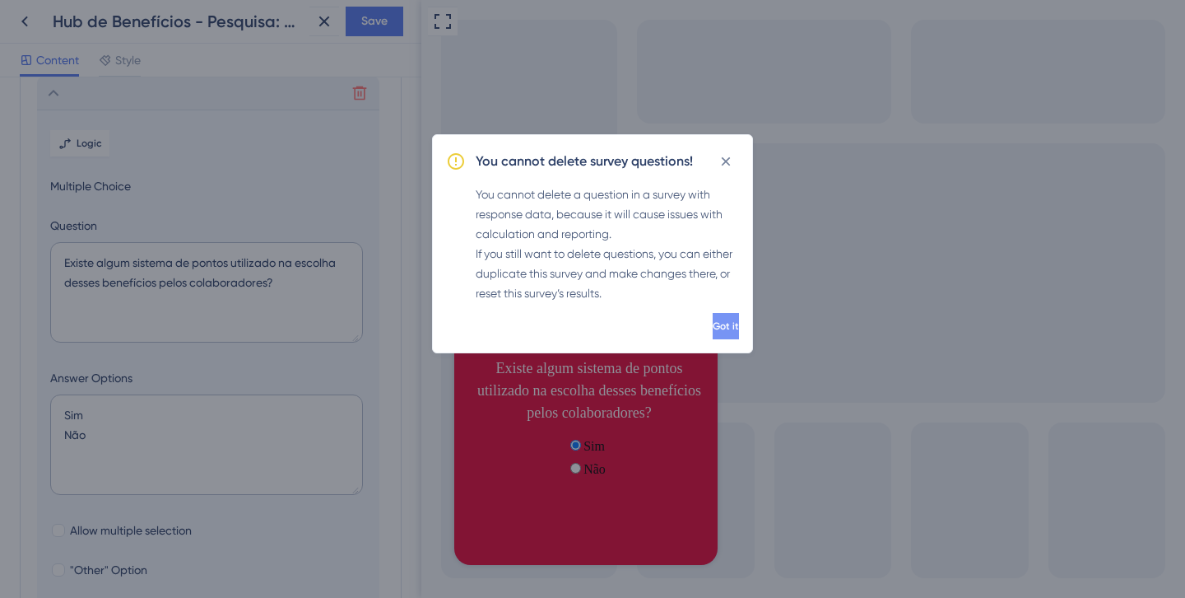
scroll to position [188, 0]
click at [711, 324] on span "Got it" at bounding box center [724, 325] width 26 height 13
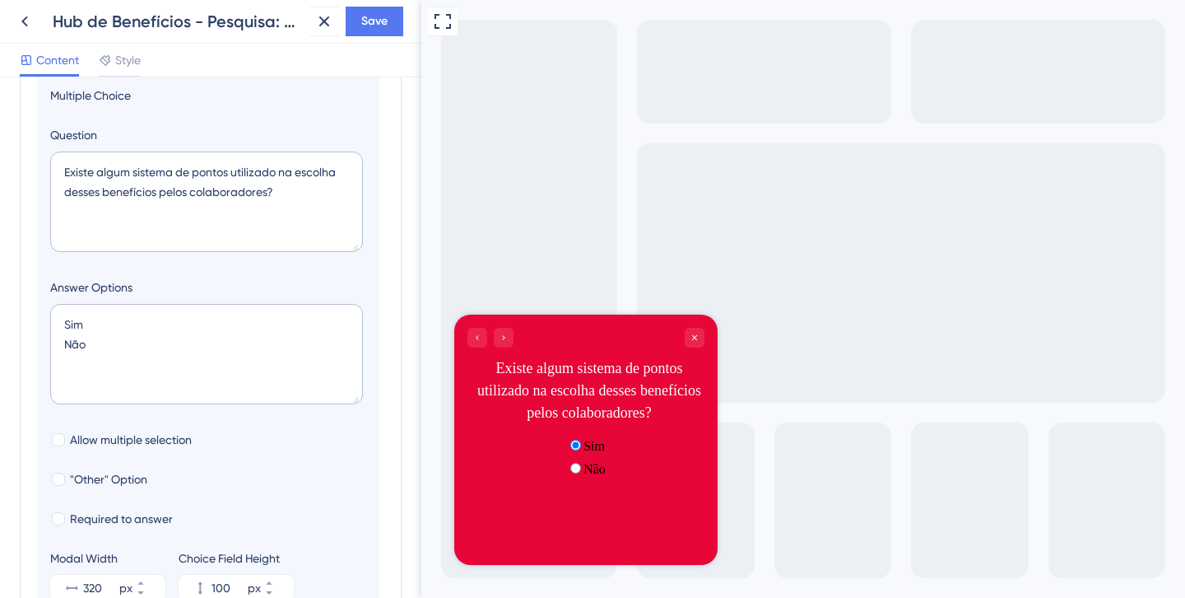
scroll to position [496, 0]
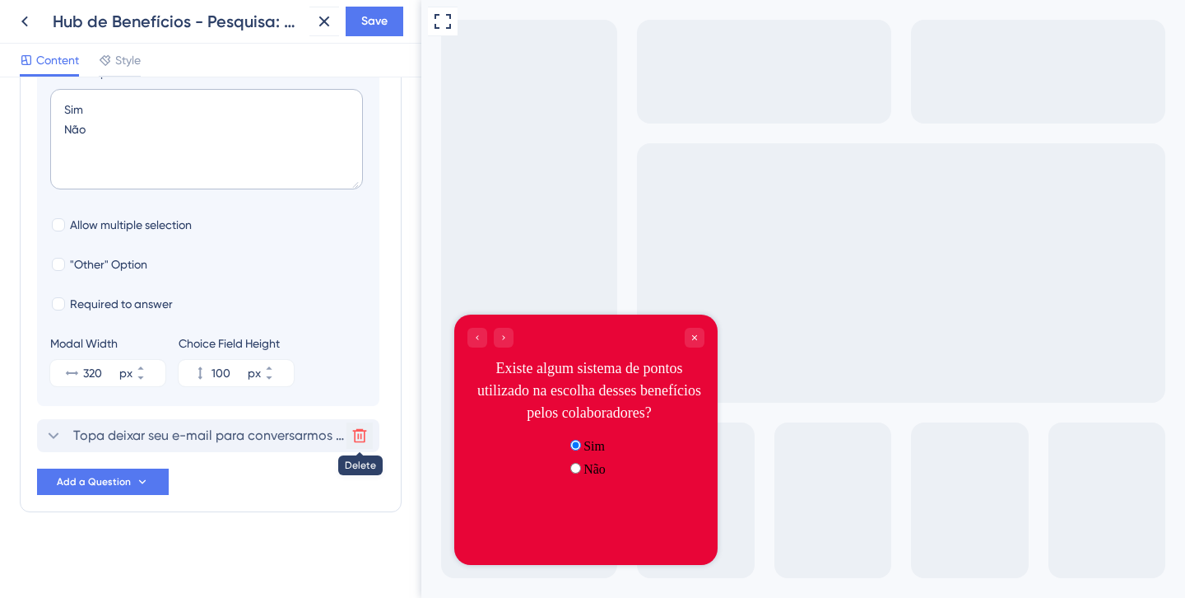
click at [357, 433] on icon at bounding box center [360, 436] width 14 height 14
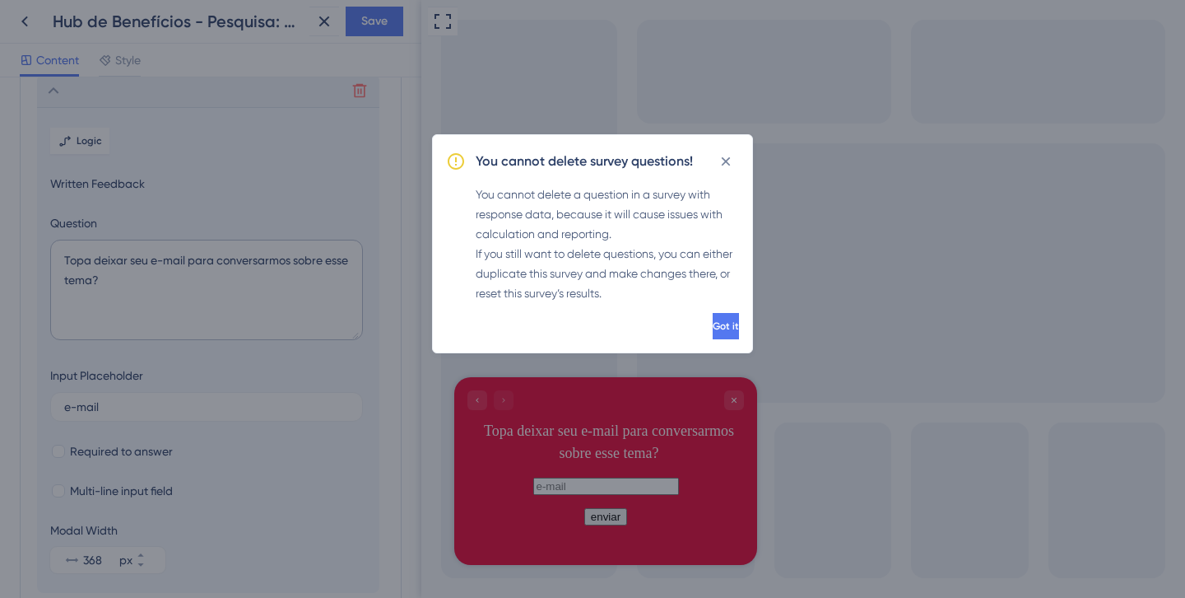
scroll to position [235, 0]
click at [727, 156] on icon at bounding box center [726, 161] width 16 height 16
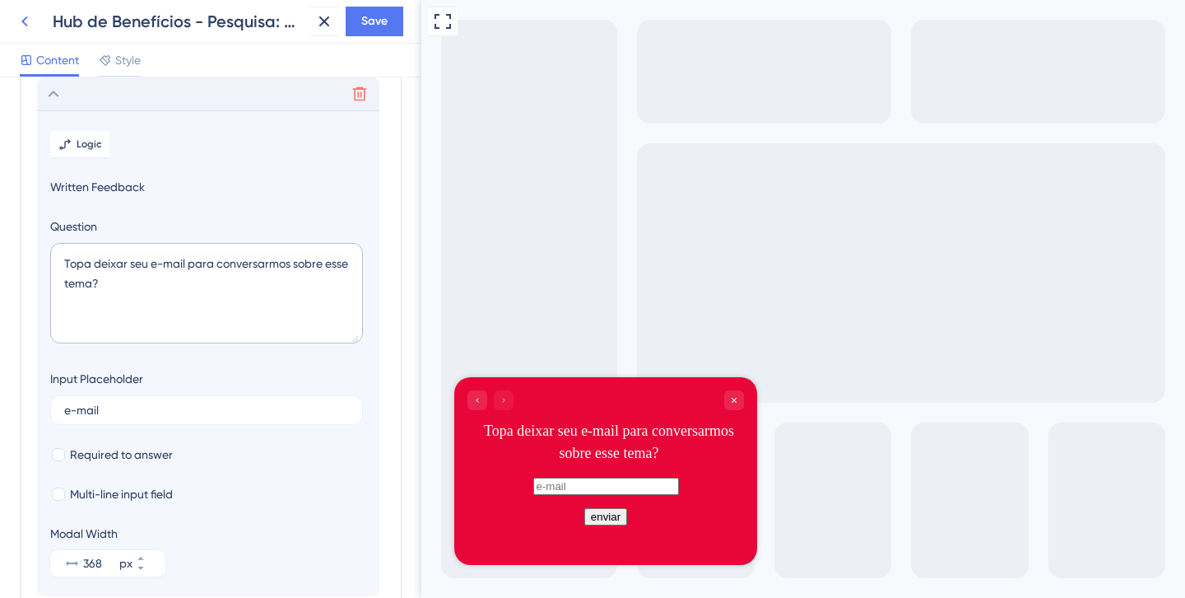
click at [27, 27] on icon at bounding box center [25, 22] width 20 height 20
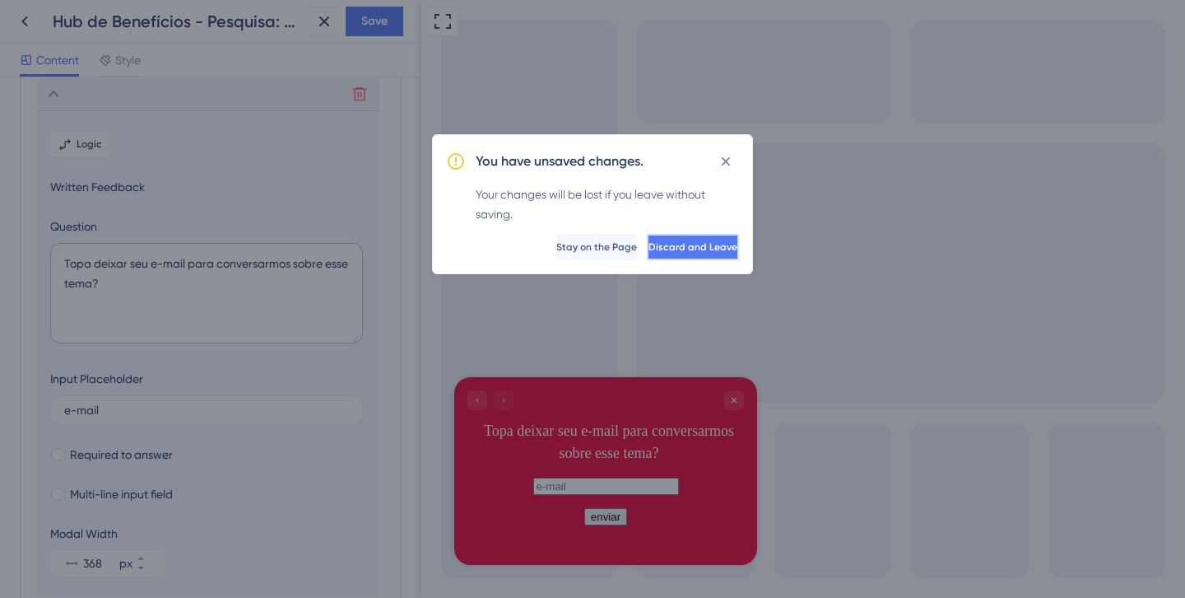
click at [649, 247] on span "Discard and Leave" at bounding box center [693, 246] width 89 height 13
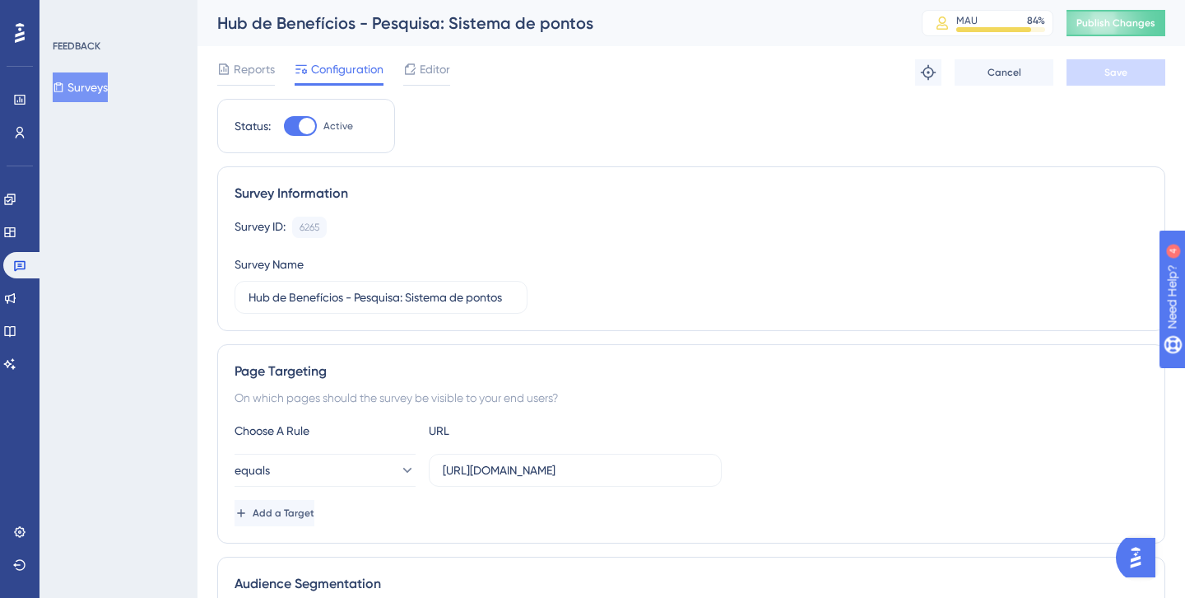
click at [302, 138] on div "Status: Active" at bounding box center [306, 126] width 178 height 54
click at [303, 128] on div at bounding box center [307, 126] width 16 height 16
click at [284, 127] on input "Active" at bounding box center [283, 126] width 1 height 1
checkbox input "false"
click at [1128, 72] on button "Save" at bounding box center [1116, 72] width 99 height 26
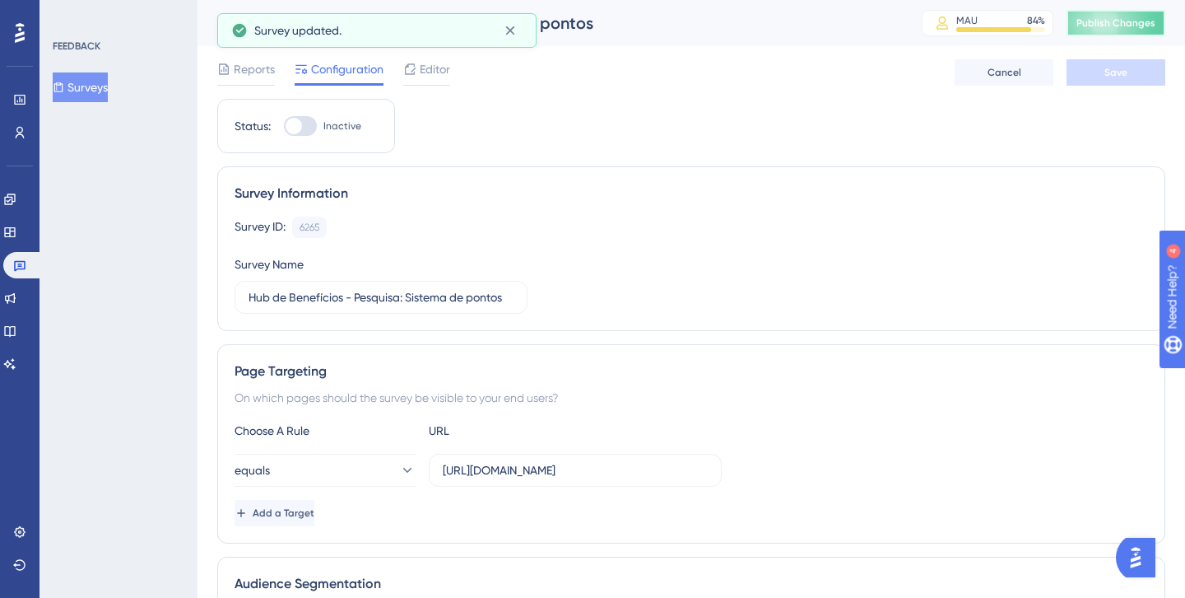
click at [1111, 23] on span "Publish Changes" at bounding box center [1116, 22] width 79 height 13
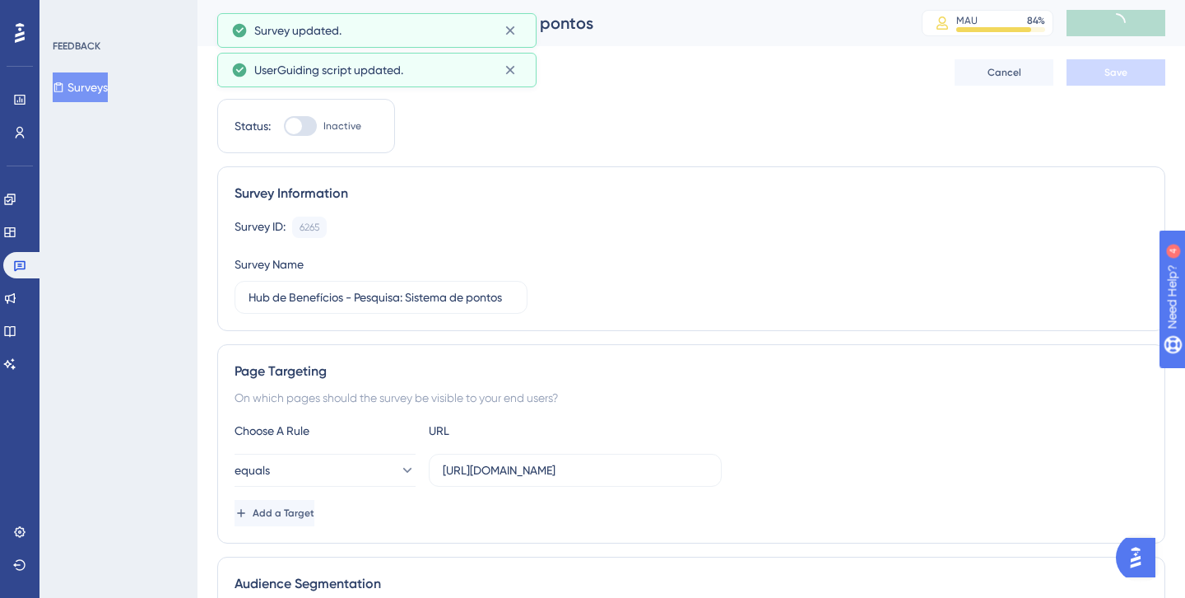
click at [430, 67] on span "Editor" at bounding box center [435, 69] width 30 height 20
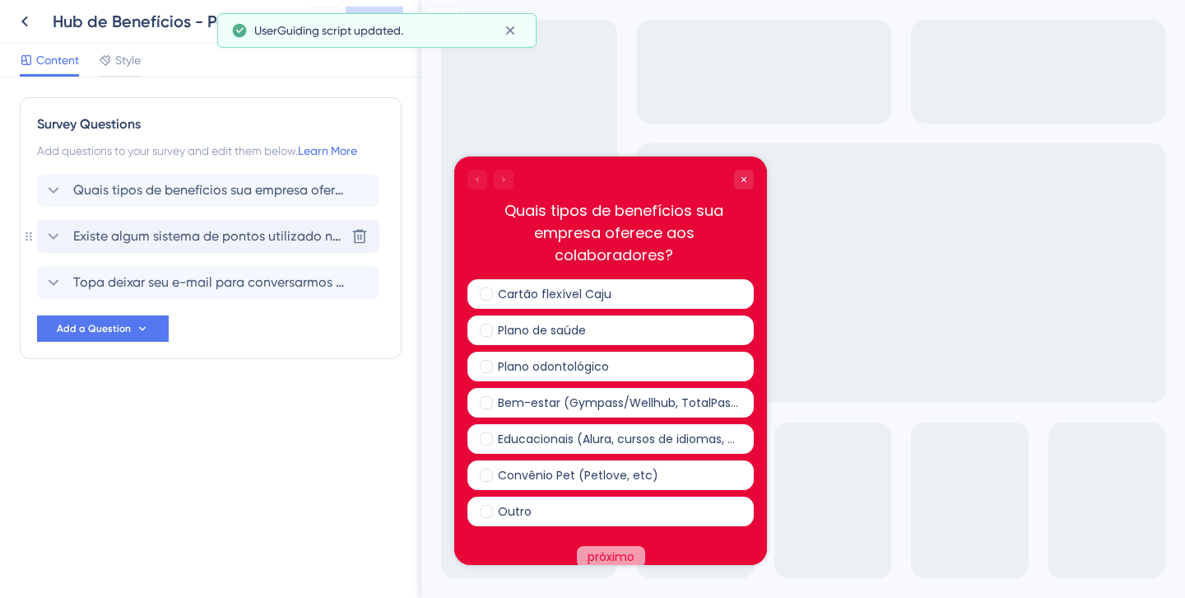
click at [281, 219] on div "Quais tipos de benefícios sua empresa oferece aos colaboradores? Existe algum s…" at bounding box center [210, 236] width 347 height 125
click at [282, 234] on span "Existe algum sistema de pontos utilizado na escolha desses benefícios pelos col…" at bounding box center [209, 236] width 272 height 20
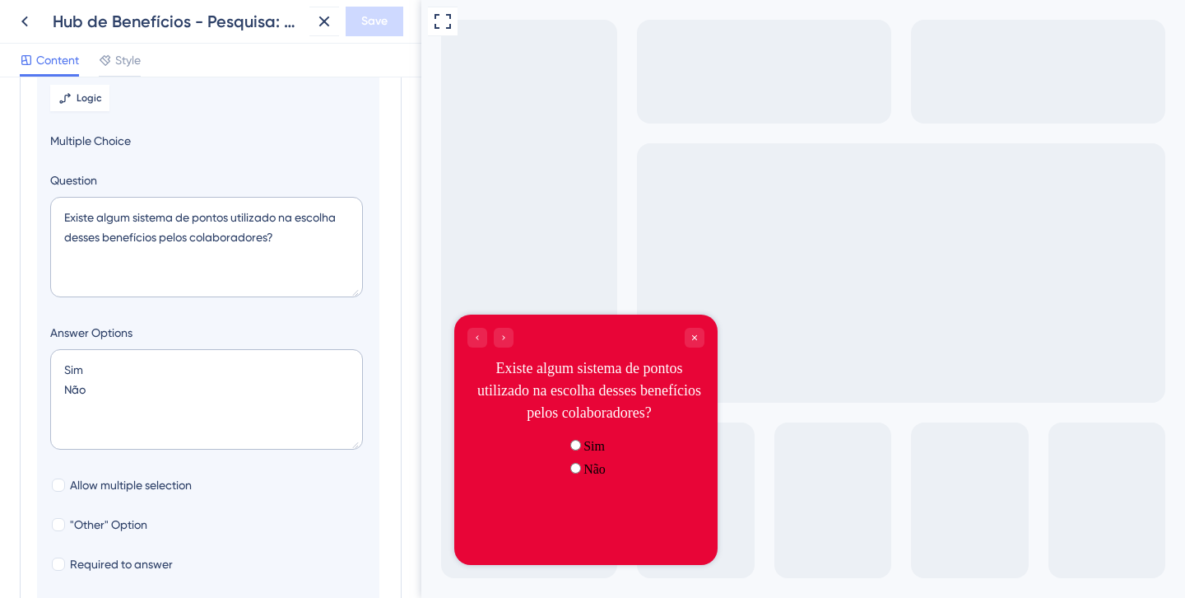
scroll to position [125, 0]
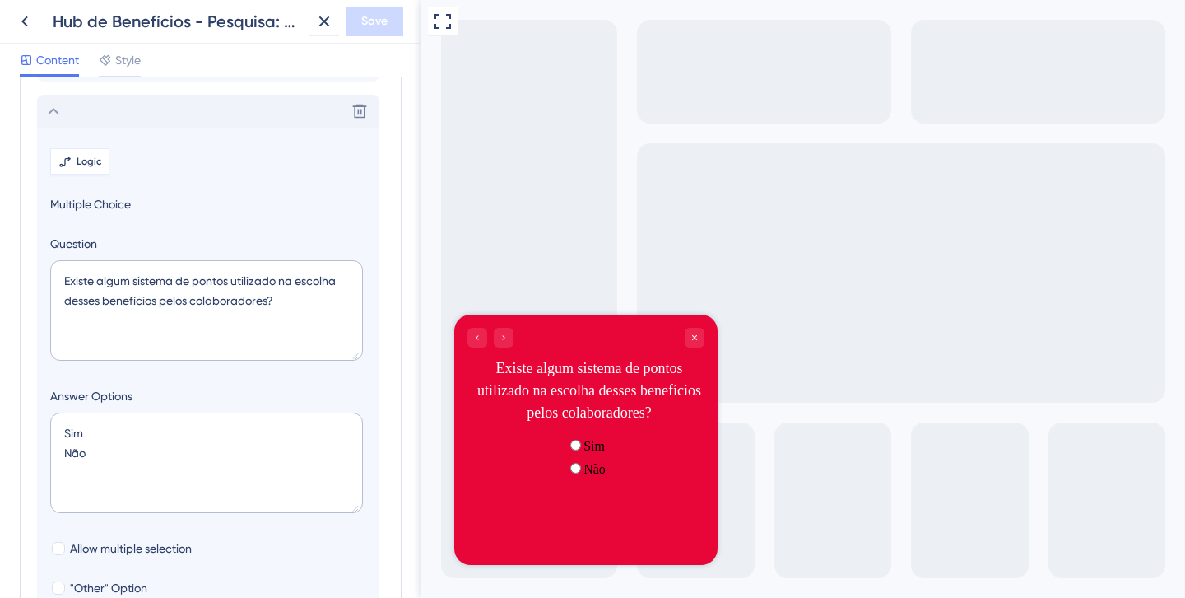
click at [86, 156] on span "Logic" at bounding box center [90, 161] width 26 height 13
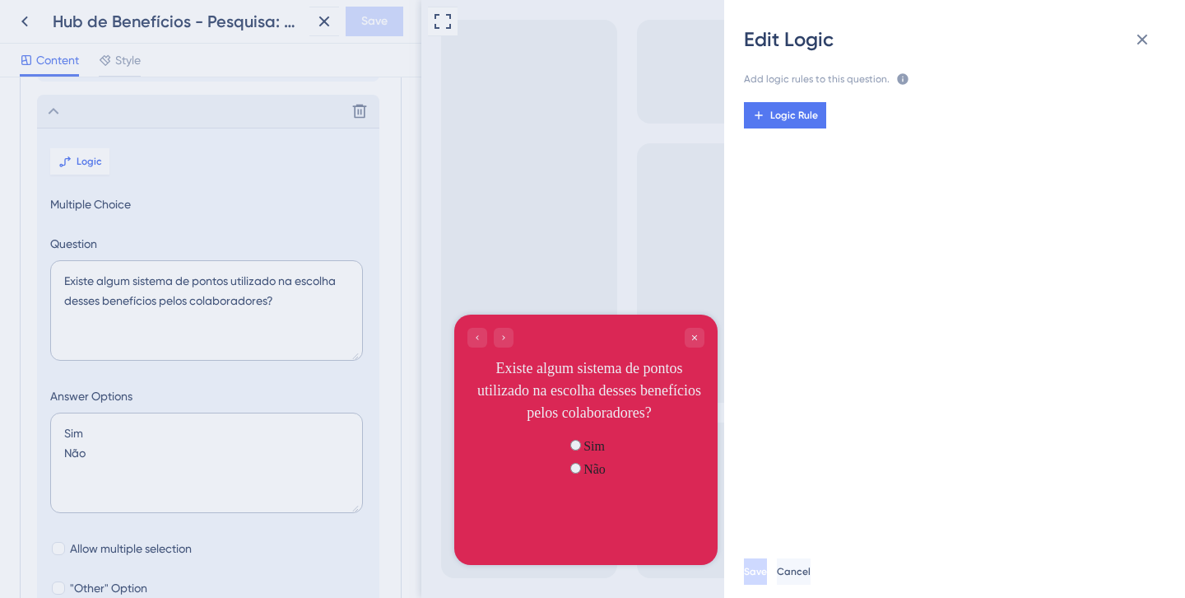
click at [603, 467] on div "Edit Logic Add logic rules to this question. The rules will apply after this qu…" at bounding box center [592, 299] width 1185 height 598
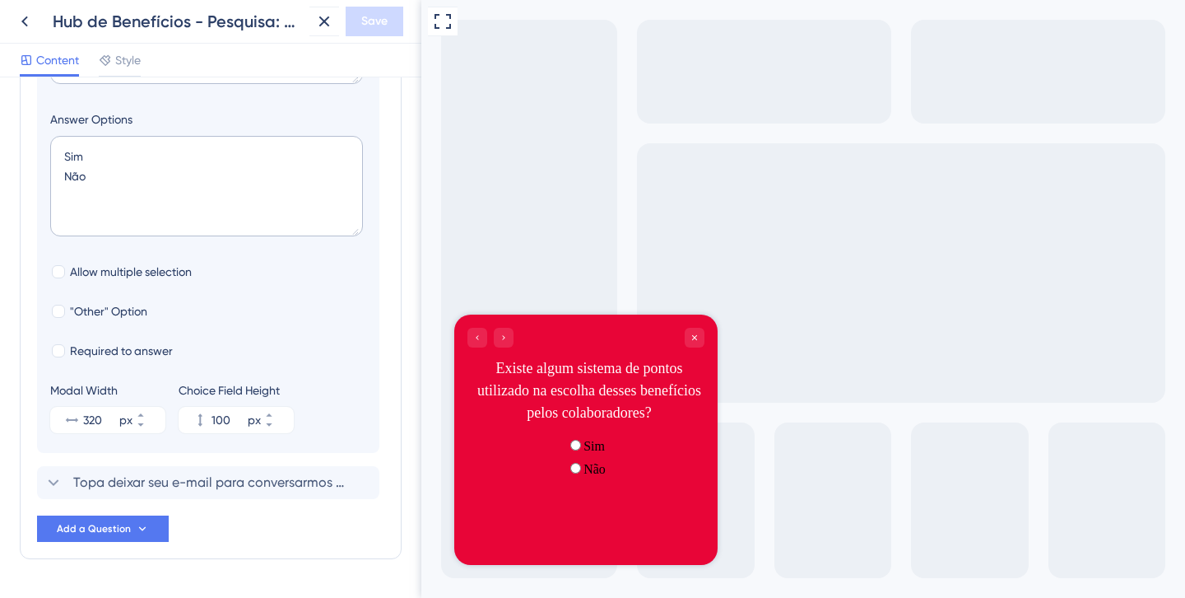
scroll to position [445, 0]
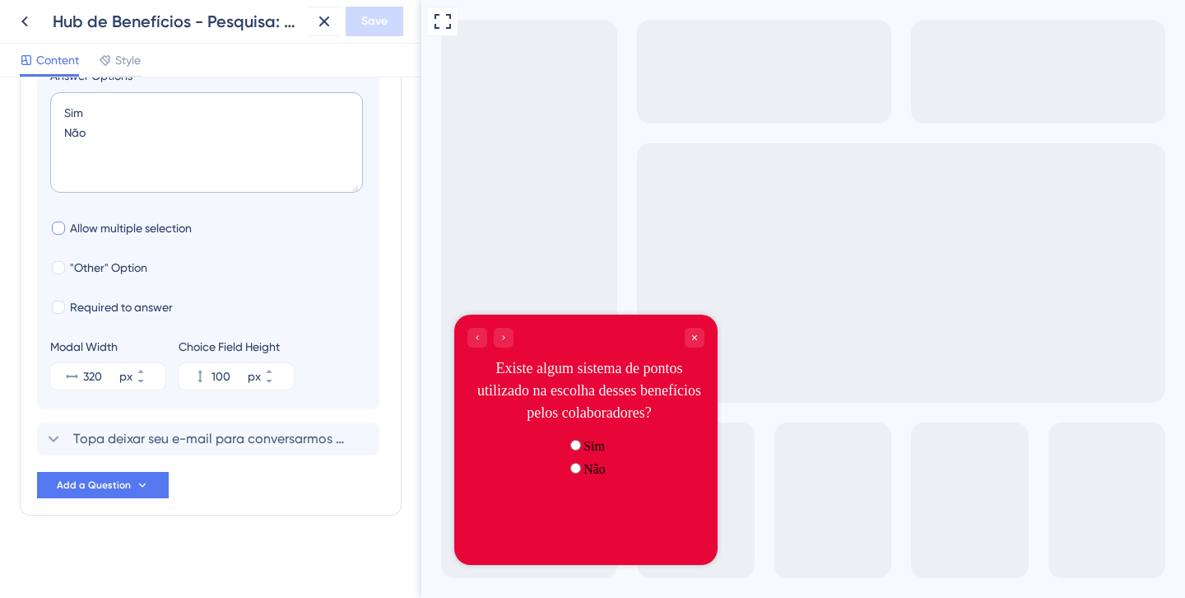
click at [100, 230] on span "Allow multiple selection" at bounding box center [131, 228] width 122 height 20
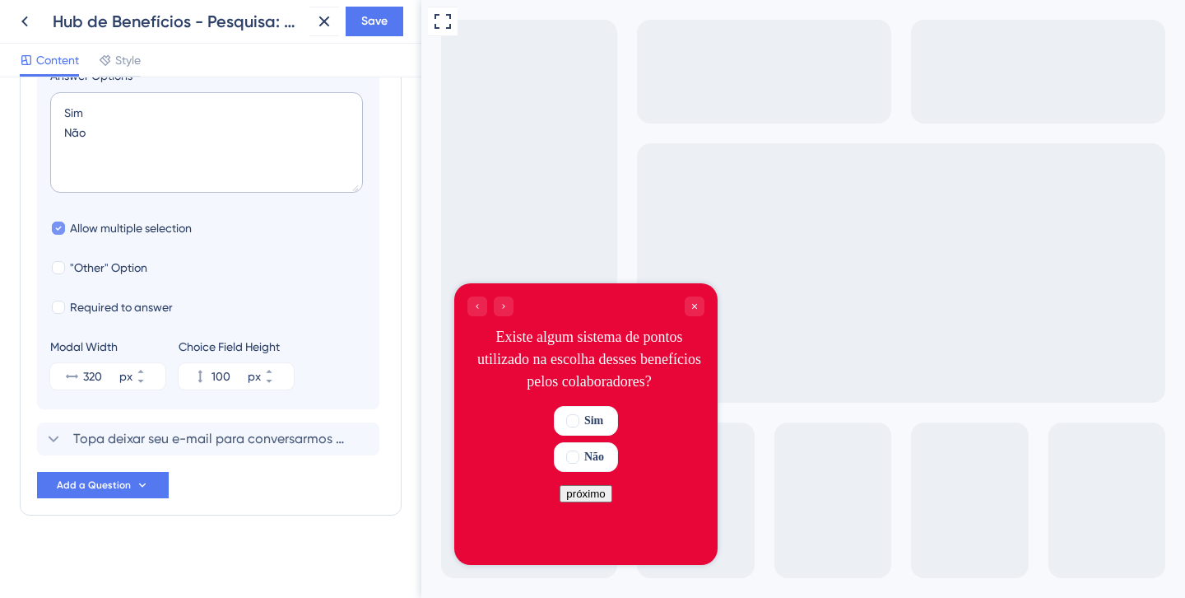
click at [100, 230] on span "Allow multiple selection" at bounding box center [131, 228] width 122 height 20
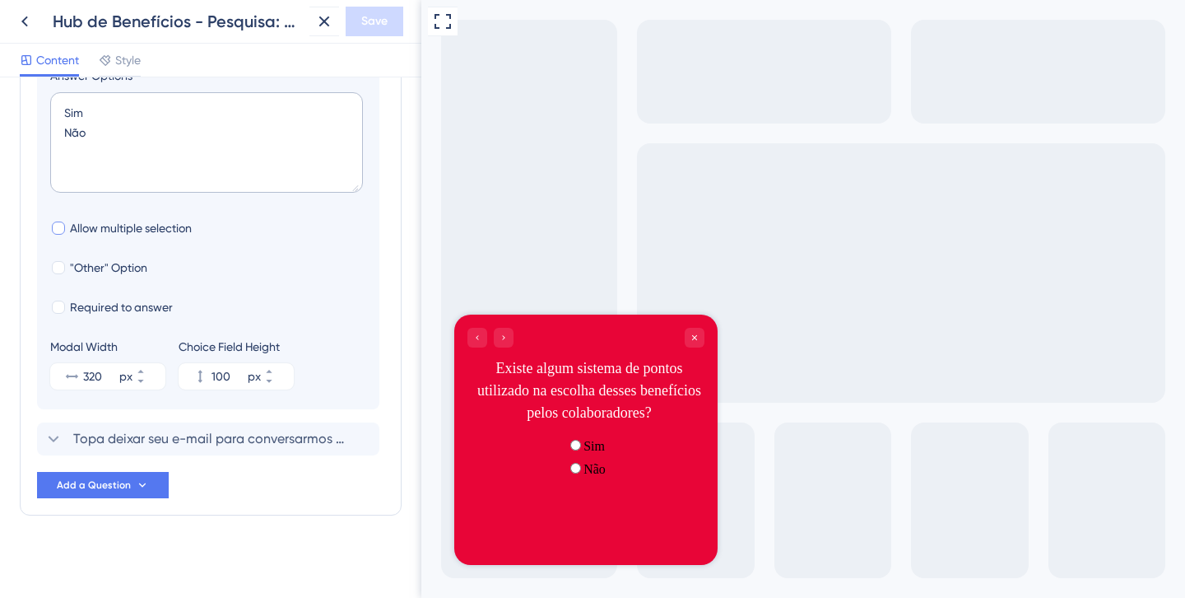
click at [100, 230] on span "Allow multiple selection" at bounding box center [131, 228] width 122 height 20
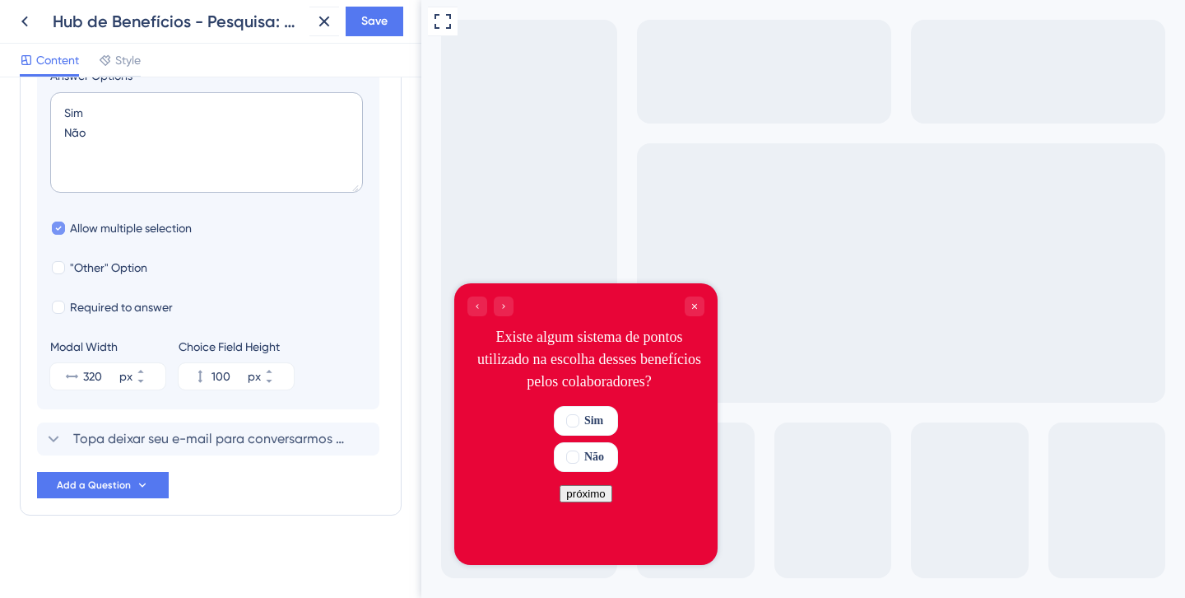
click at [100, 230] on span "Allow multiple selection" at bounding box center [131, 228] width 122 height 20
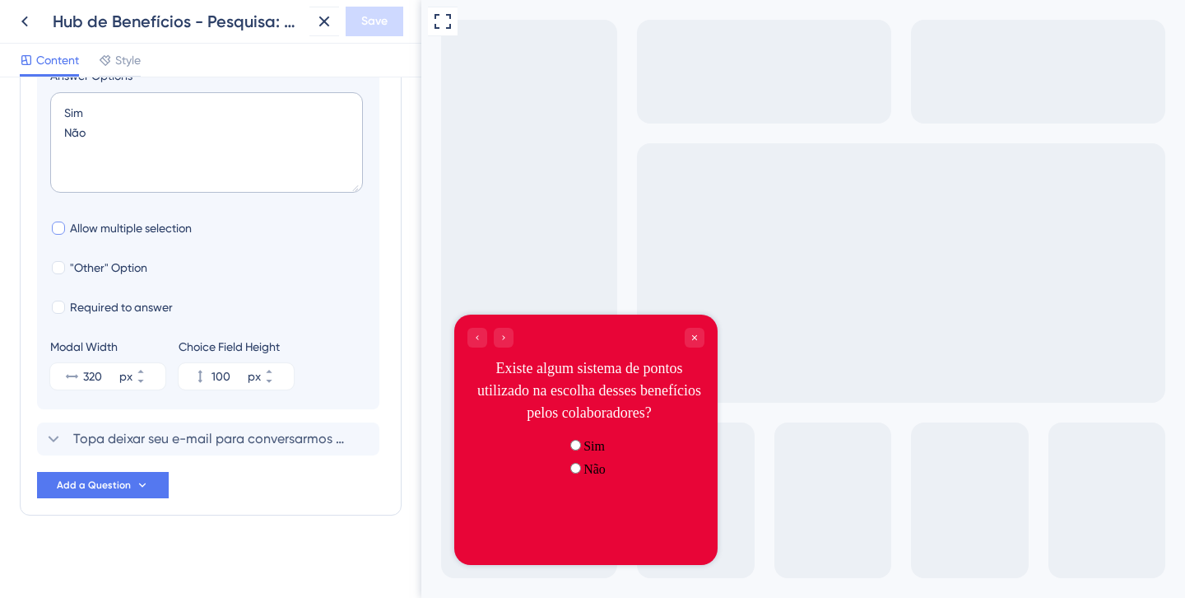
click at [100, 230] on span "Allow multiple selection" at bounding box center [131, 228] width 122 height 20
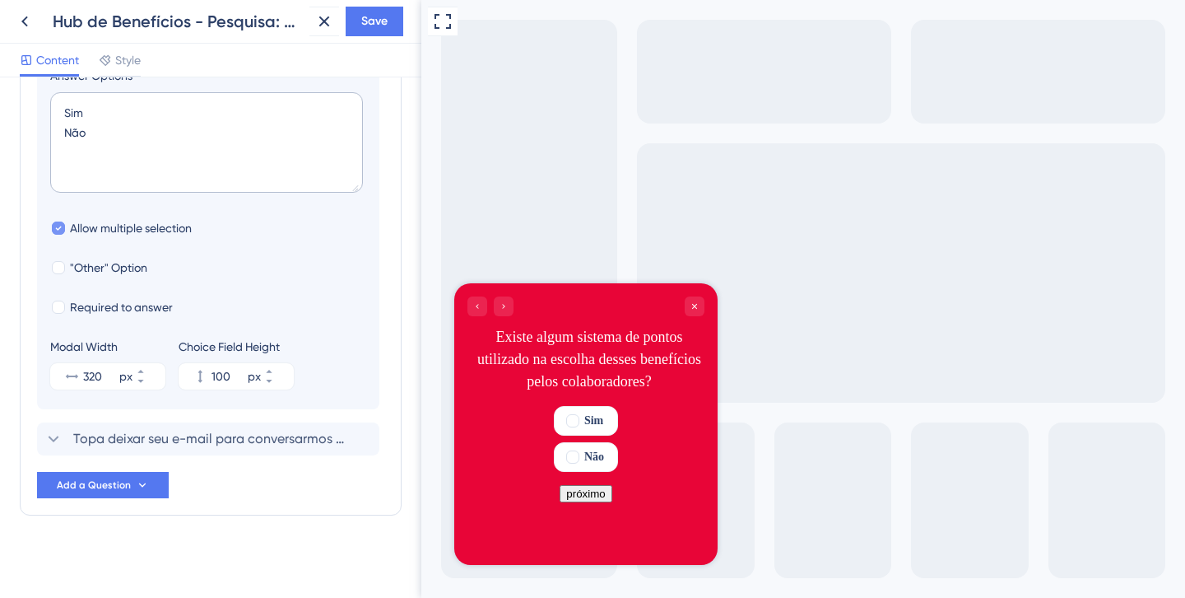
click at [101, 230] on span "Allow multiple selection" at bounding box center [131, 228] width 122 height 20
checkbox input "false"
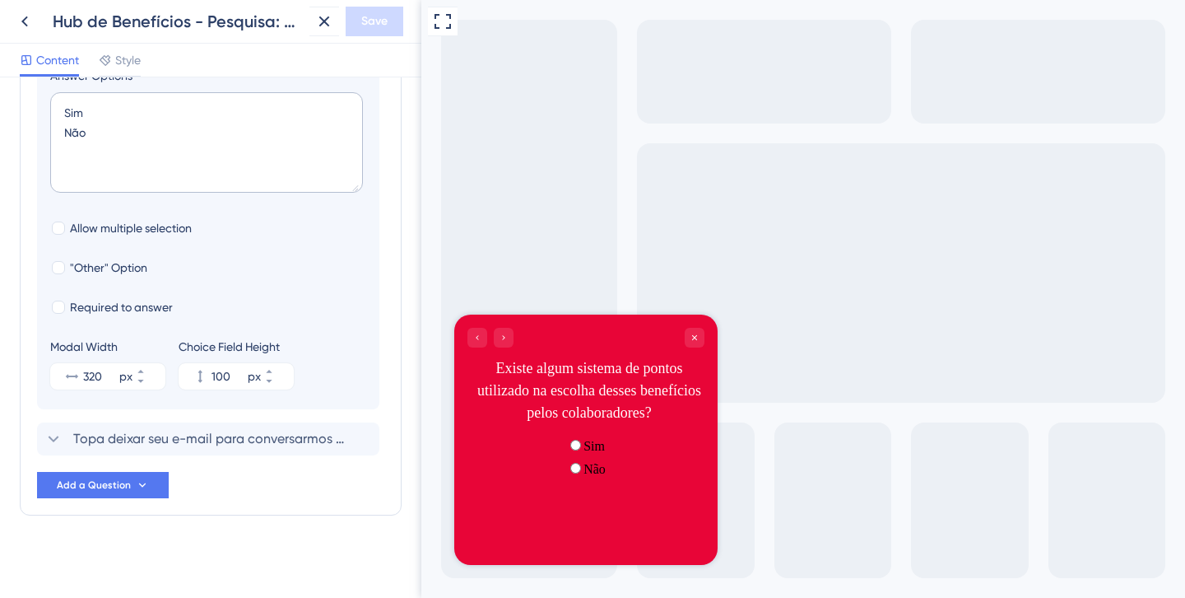
click at [586, 454] on div "Sim" at bounding box center [586, 445] width 40 height 16
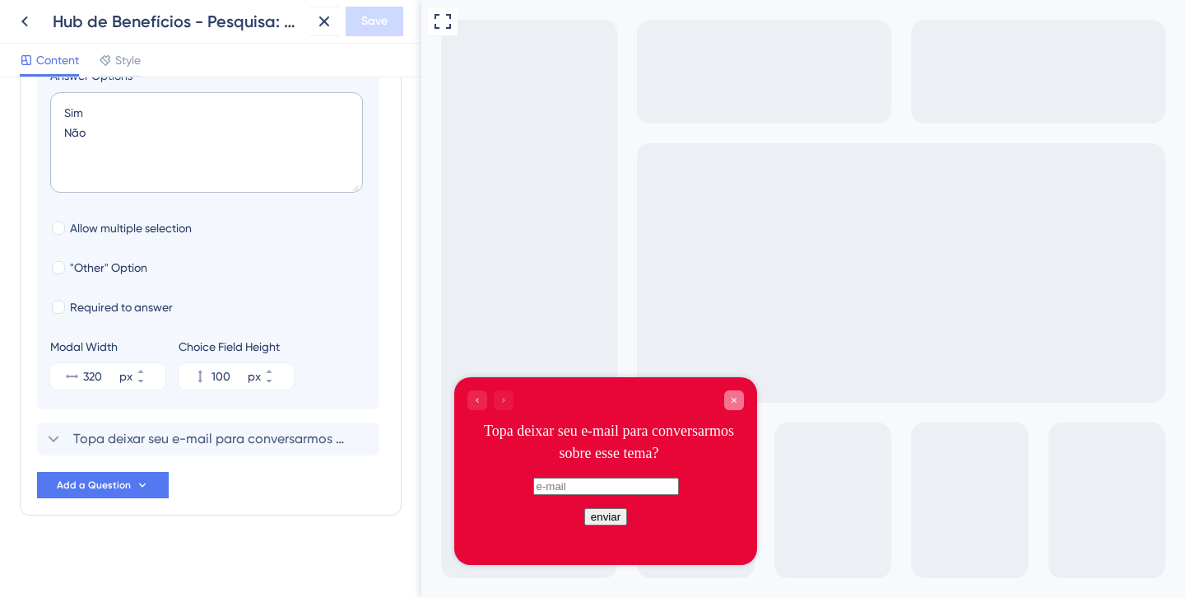
click at [734, 397] on icon "Close survey" at bounding box center [734, 400] width 10 height 10
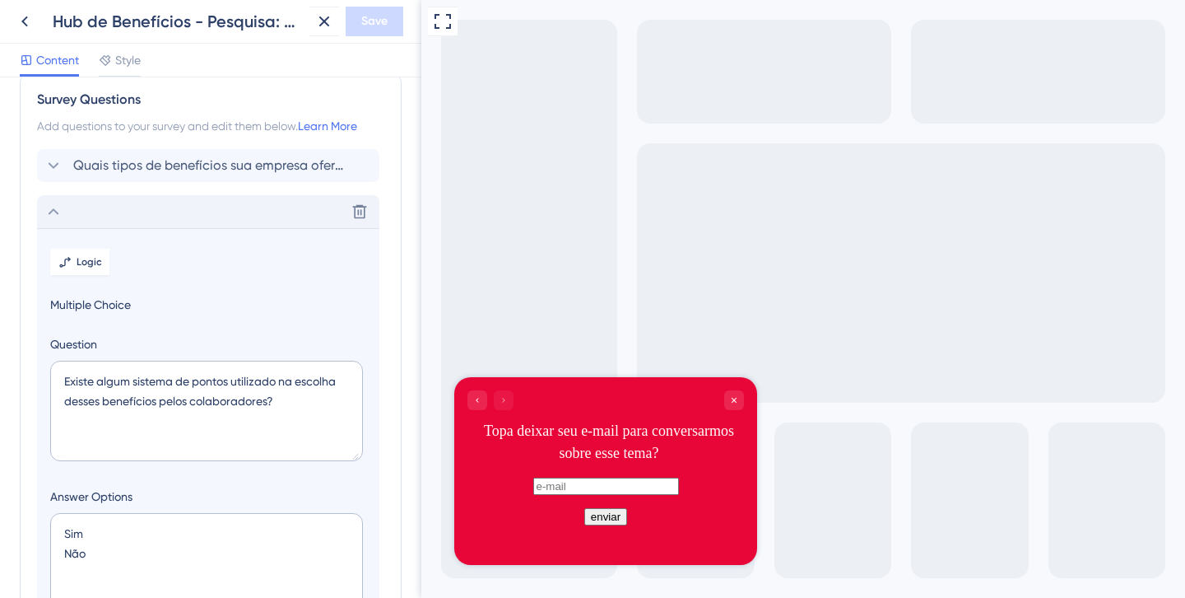
scroll to position [33, 0]
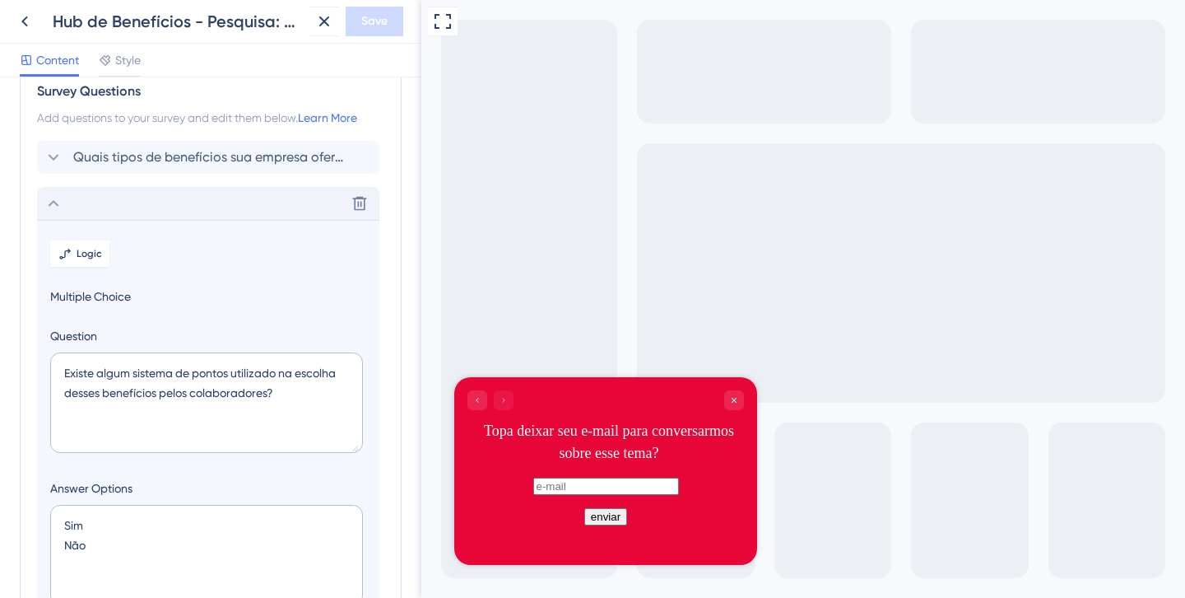
click at [59, 199] on icon at bounding box center [54, 203] width 20 height 20
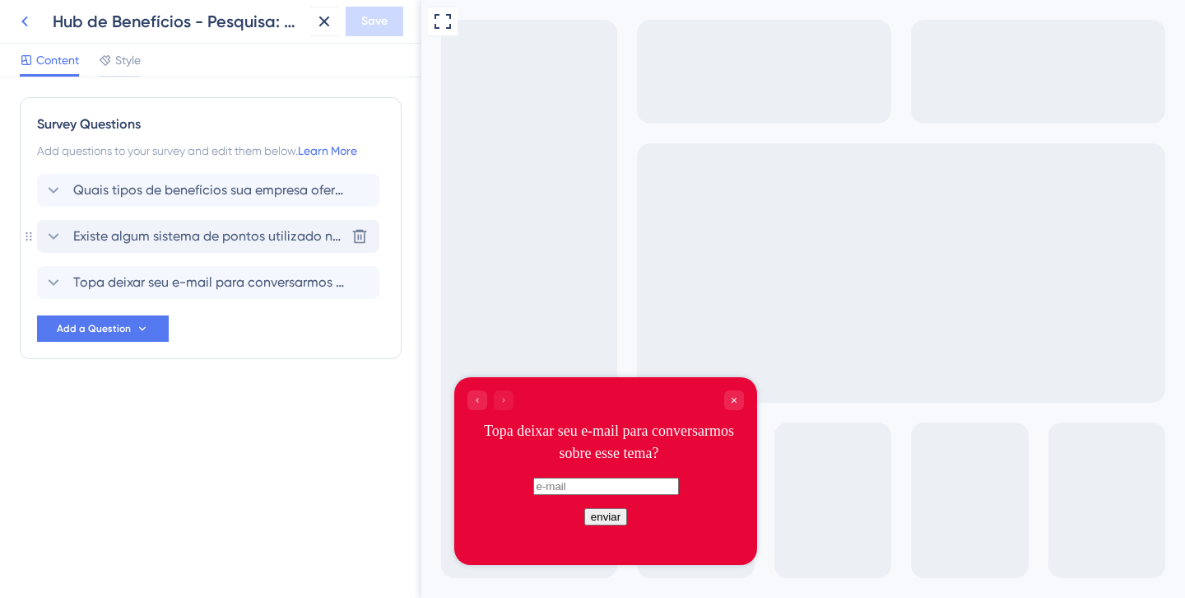
click at [27, 16] on icon at bounding box center [25, 22] width 20 height 20
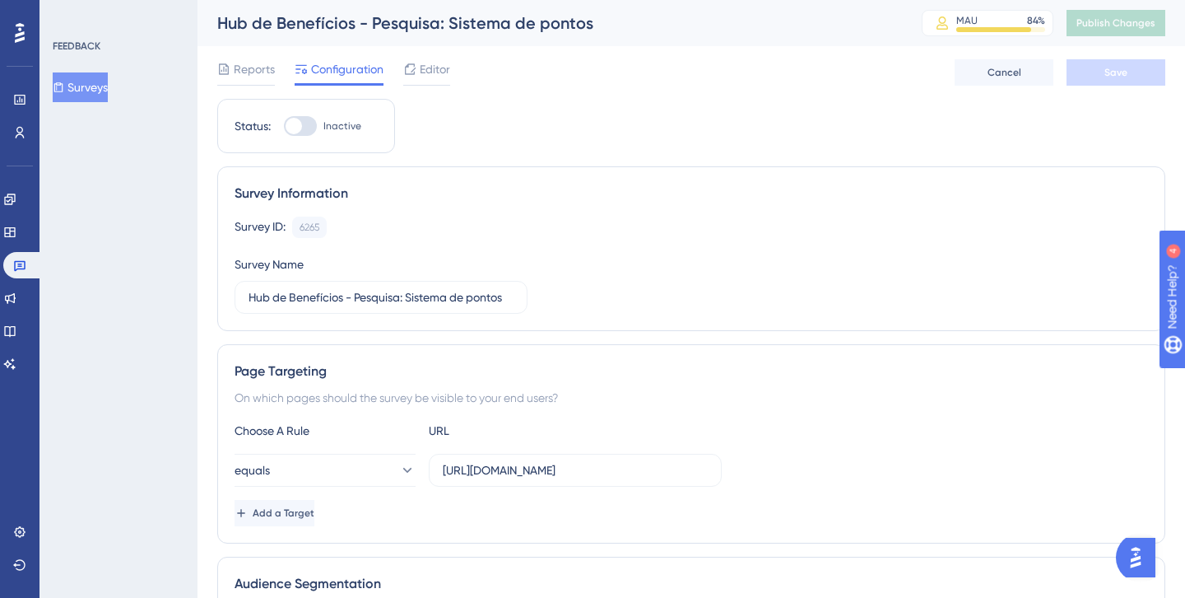
click at [303, 126] on div at bounding box center [300, 126] width 33 height 20
click at [284, 126] on input "Inactive" at bounding box center [283, 126] width 1 height 1
checkbox input "true"
click at [1104, 76] on button "Save" at bounding box center [1116, 72] width 99 height 26
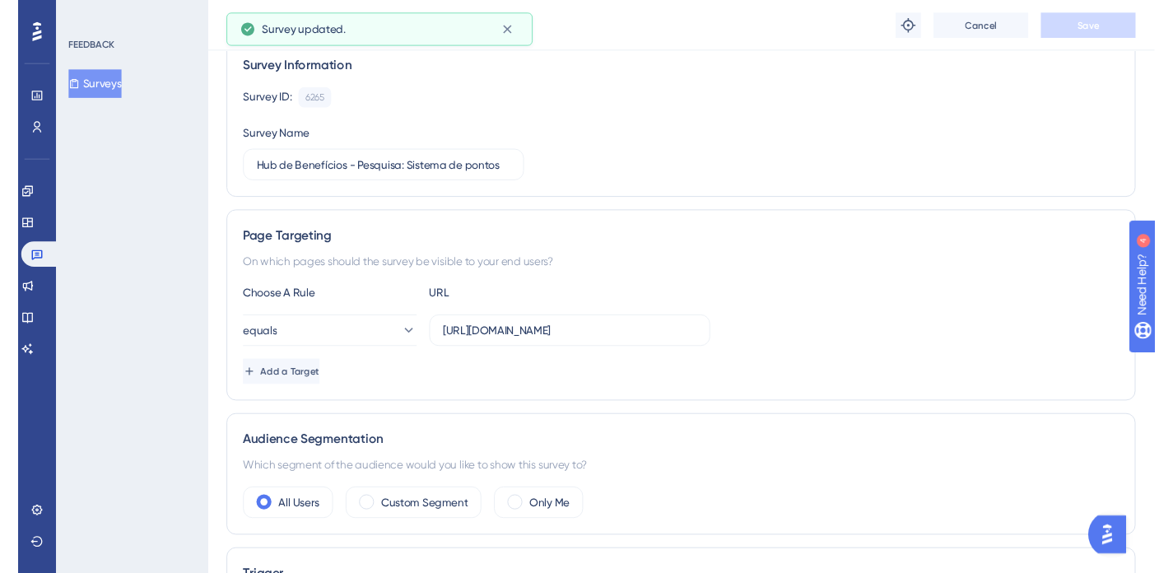
scroll to position [178, 0]
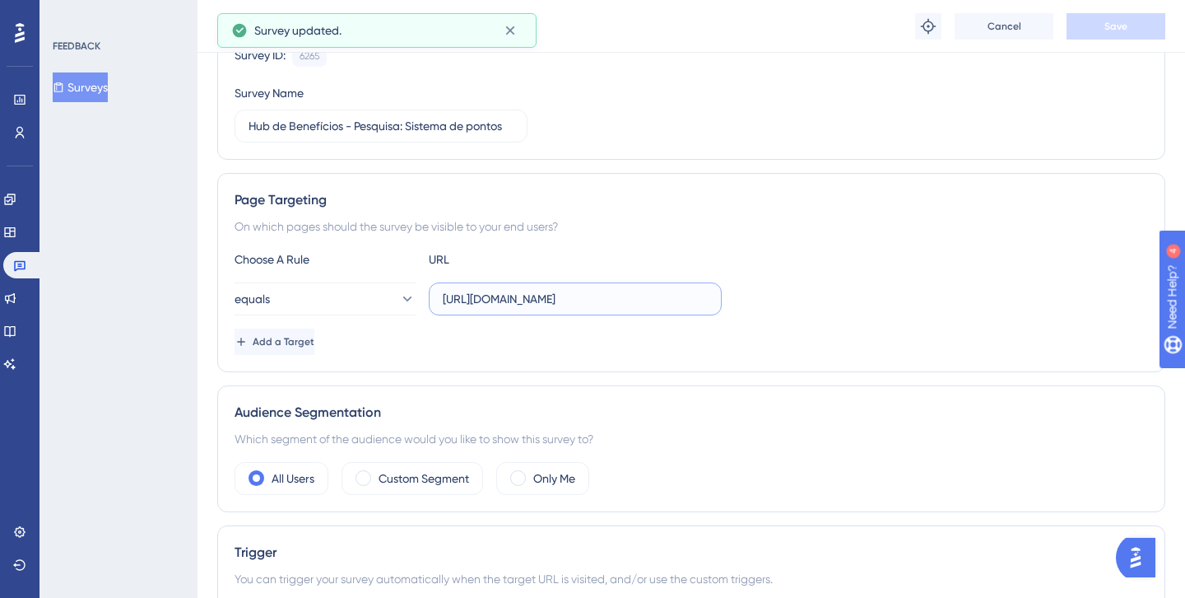
click at [593, 300] on input "[URL][DOMAIN_NAME]" at bounding box center [575, 299] width 265 height 18
click at [617, 302] on input "[URL][DOMAIN_NAME]" at bounding box center [575, 299] width 265 height 18
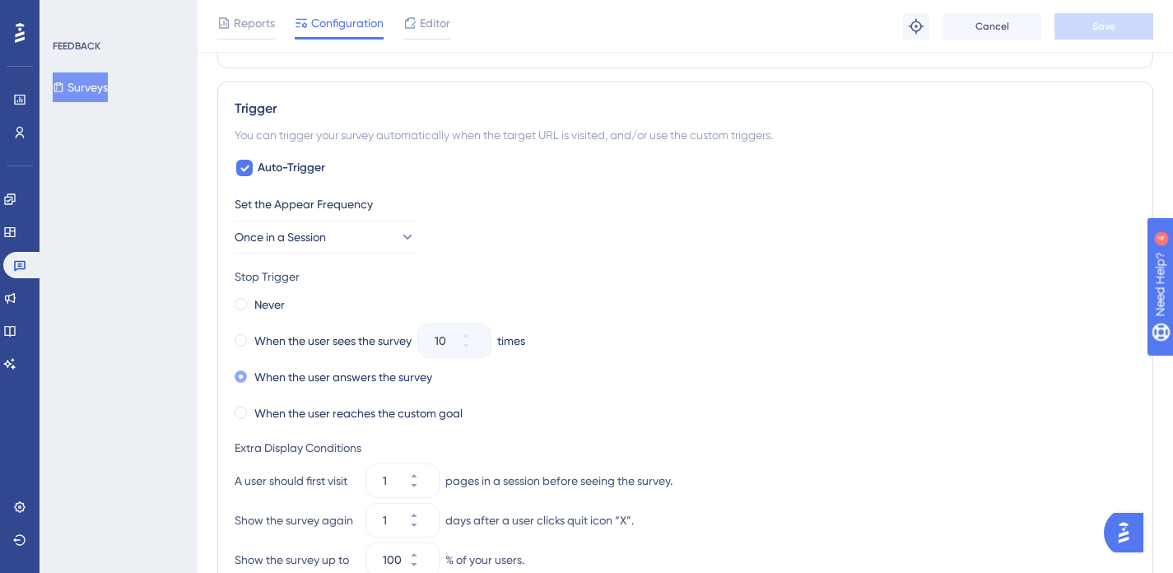
scroll to position [622, 0]
click at [249, 298] on div "Never" at bounding box center [260, 303] width 50 height 23
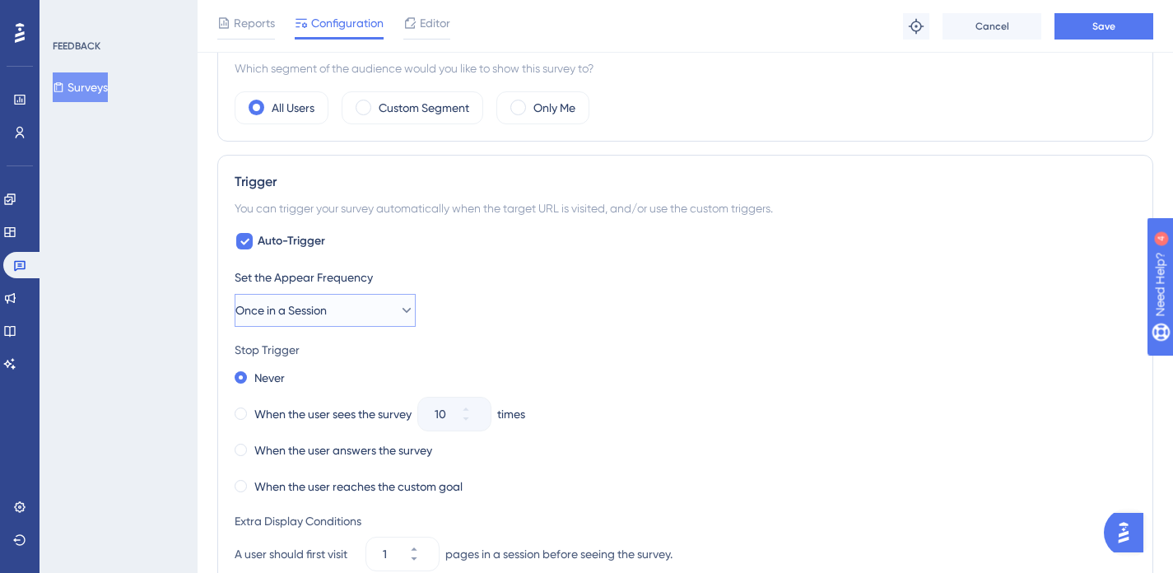
click at [391, 319] on button "Once in a Session" at bounding box center [325, 310] width 181 height 33
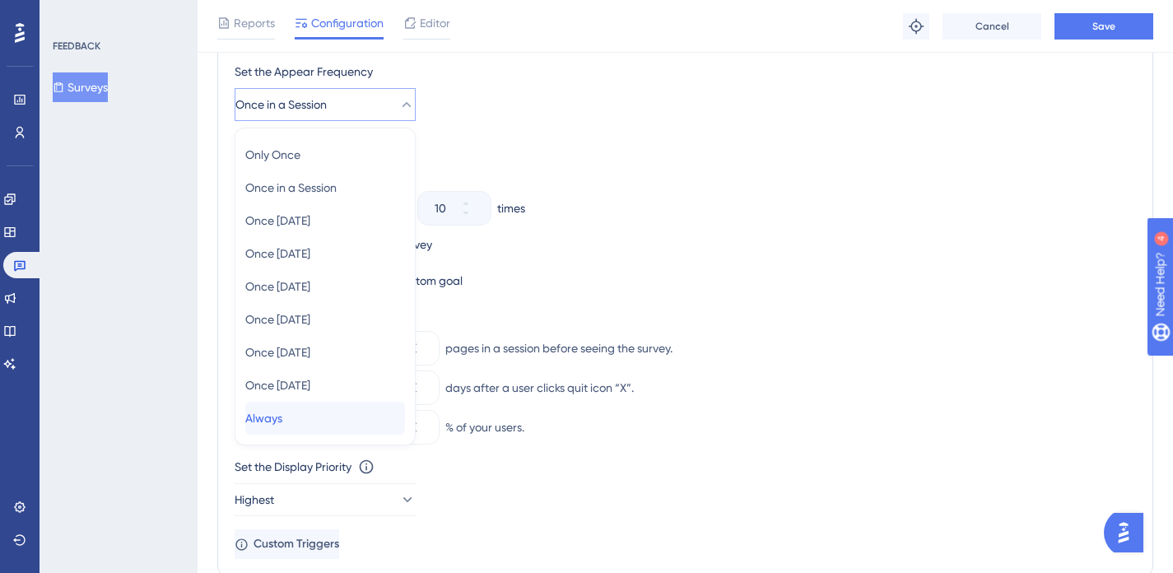
click at [311, 407] on div "Always Always" at bounding box center [325, 418] width 160 height 33
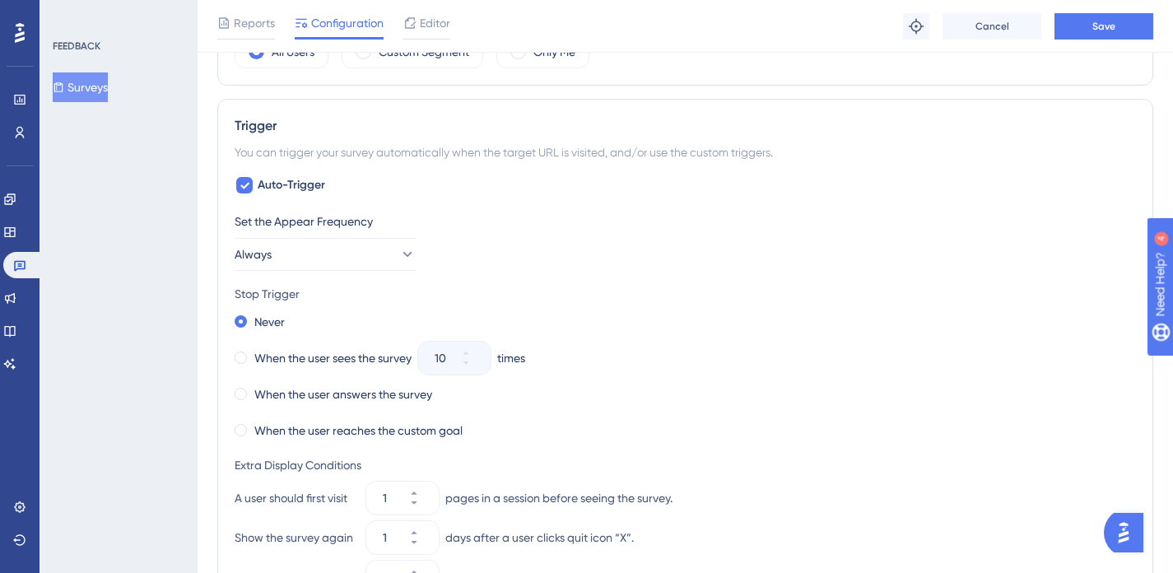
scroll to position [509, 0]
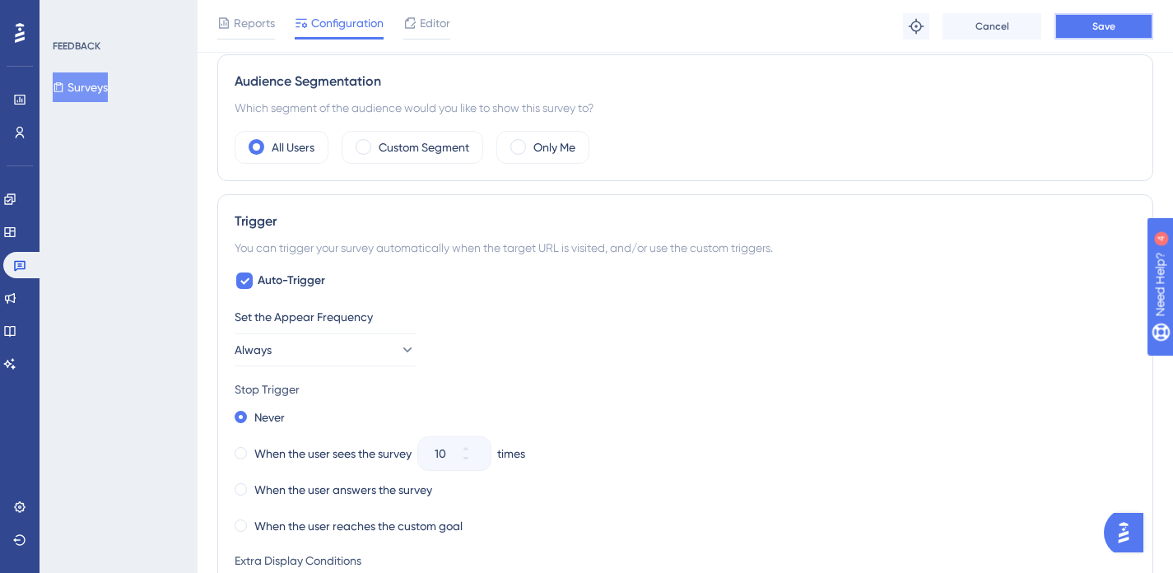
click at [1115, 26] on button "Save" at bounding box center [1103, 26] width 99 height 26
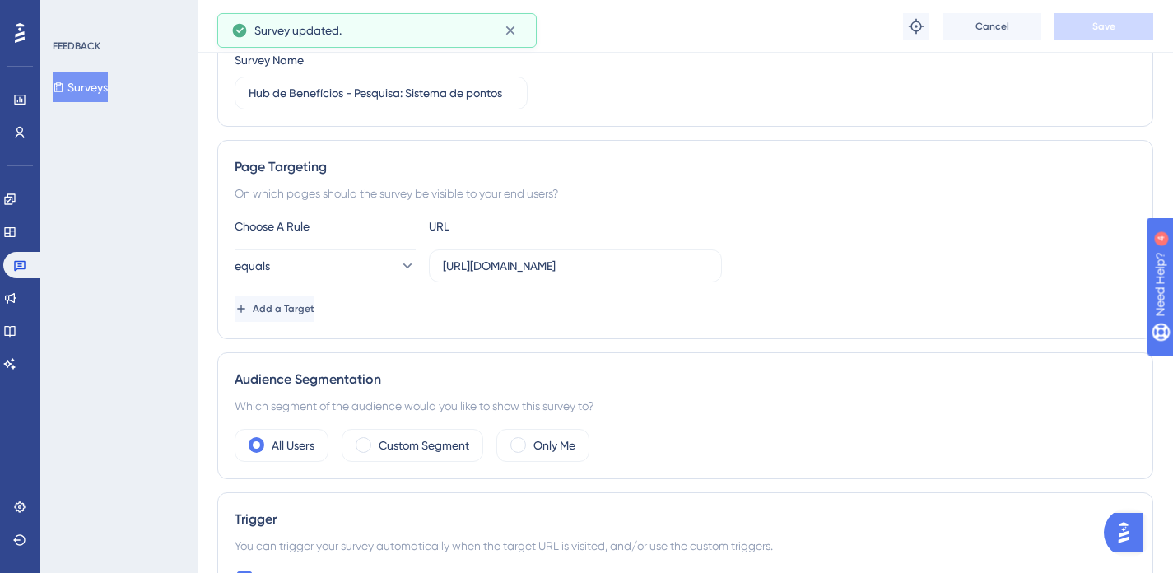
scroll to position [0, 0]
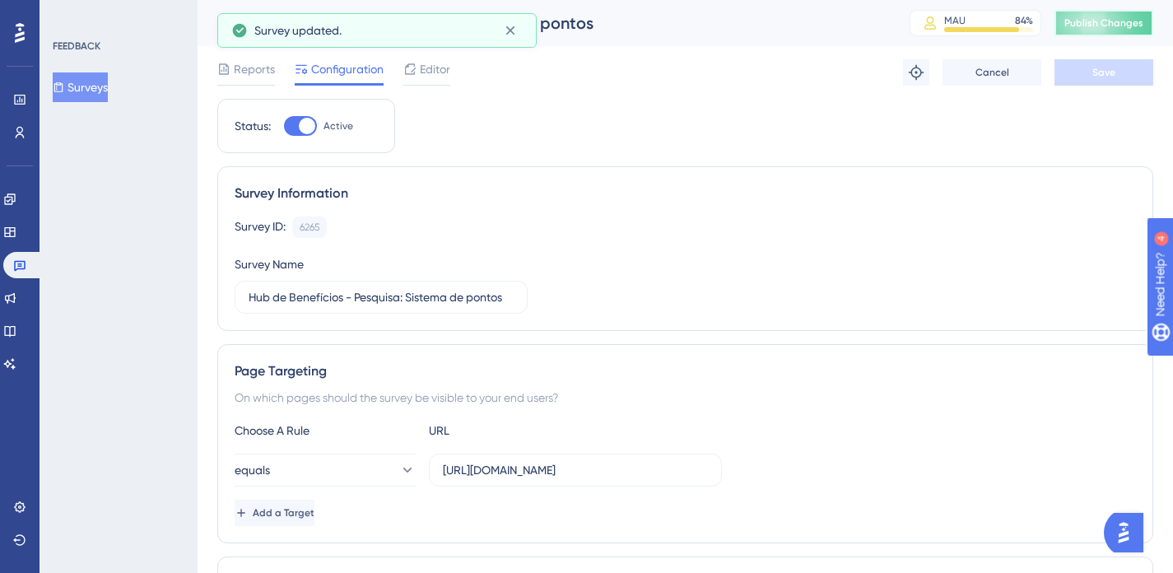
click at [1098, 24] on span "Publish Changes" at bounding box center [1103, 22] width 79 height 13
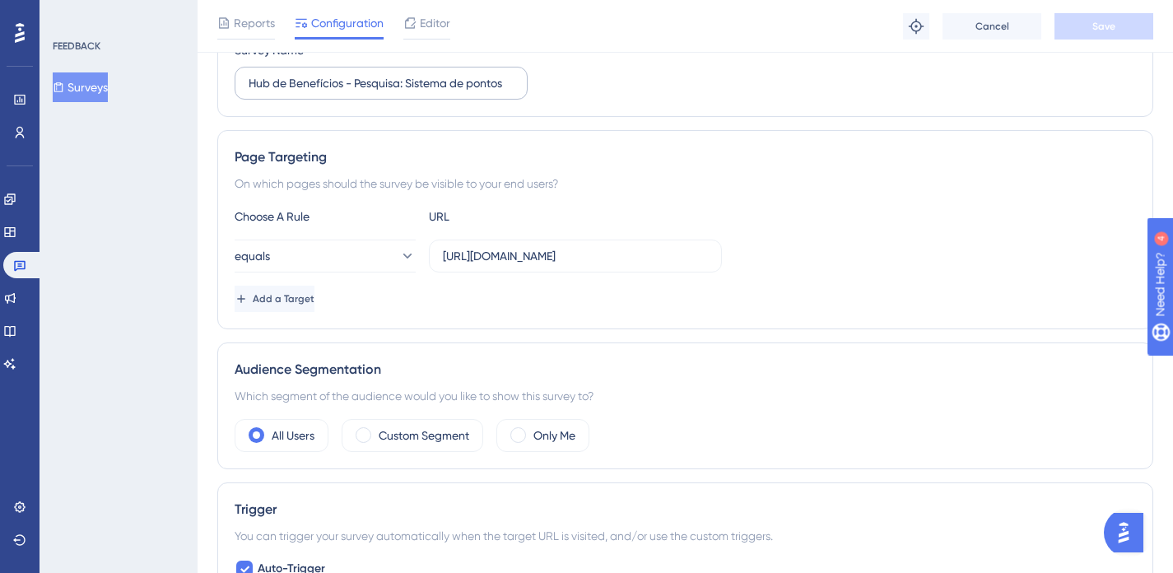
scroll to position [250, 0]
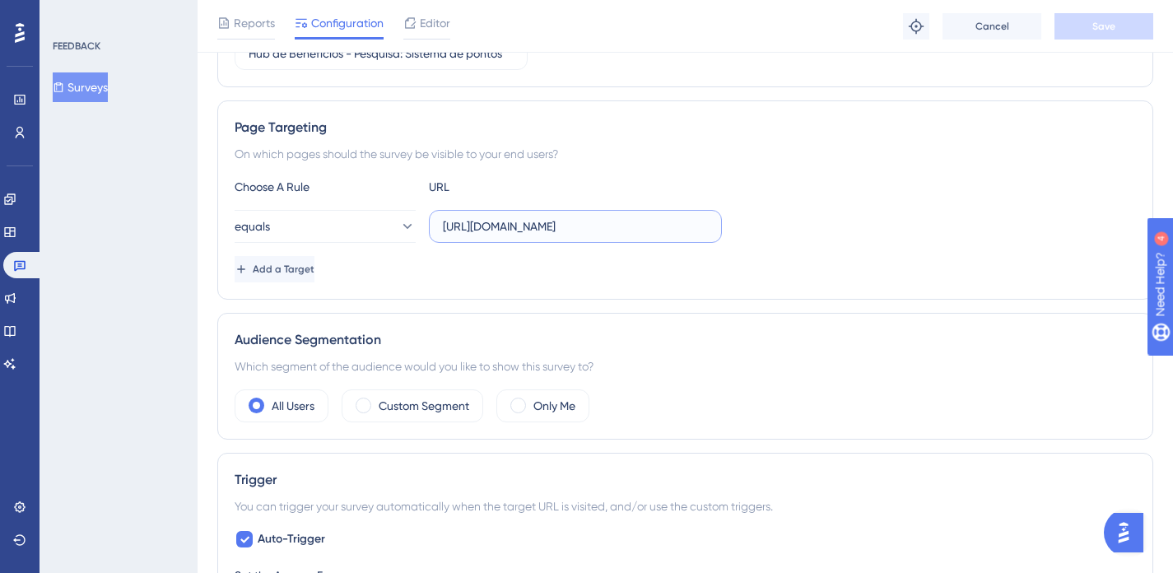
click at [657, 231] on input "[URL][DOMAIN_NAME]" at bounding box center [575, 226] width 265 height 18
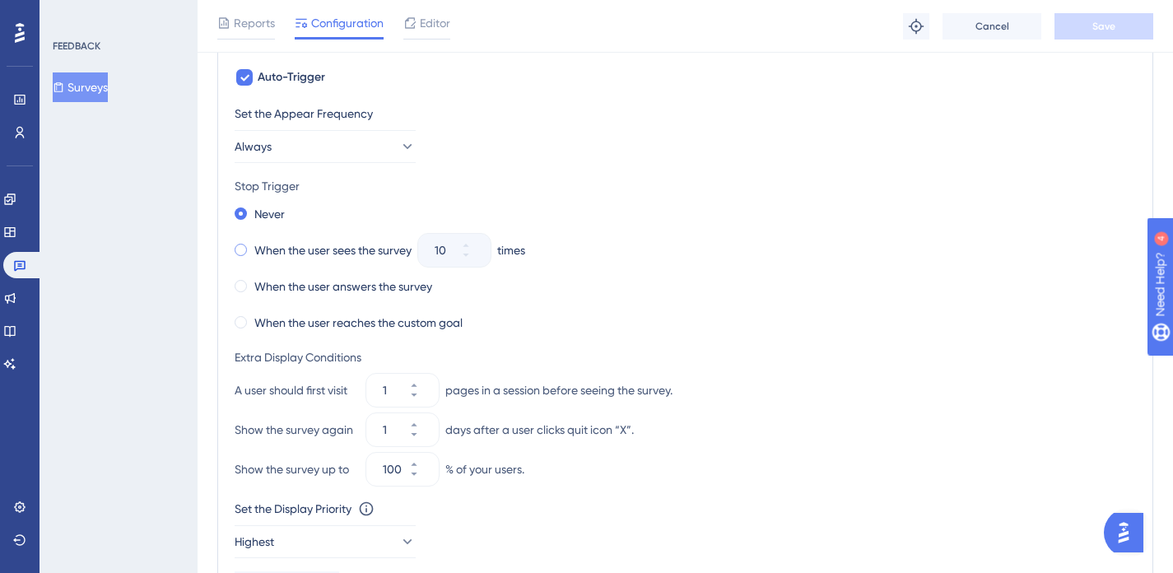
scroll to position [681, 0]
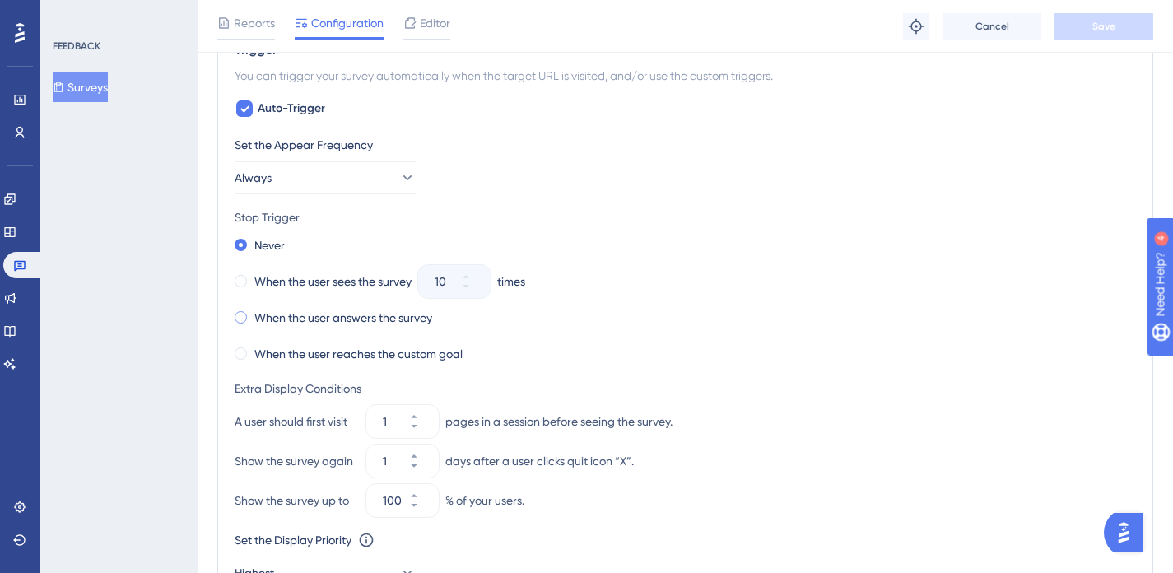
click at [243, 318] on span at bounding box center [241, 317] width 12 height 12
click at [252, 314] on input "radio" at bounding box center [252, 314] width 0 height 0
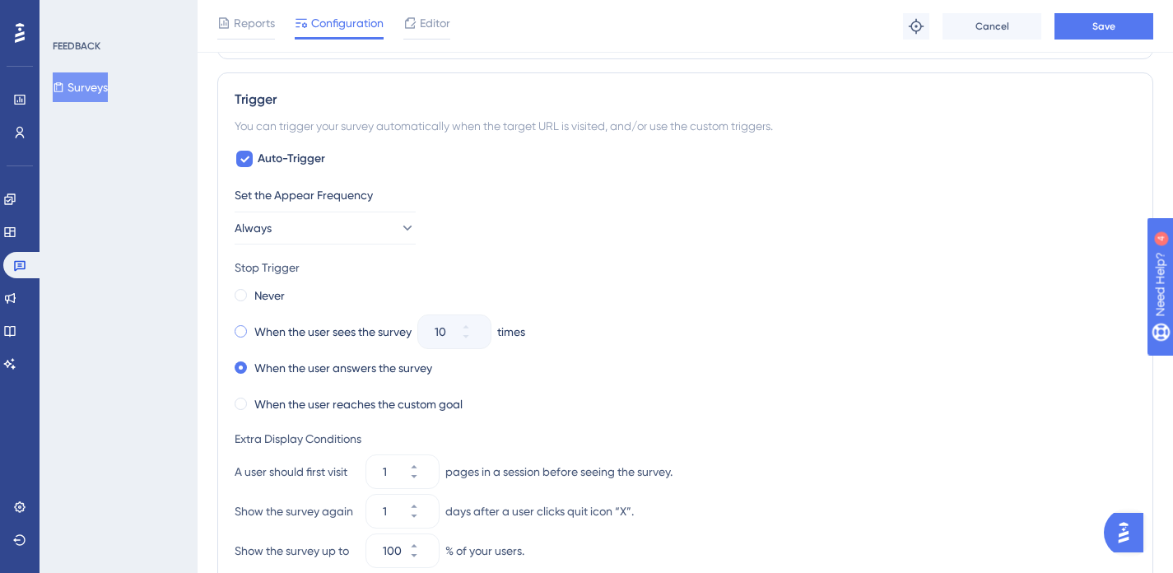
scroll to position [612, 0]
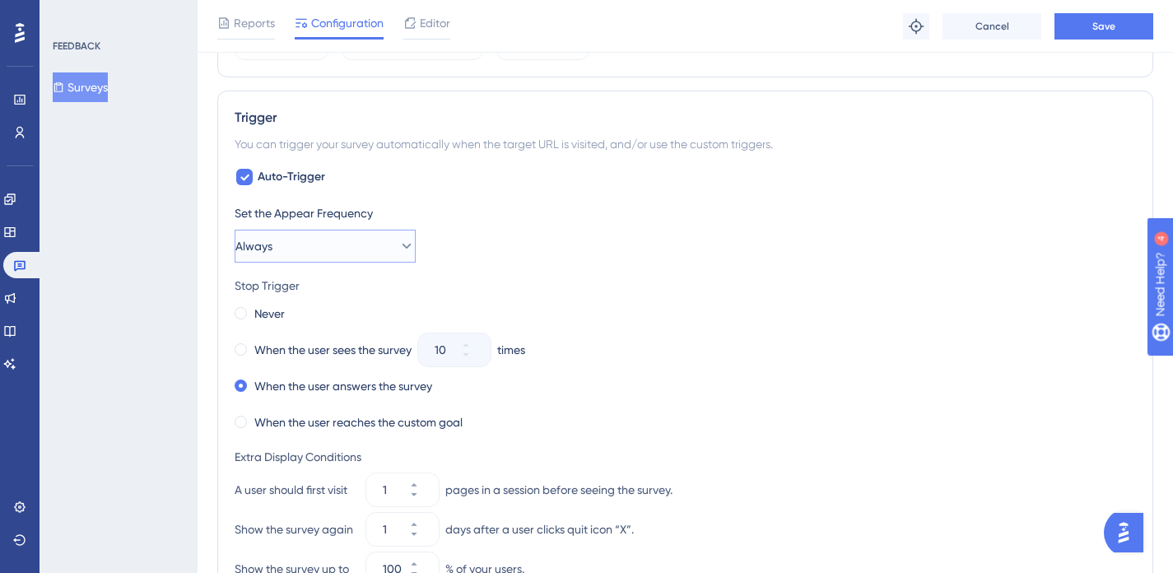
click at [398, 248] on icon at bounding box center [406, 246] width 16 height 16
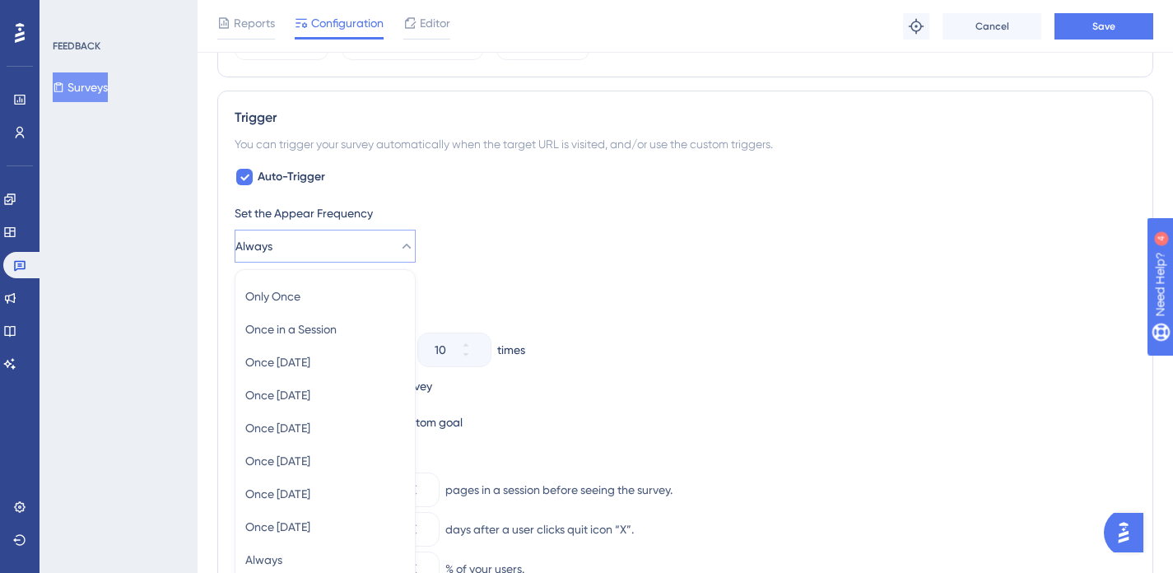
scroll to position [754, 0]
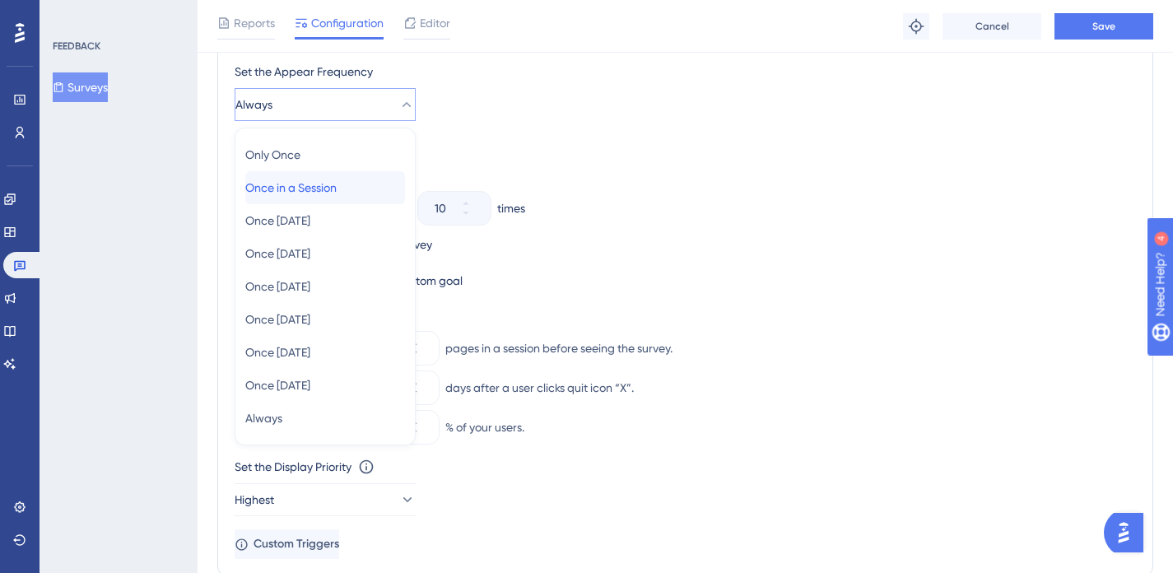
click at [337, 188] on span "Once in a Session" at bounding box center [290, 188] width 91 height 20
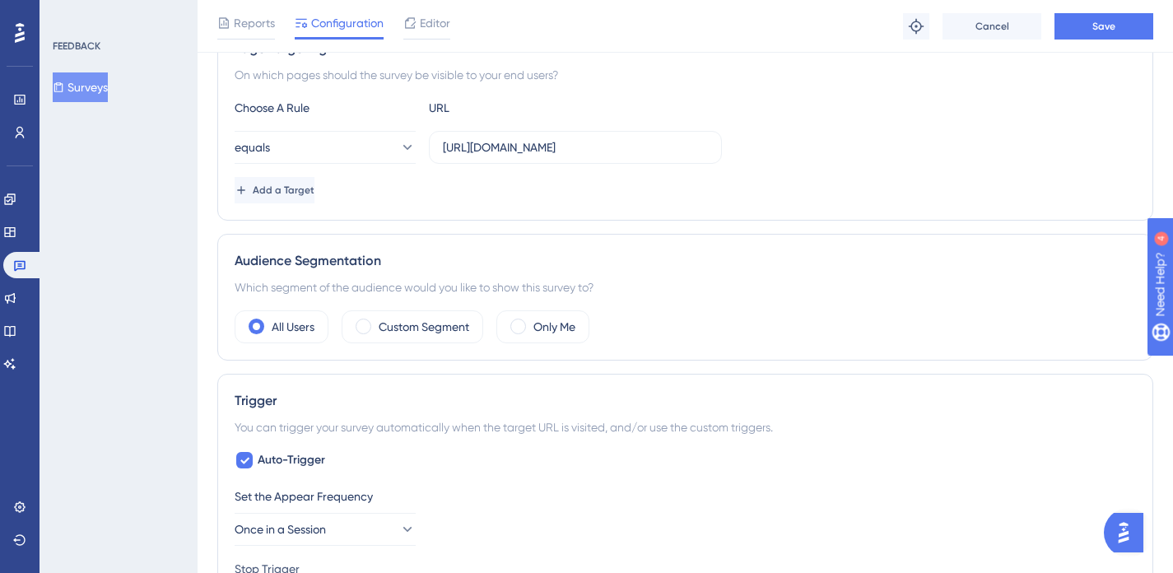
scroll to position [327, 0]
click at [315, 186] on span "Add a Target" at bounding box center [285, 192] width 62 height 13
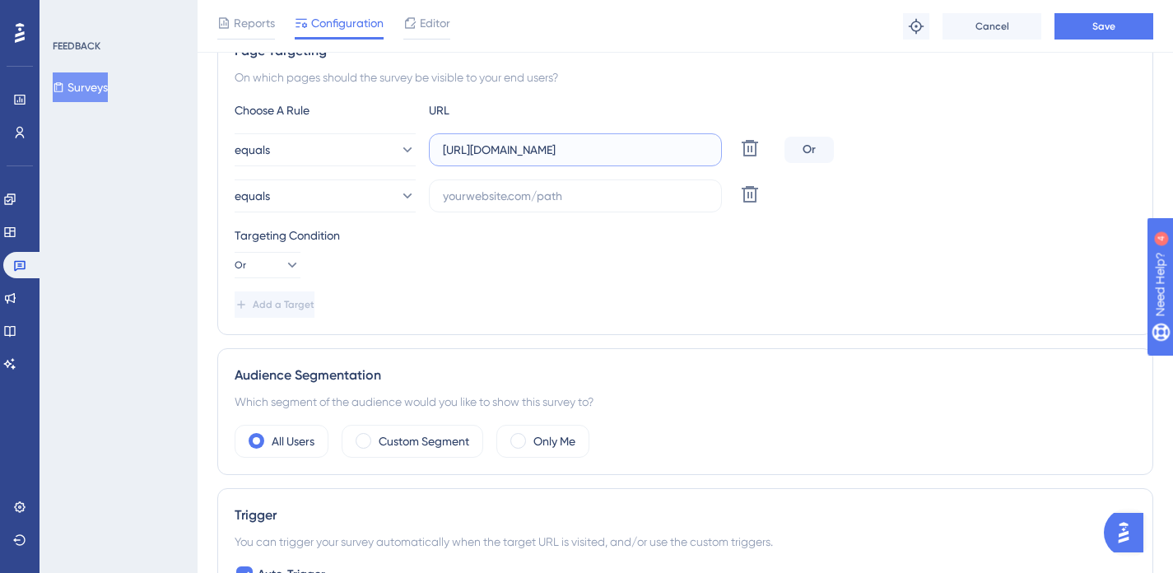
click at [528, 147] on input "[URL][DOMAIN_NAME]" at bounding box center [575, 150] width 265 height 18
paste input "classic/#/reports/"
type input "[URL][DOMAIN_NAME]"
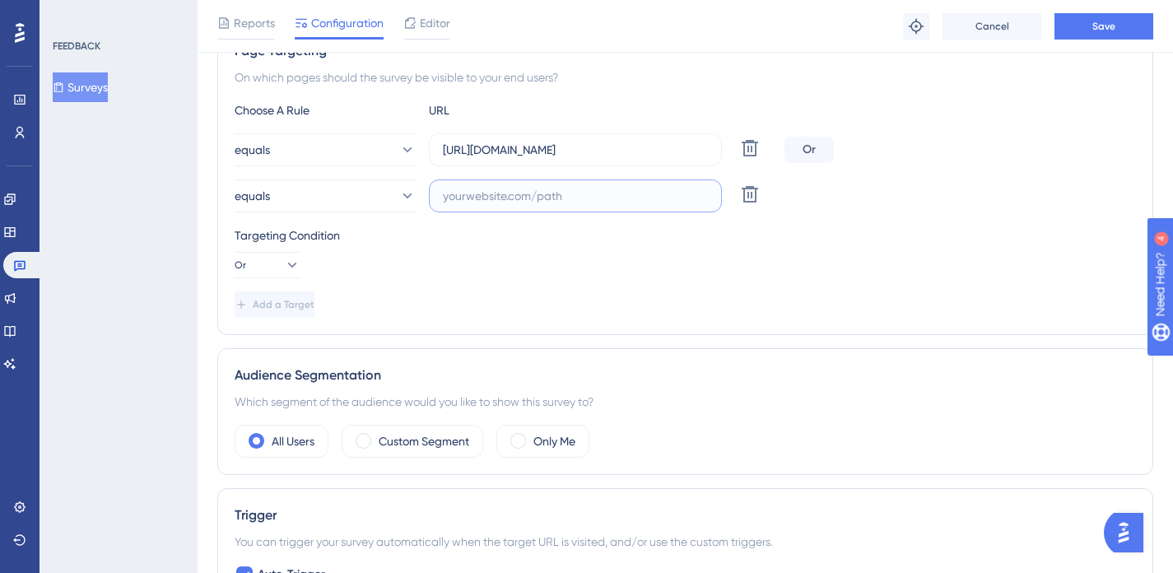
scroll to position [0, 0]
click at [638, 188] on input "text" at bounding box center [575, 196] width 265 height 18
paste input "[URL][DOMAIN_NAME]"
type input "[URL][DOMAIN_NAME]"
click at [300, 305] on span "Add a Target" at bounding box center [285, 304] width 62 height 13
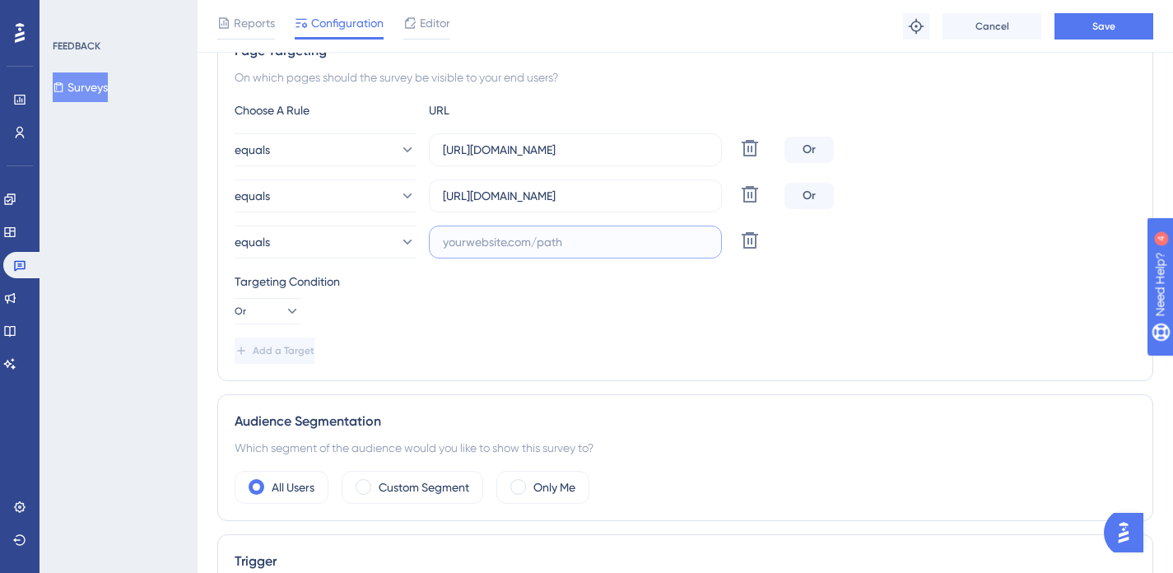
click at [551, 244] on input "text" at bounding box center [575, 242] width 265 height 18
paste input "[URL][DOMAIN_NAME]"
click at [302, 344] on span "Add a Target" at bounding box center [284, 350] width 62 height 13
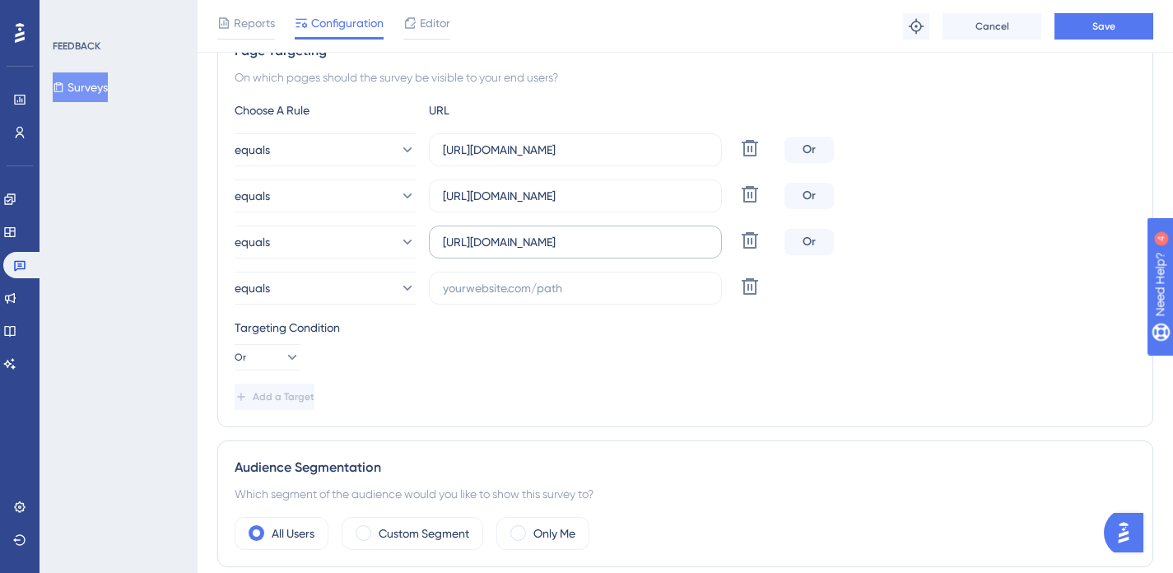
click at [635, 252] on label "[URL][DOMAIN_NAME]" at bounding box center [575, 242] width 293 height 33
click at [635, 251] on input "[URL][DOMAIN_NAME]" at bounding box center [575, 242] width 265 height 18
type input "[URL][DOMAIN_NAME]"
click at [644, 291] on input "text" at bounding box center [575, 288] width 265 height 18
paste input "[URL][DOMAIN_NAME]"
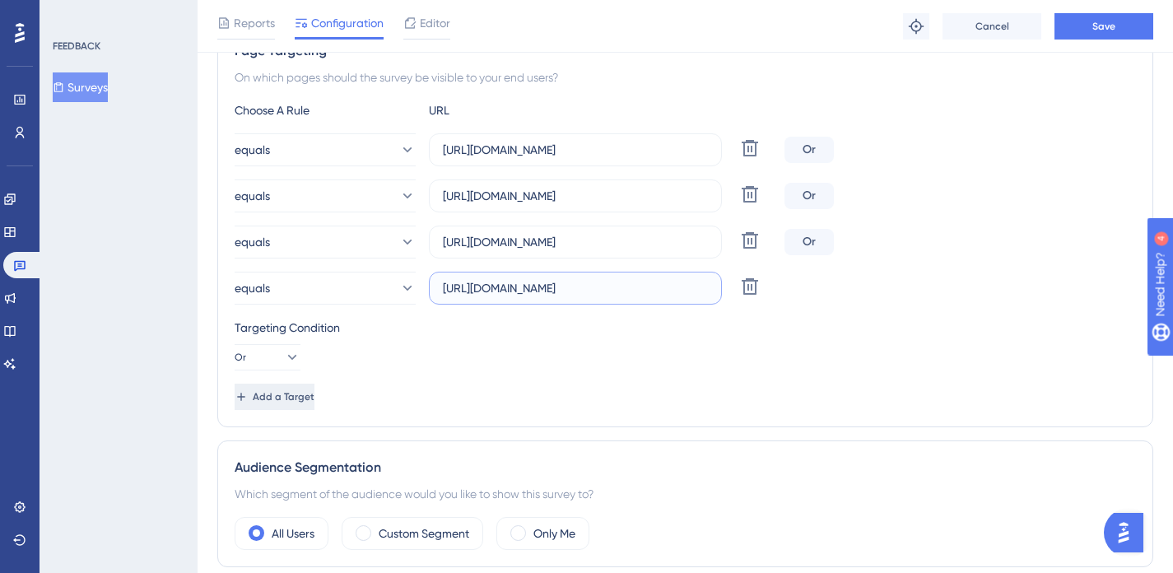
type input "[URL][DOMAIN_NAME]"
click at [314, 400] on span "Add a Target" at bounding box center [285, 396] width 62 height 13
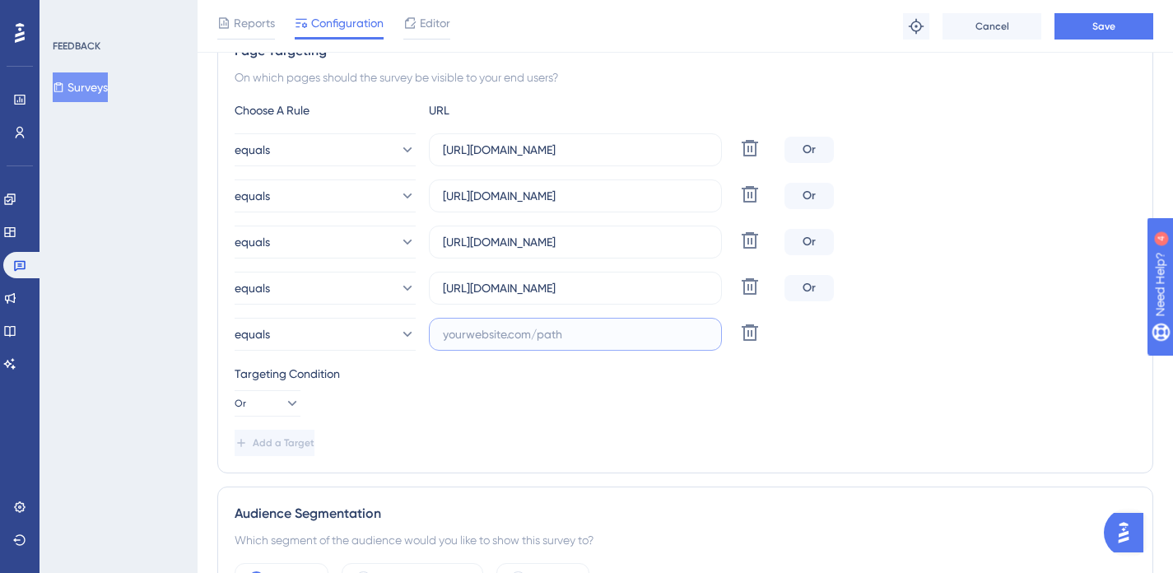
click at [530, 339] on input "text" at bounding box center [575, 334] width 265 height 18
paste input "[URL][DOMAIN_NAME]"
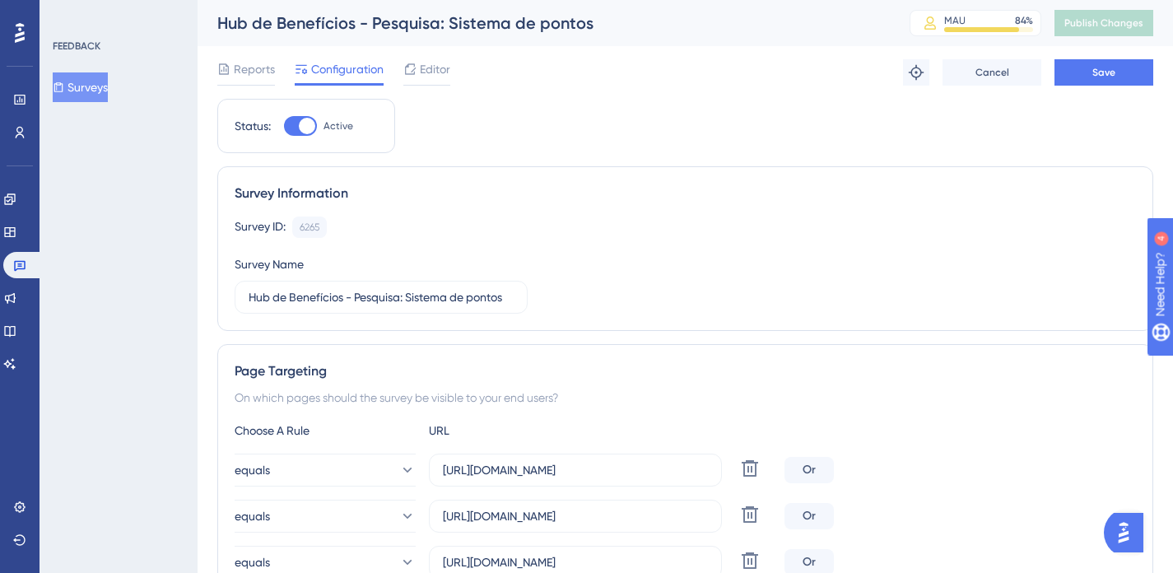
type input "[URL][DOMAIN_NAME]"
click at [1101, 80] on button "Save" at bounding box center [1103, 72] width 99 height 26
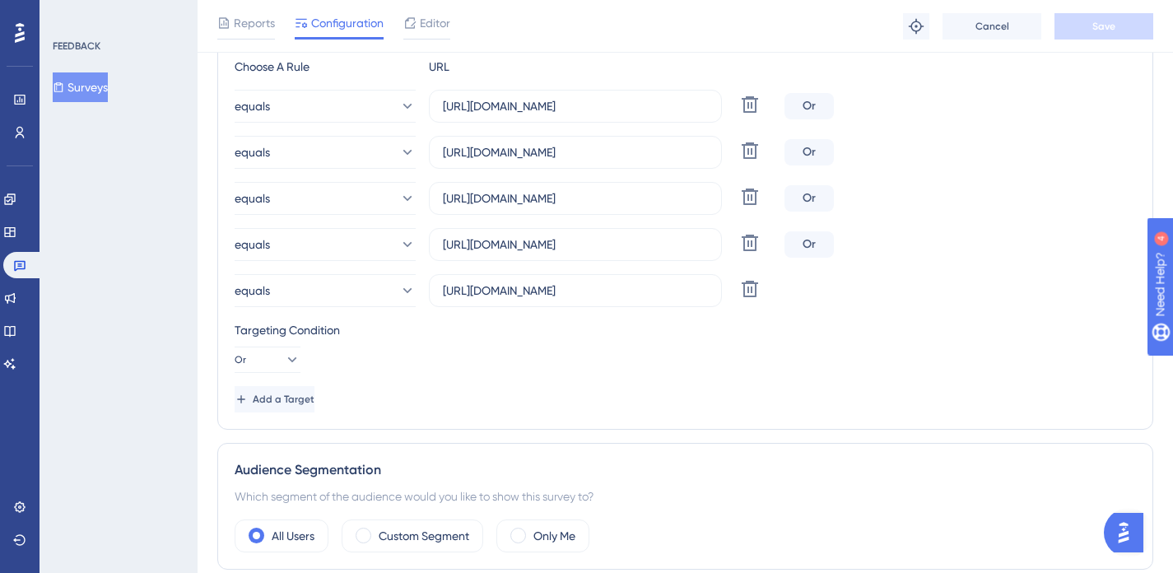
scroll to position [454, 0]
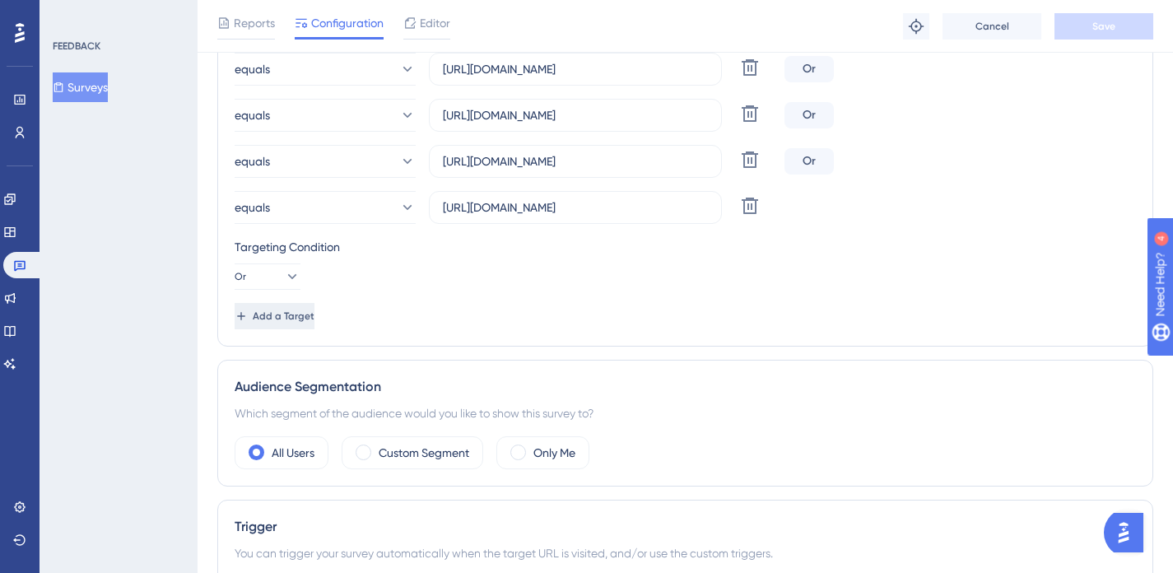
click at [305, 315] on span "Add a Target" at bounding box center [284, 315] width 62 height 13
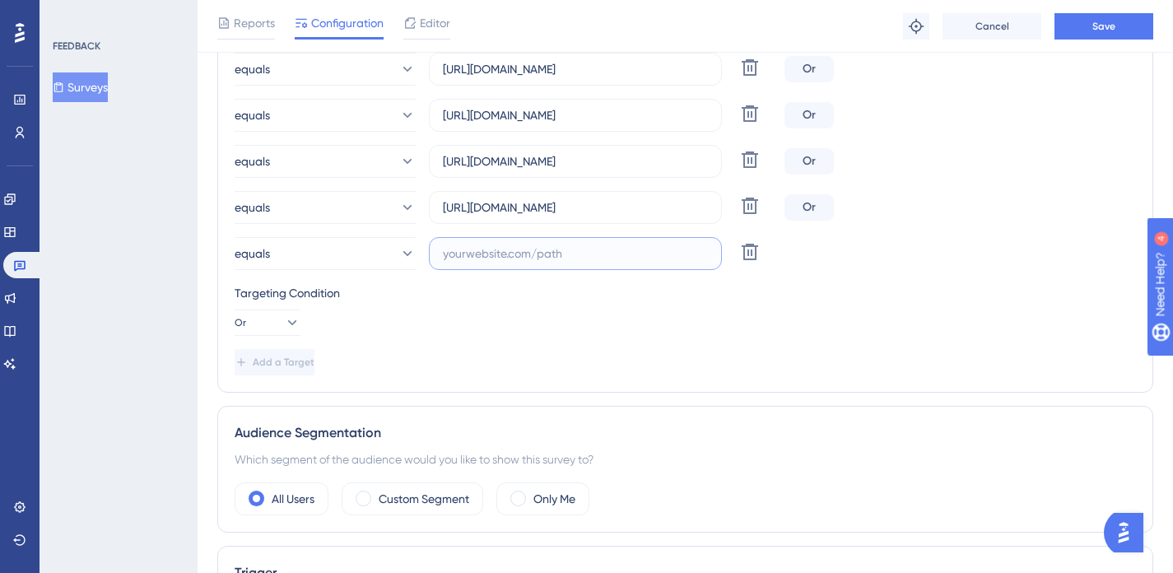
click at [502, 251] on input "text" at bounding box center [575, 253] width 265 height 18
paste input "[URL][DOMAIN_NAME]"
type input "[URL][DOMAIN_NAME]"
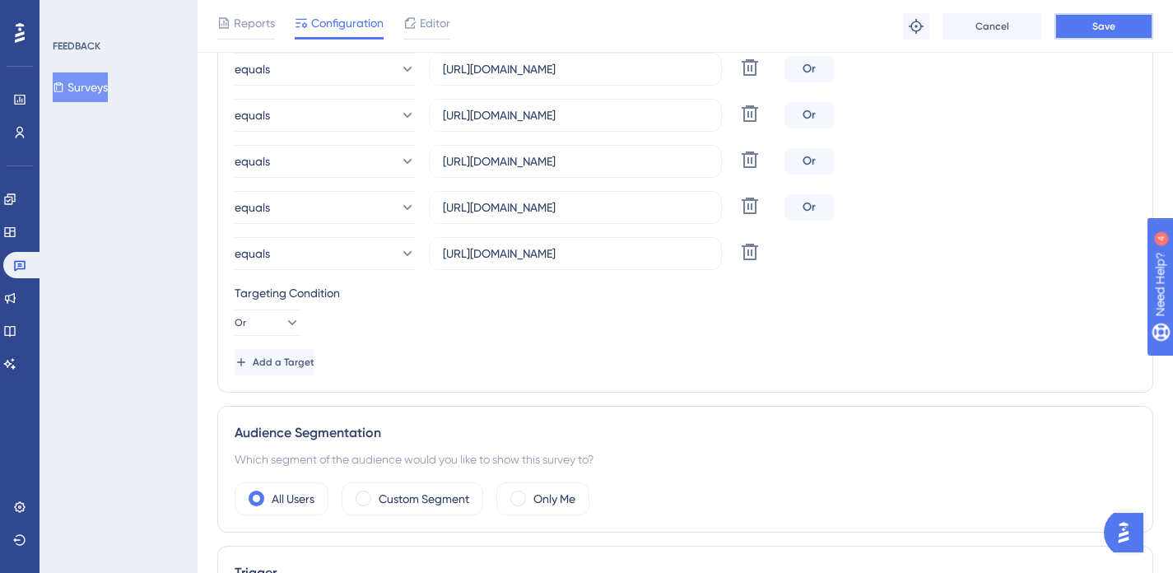
click at [1101, 33] on button "Save" at bounding box center [1103, 26] width 99 height 26
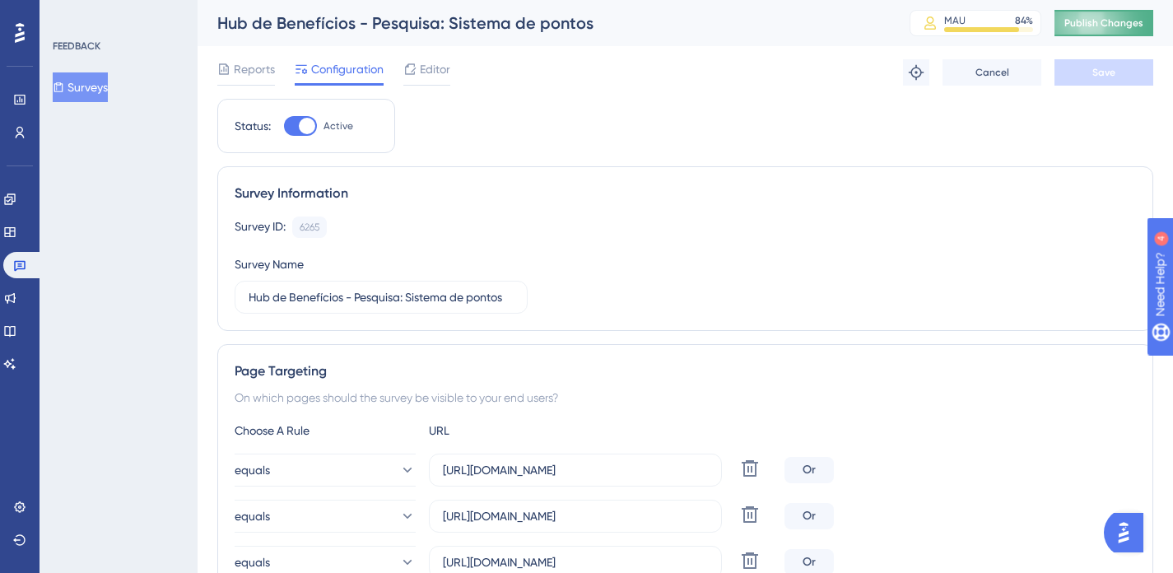
click at [1101, 24] on button "Publish Changes" at bounding box center [1103, 23] width 99 height 26
click at [246, 67] on span "Reports" at bounding box center [254, 69] width 41 height 20
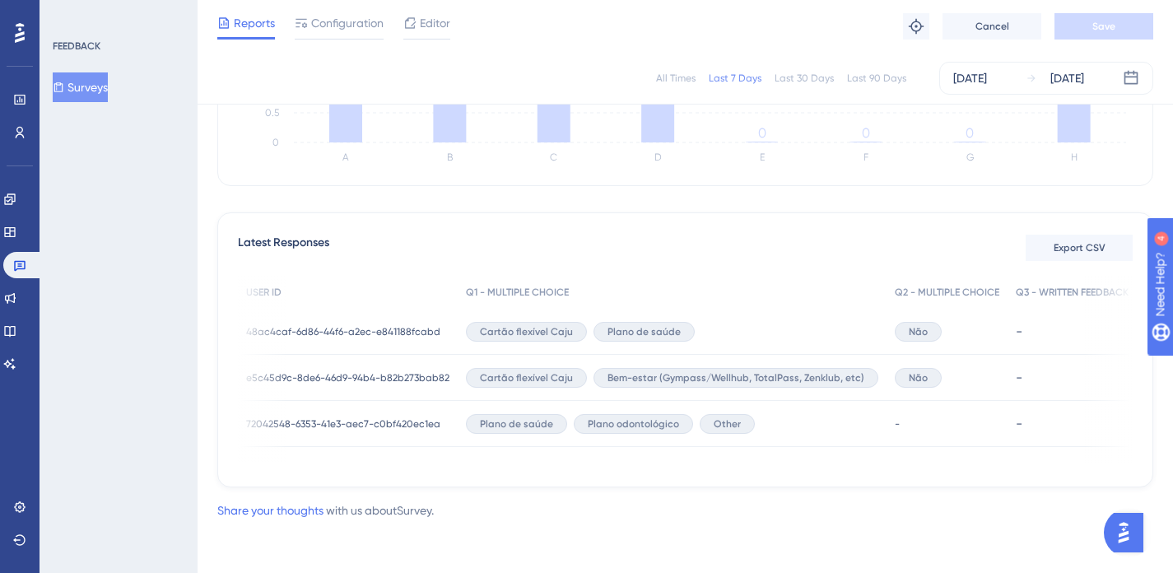
scroll to position [0, 136]
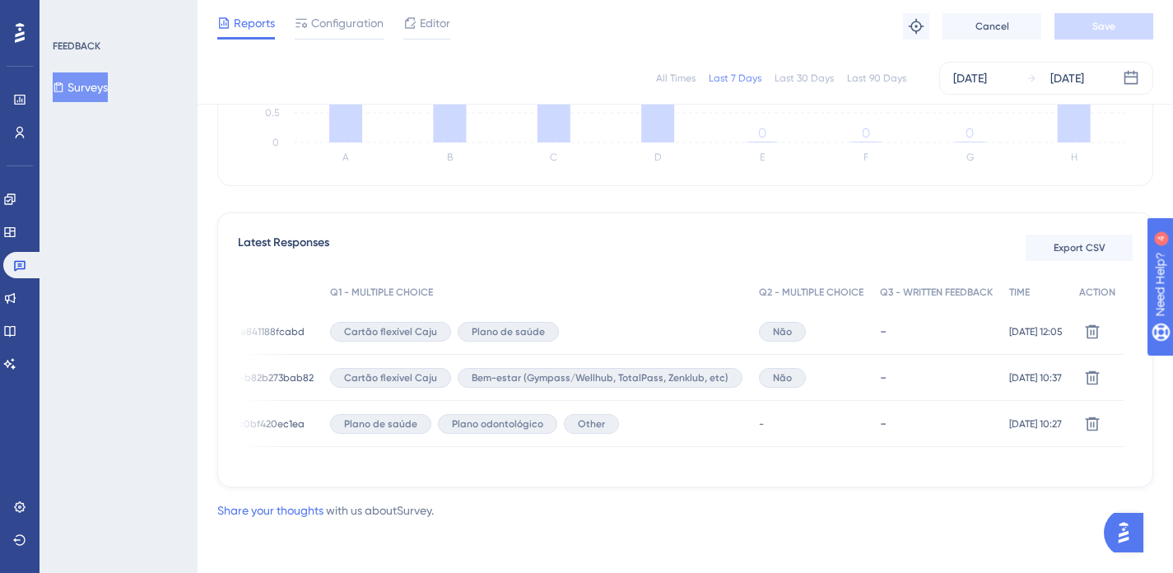
click at [1087, 325] on div "Delete" at bounding box center [1097, 332] width 53 height 46
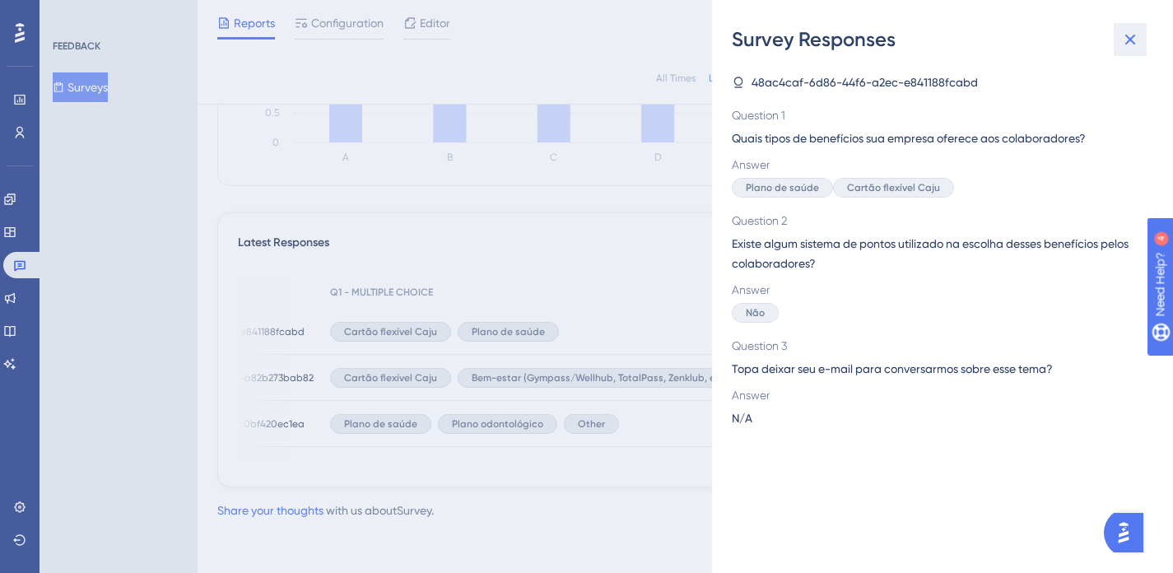
click at [1133, 37] on icon at bounding box center [1130, 40] width 11 height 11
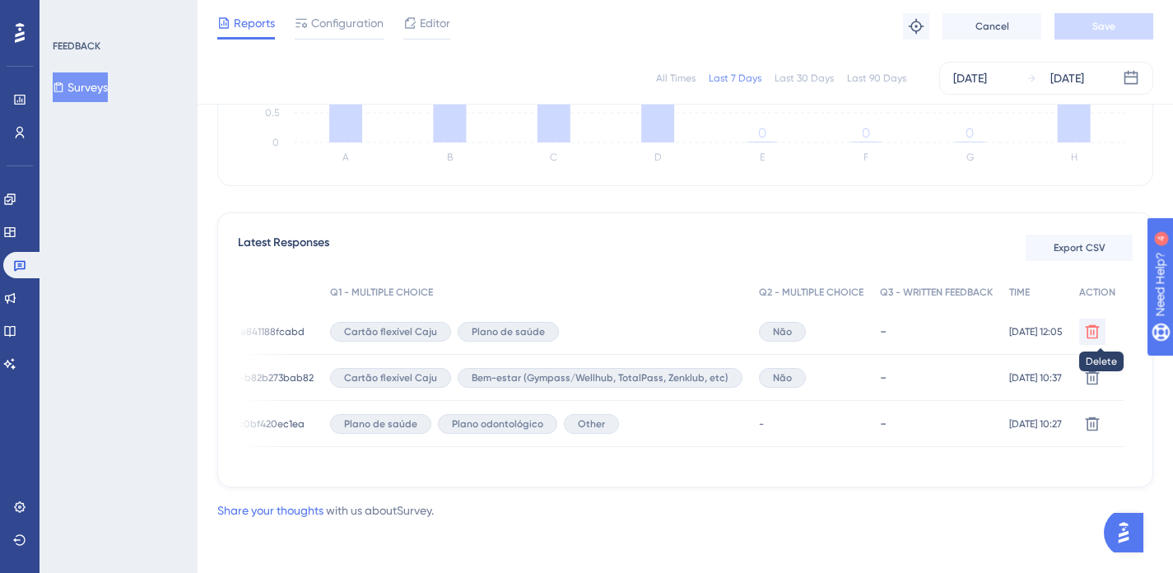
click at [1100, 329] on icon at bounding box center [1093, 331] width 14 height 14
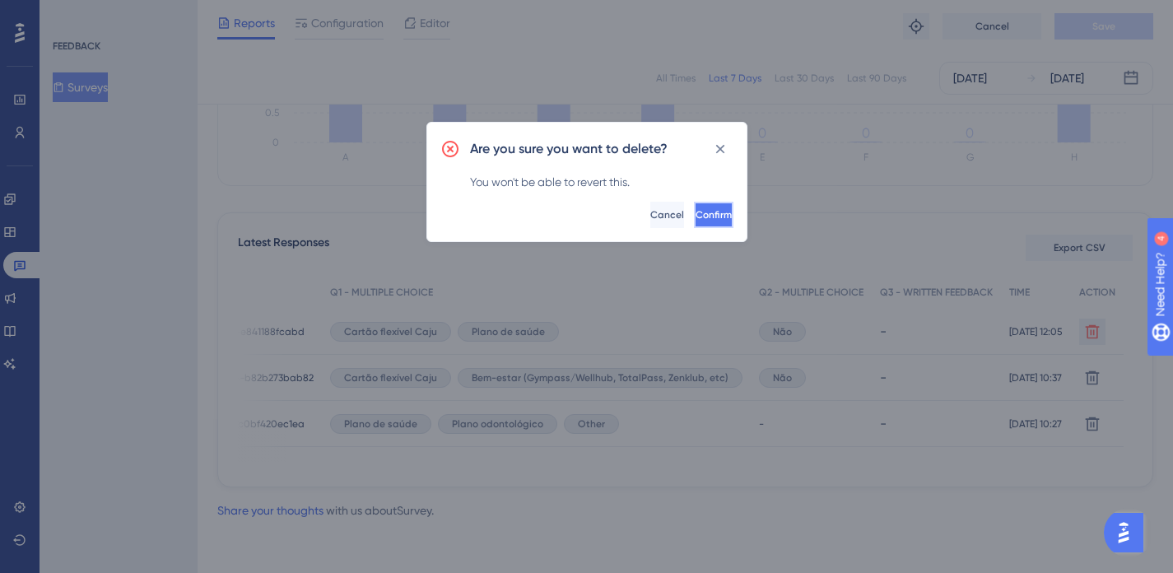
click at [724, 223] on button "Confirm" at bounding box center [714, 215] width 40 height 26
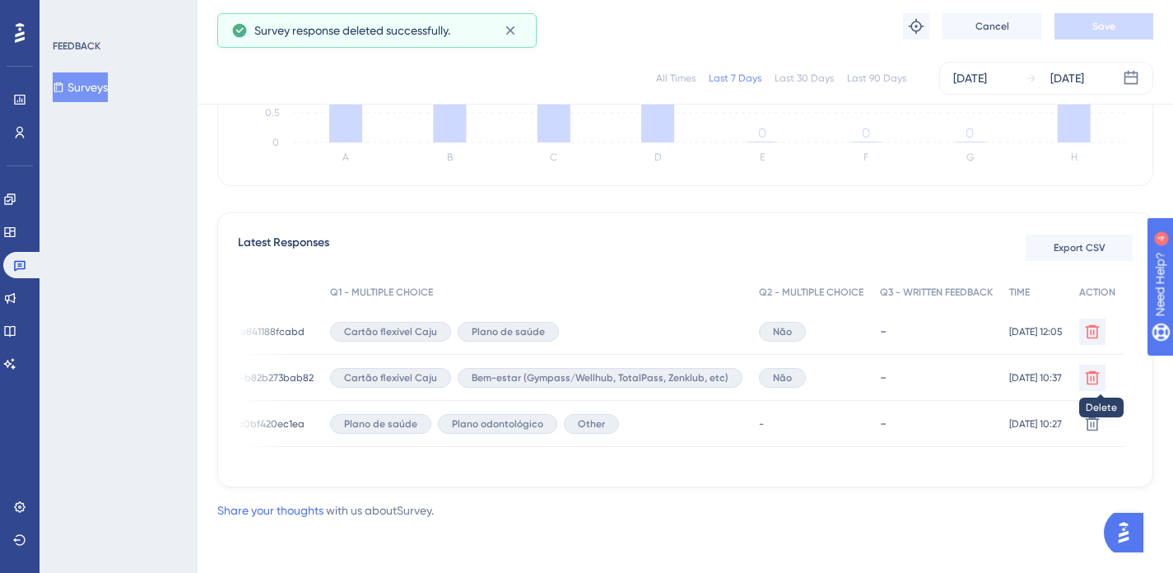
click at [1101, 340] on icon at bounding box center [1092, 331] width 16 height 16
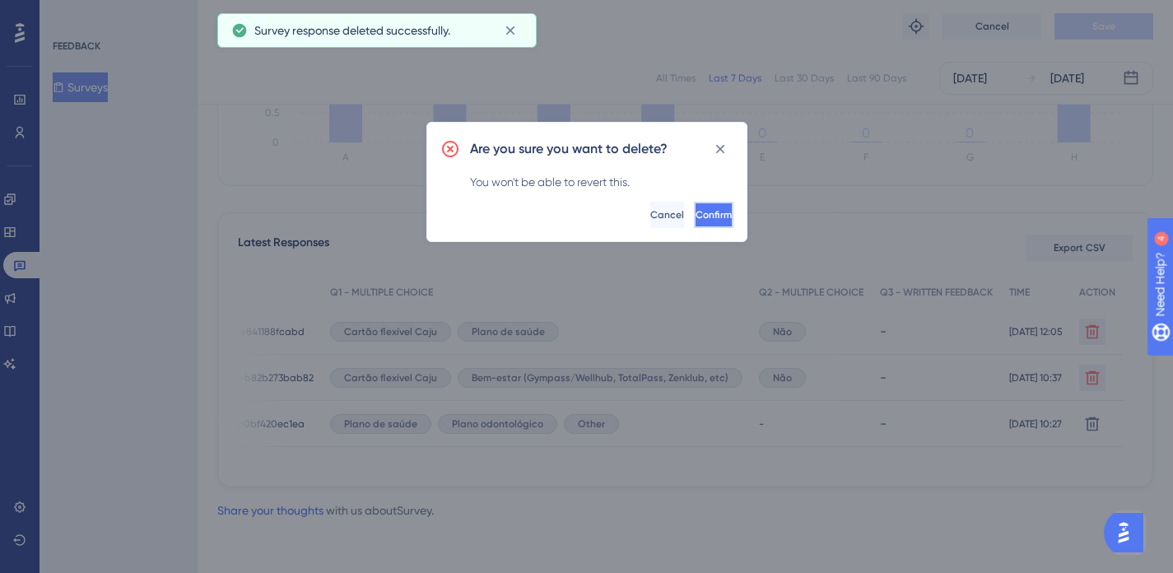
click at [719, 220] on button "Confirm" at bounding box center [714, 215] width 40 height 26
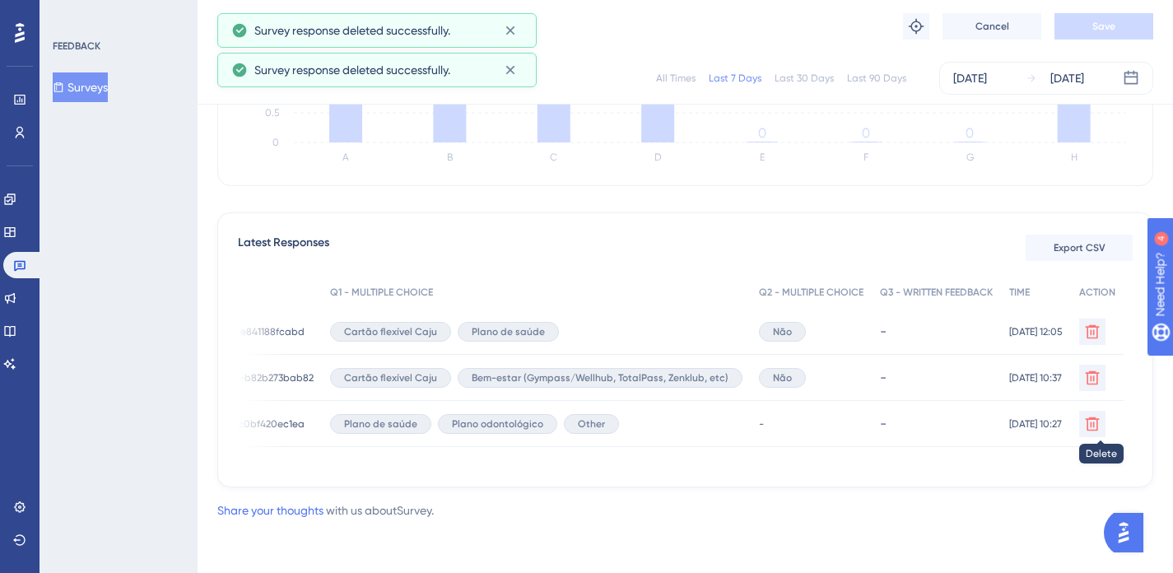
click at [1098, 340] on icon at bounding box center [1092, 331] width 16 height 16
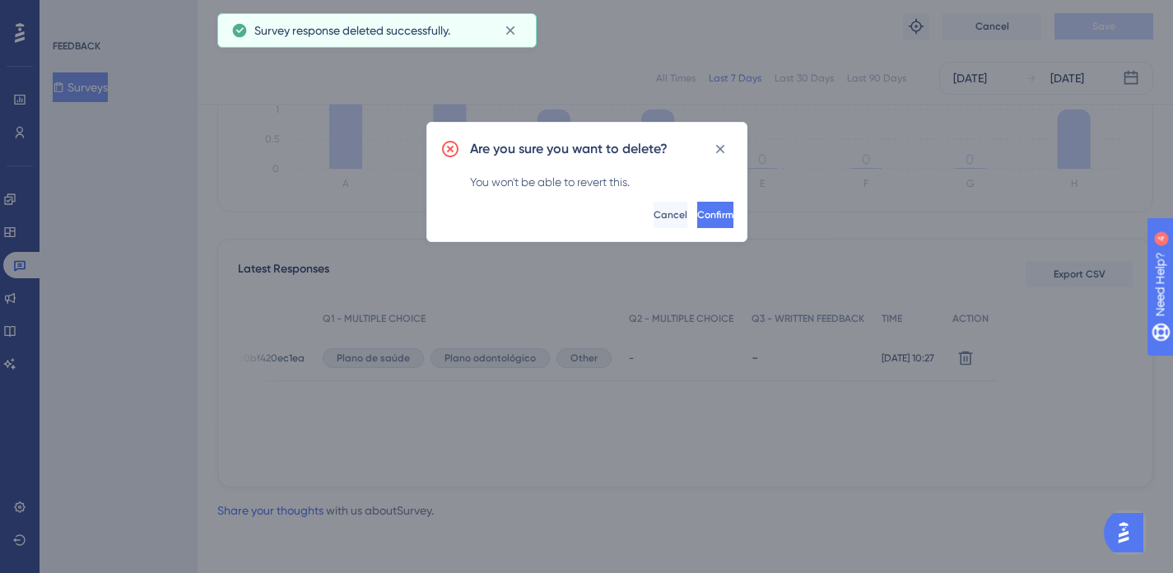
scroll to position [331, 0]
click at [700, 213] on span "Confirm" at bounding box center [714, 214] width 36 height 13
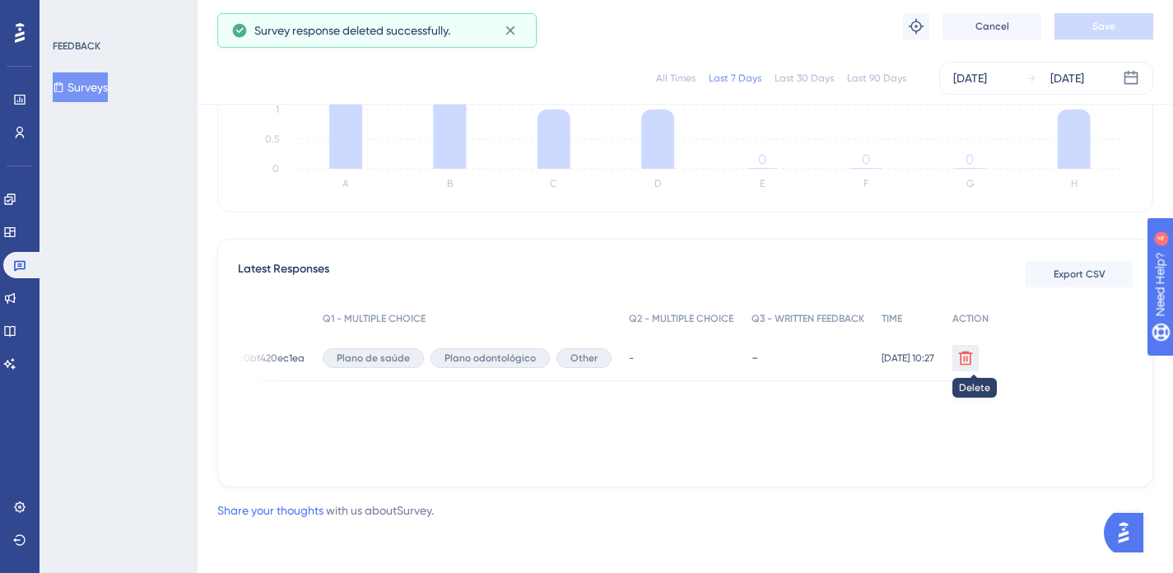
click at [971, 354] on icon at bounding box center [965, 358] width 16 height 16
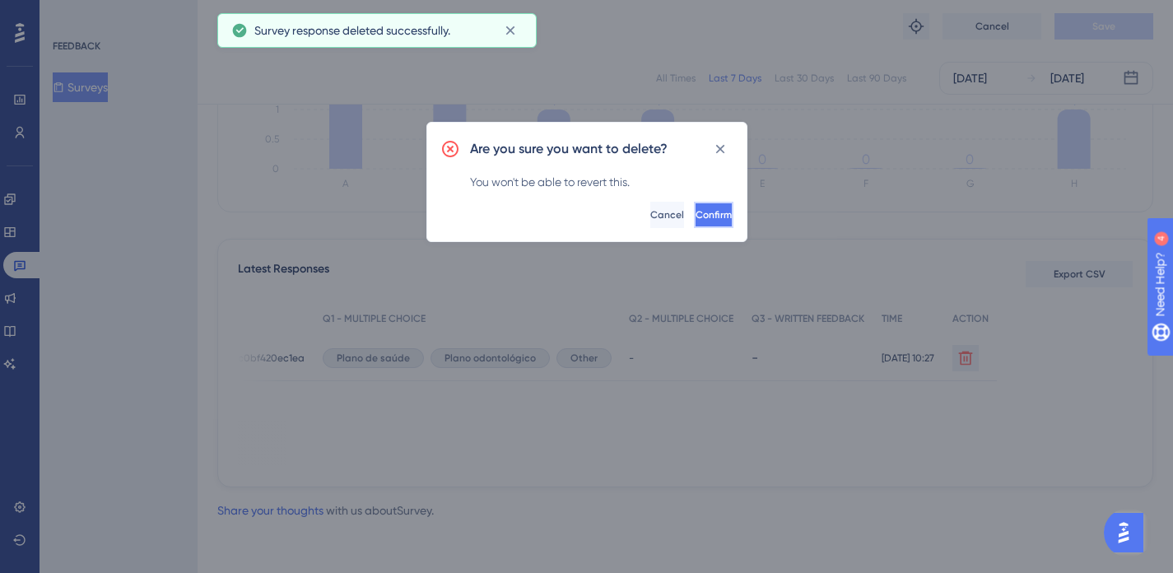
click at [696, 212] on span "Confirm" at bounding box center [714, 214] width 36 height 13
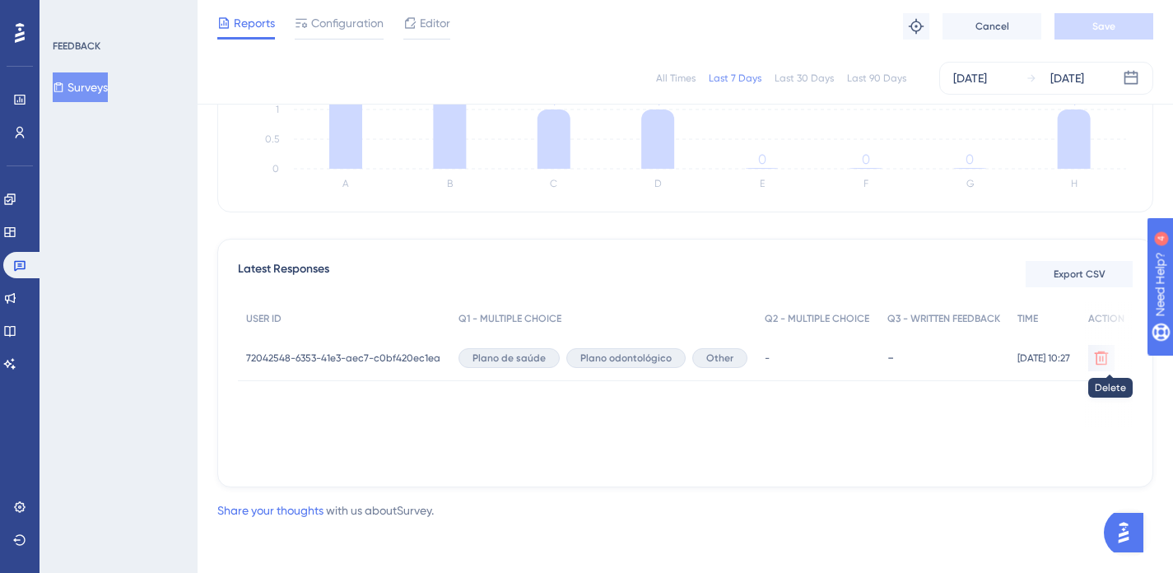
click at [1109, 362] on icon at bounding box center [1101, 358] width 16 height 16
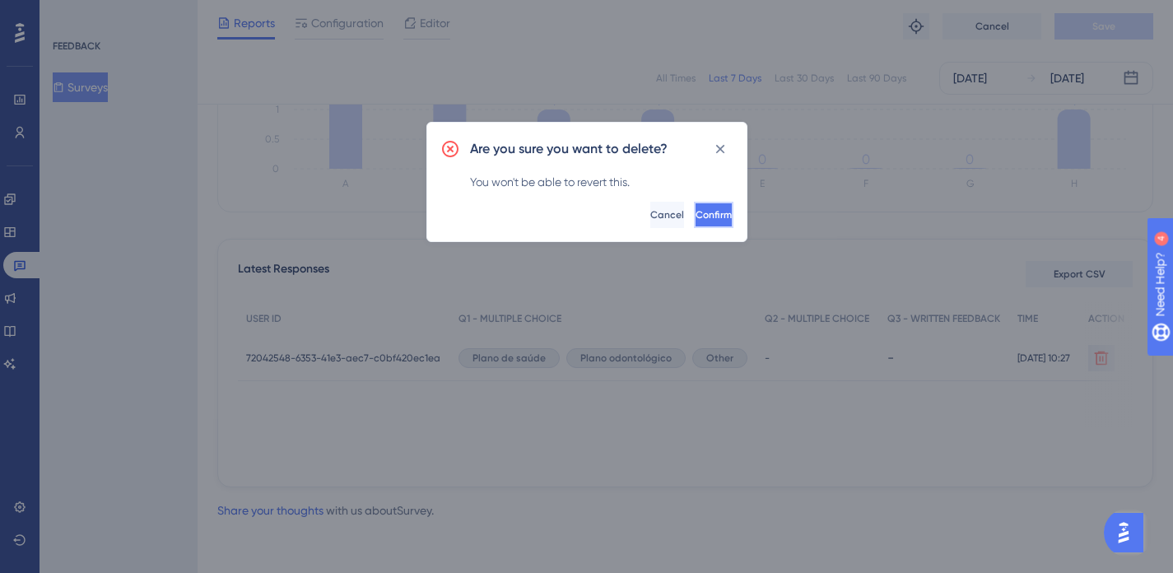
click at [696, 216] on span "Confirm" at bounding box center [714, 214] width 36 height 13
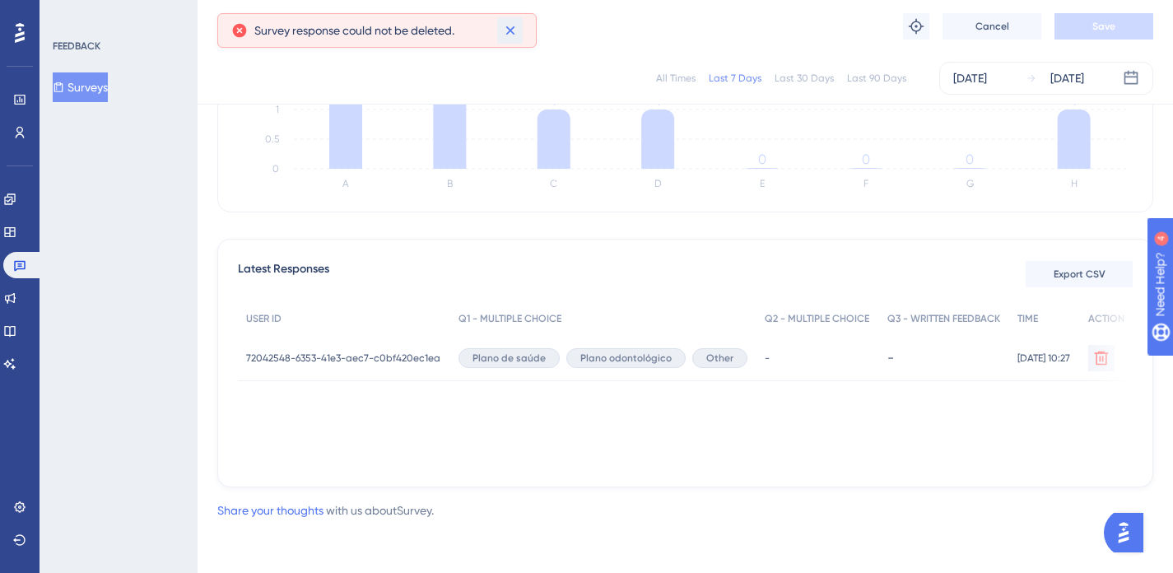
click at [515, 23] on icon at bounding box center [510, 30] width 16 height 16
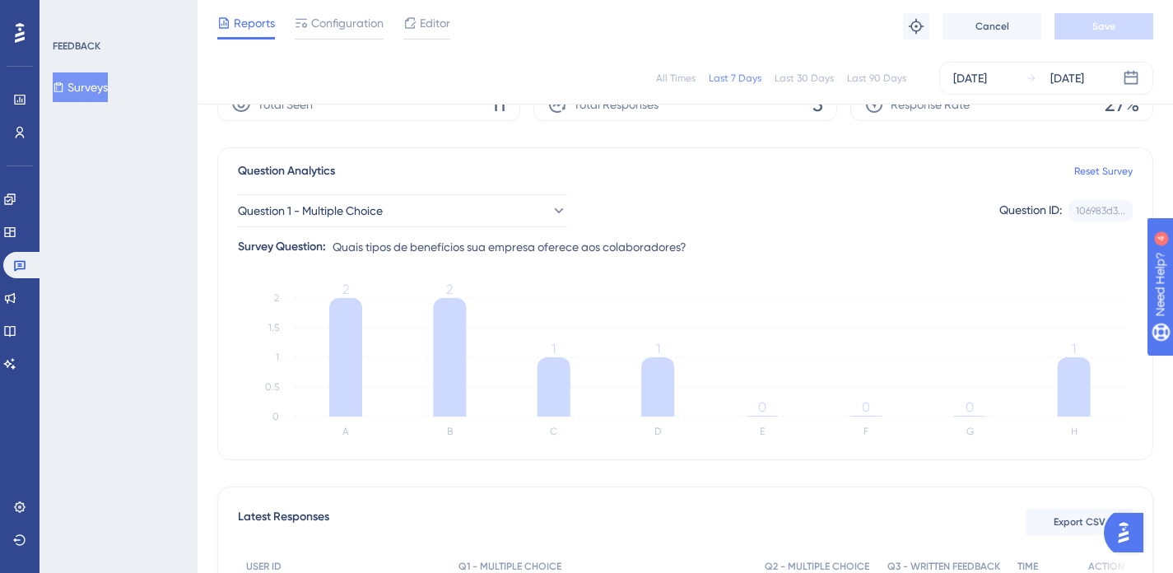
scroll to position [0, 0]
